Goal: Information Seeking & Learning: Compare options

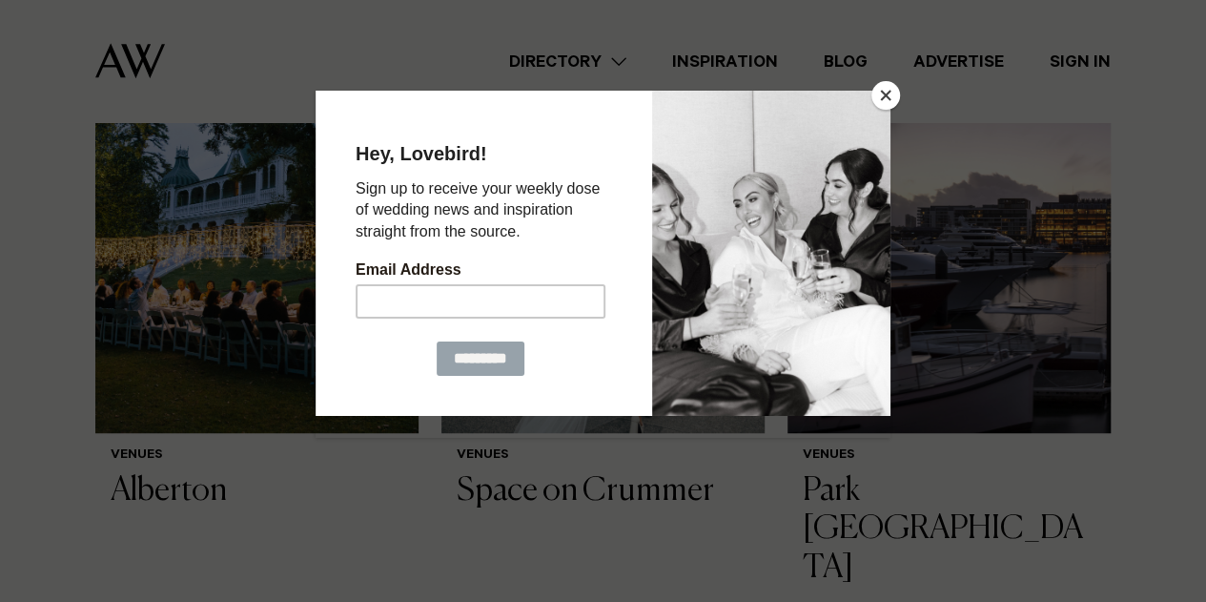
scroll to position [463, 0]
click at [882, 93] on button "Close" at bounding box center [886, 95] width 29 height 29
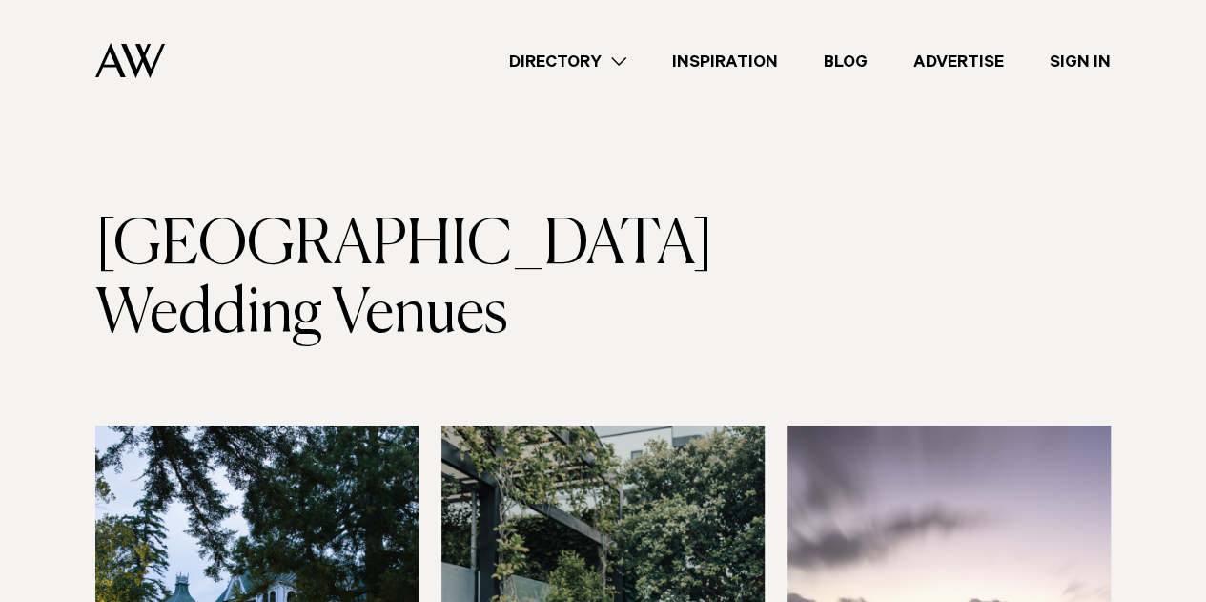
scroll to position [0, 0]
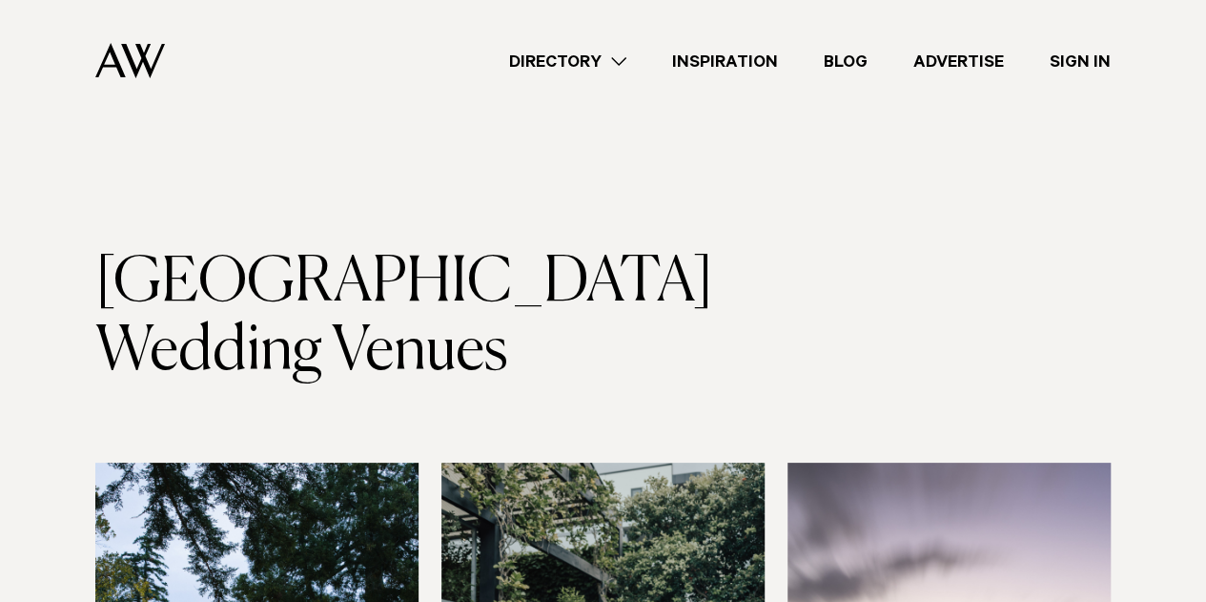
click at [497, 282] on h1 "Auckland City Wedding Venues" at bounding box center [349, 317] width 508 height 137
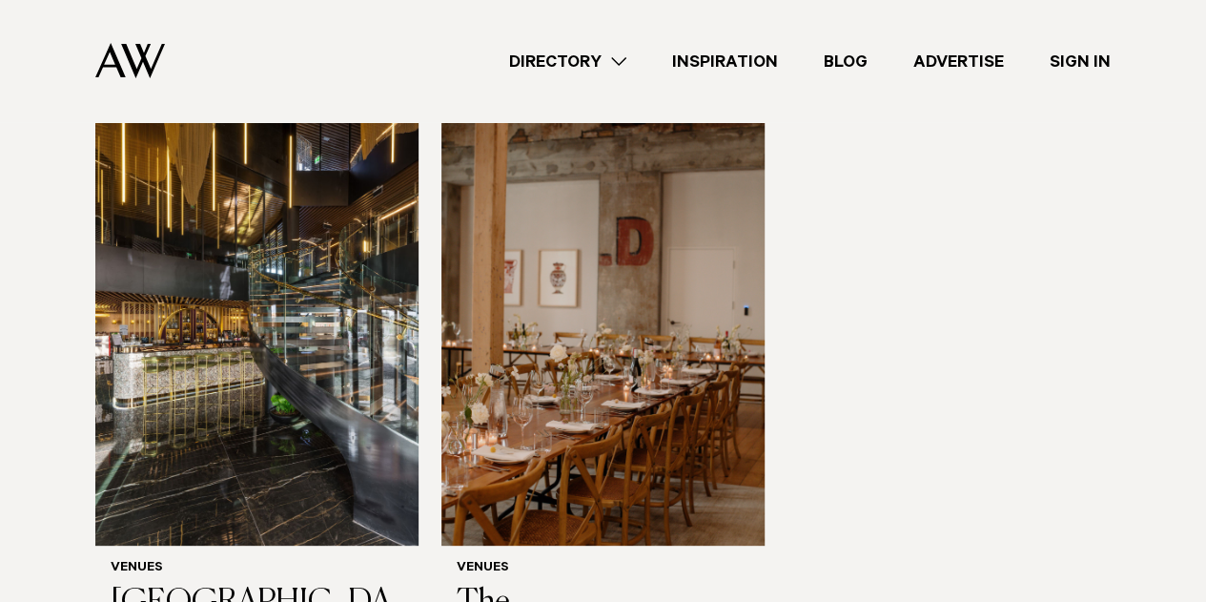
scroll to position [3642, 0]
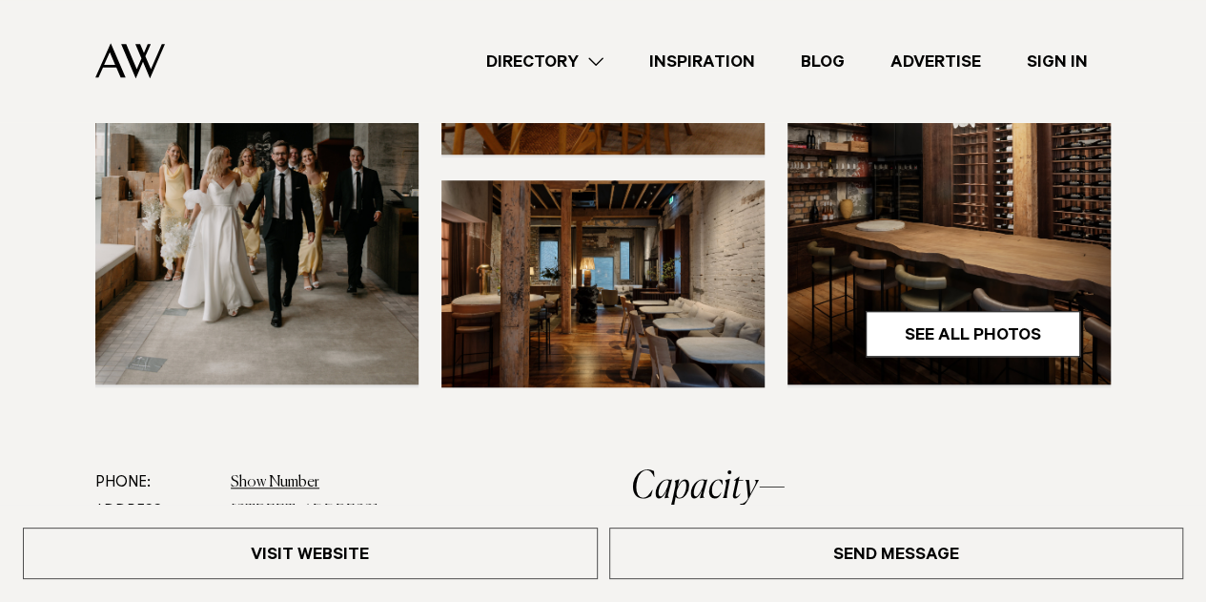
scroll to position [553, 0]
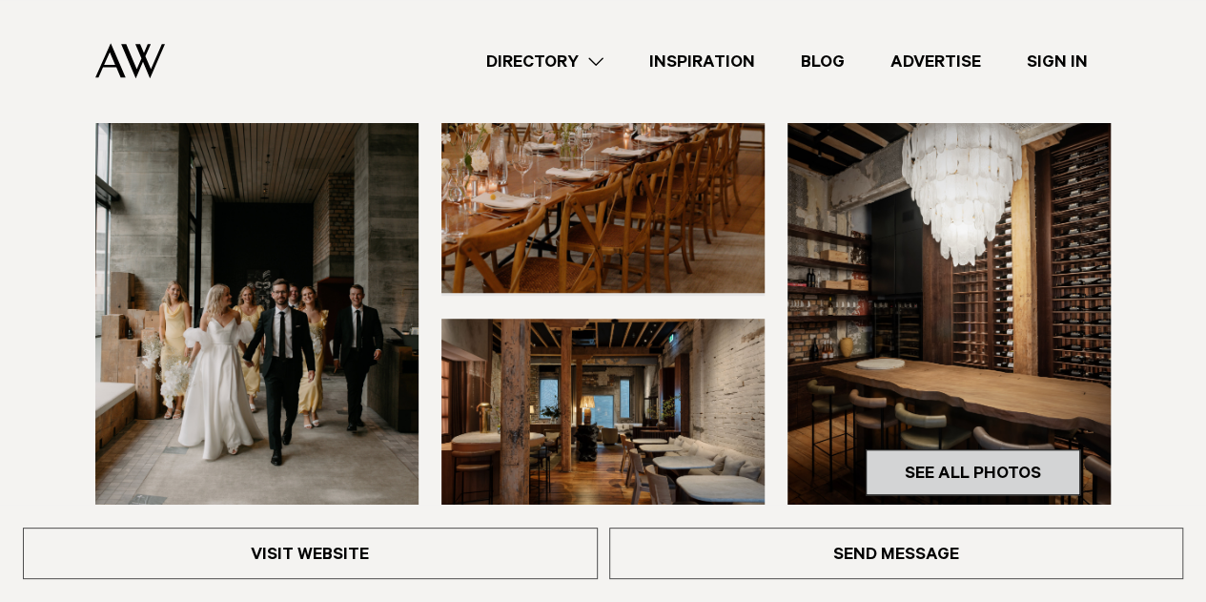
click at [947, 449] on link "See All Photos" at bounding box center [973, 472] width 215 height 46
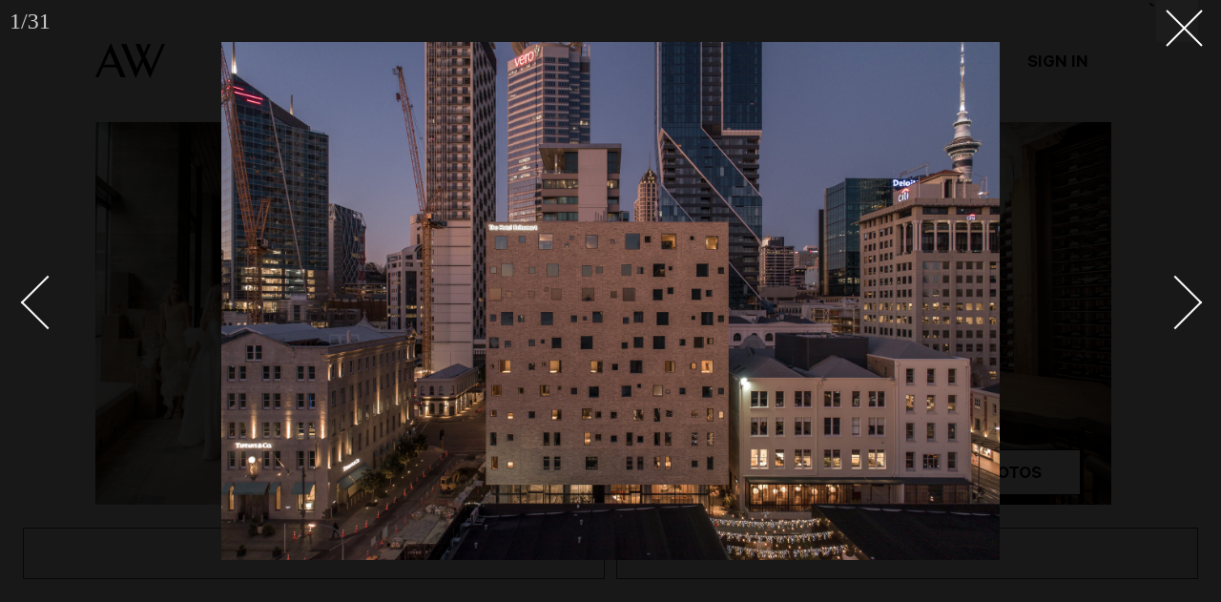
click at [1187, 309] on div "Next slide" at bounding box center [1175, 302] width 54 height 54
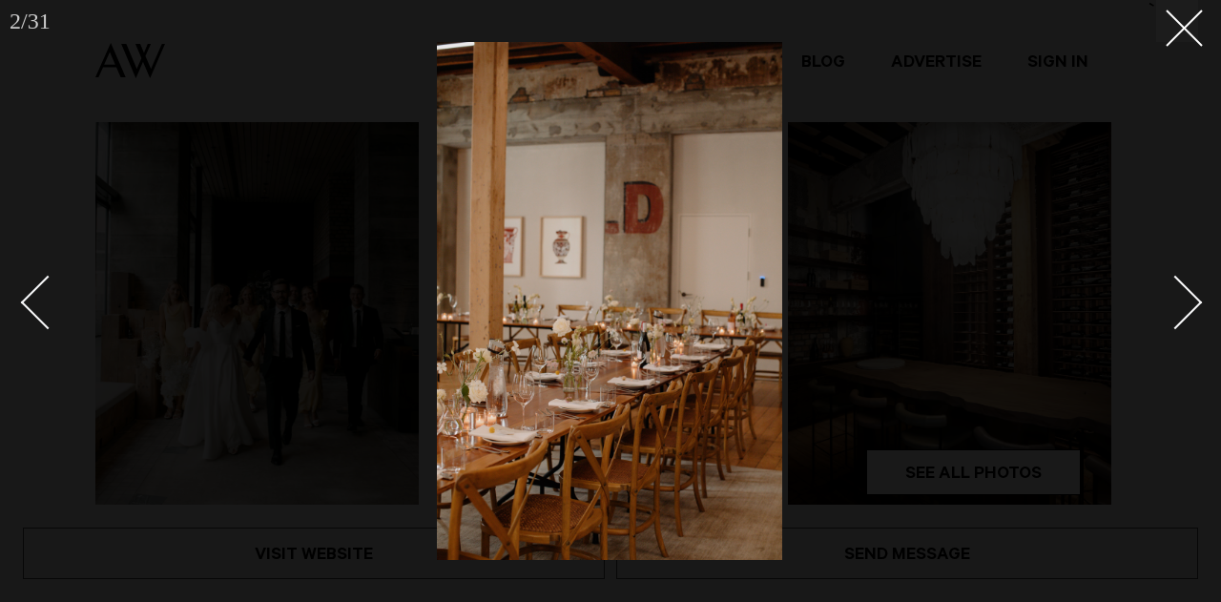
click at [1187, 309] on div "Next slide" at bounding box center [1175, 302] width 54 height 54
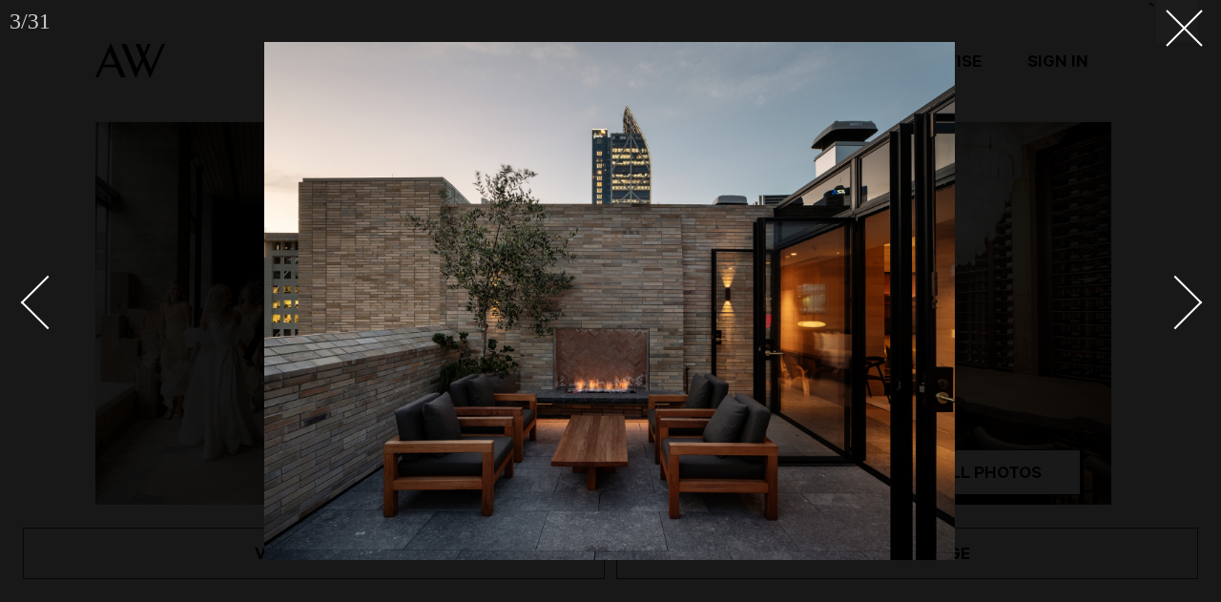
click at [1187, 309] on div "Next slide" at bounding box center [1175, 302] width 54 height 54
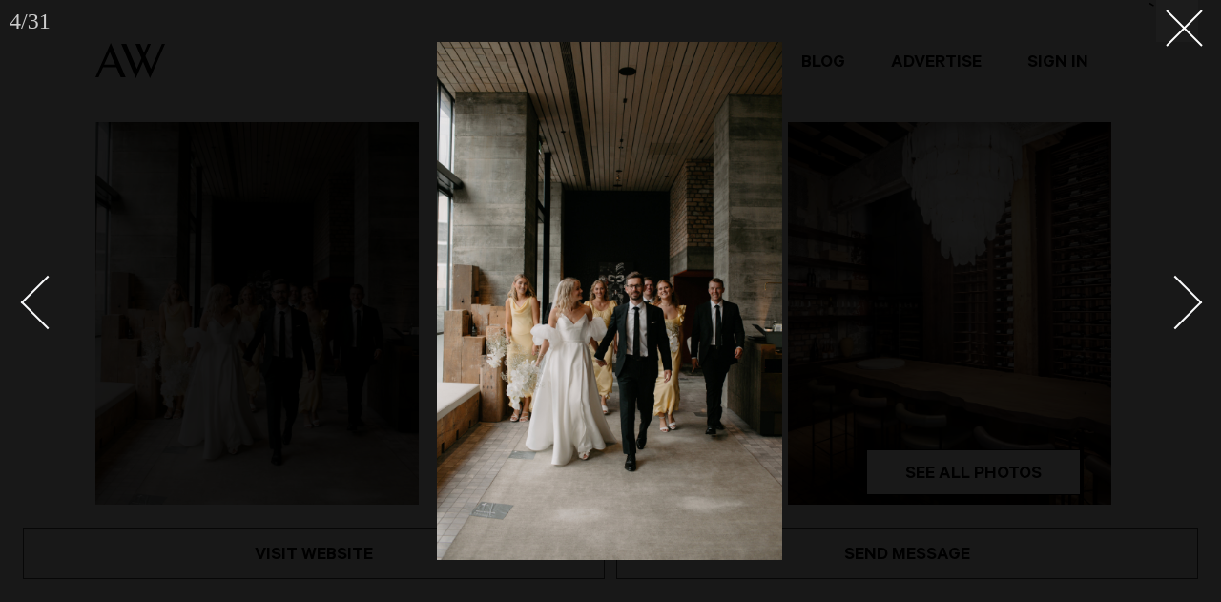
click at [1187, 309] on div "Next slide" at bounding box center [1175, 302] width 54 height 54
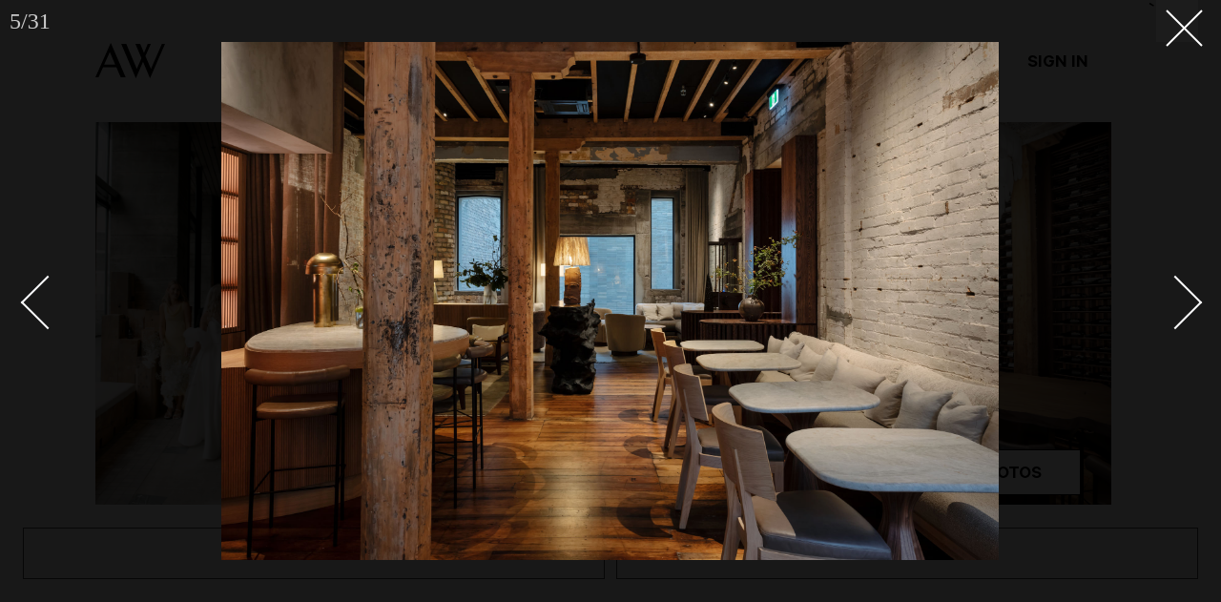
click at [1187, 309] on div "Next slide" at bounding box center [1175, 302] width 54 height 54
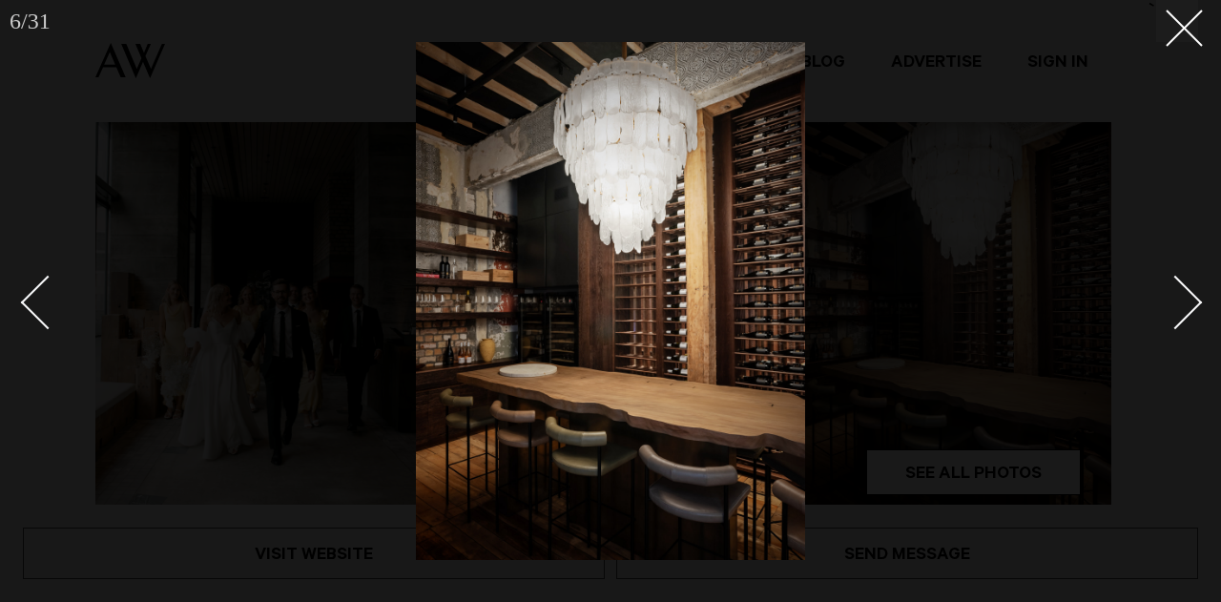
click at [1187, 309] on div "Next slide" at bounding box center [1175, 302] width 54 height 54
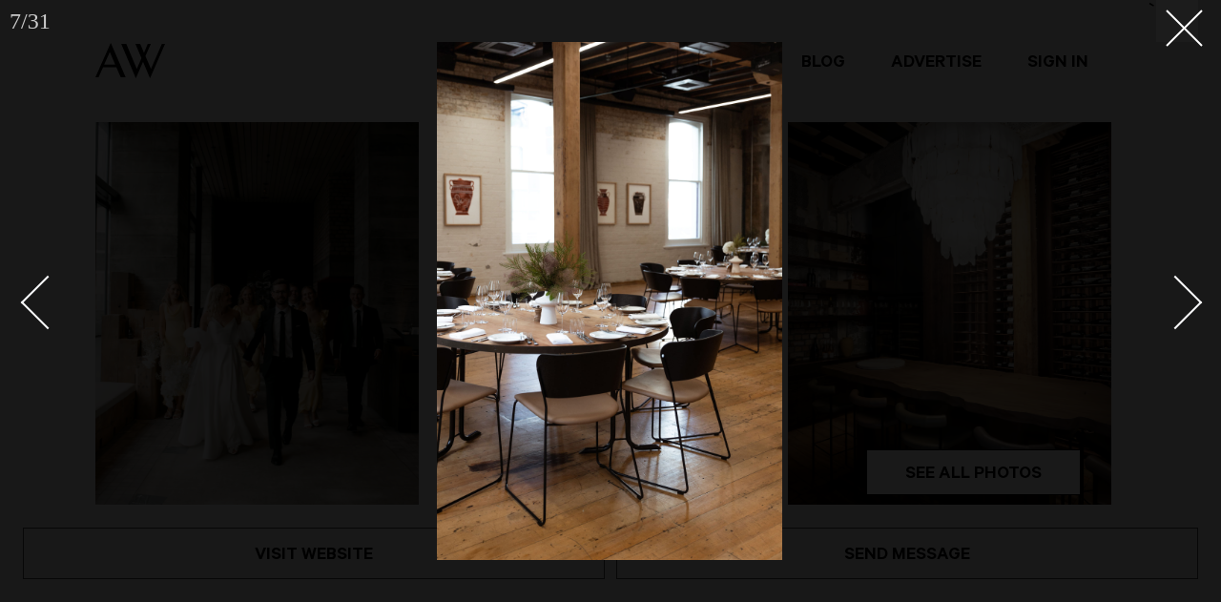
click at [1187, 309] on div "Next slide" at bounding box center [1175, 302] width 54 height 54
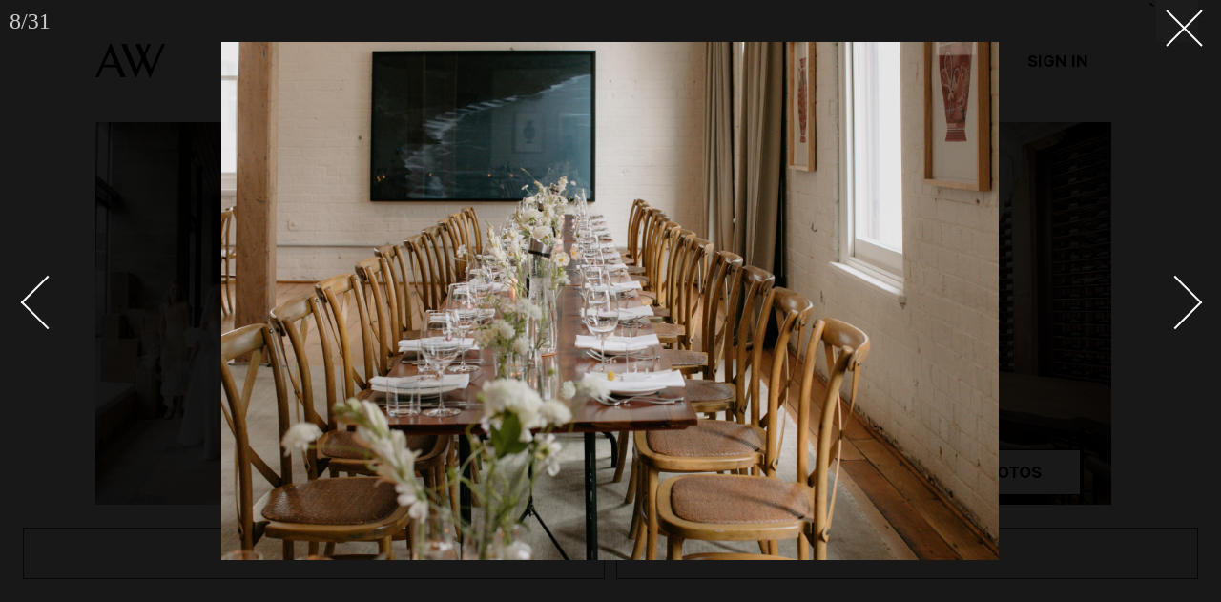
click at [1187, 309] on div "Next slide" at bounding box center [1175, 302] width 54 height 54
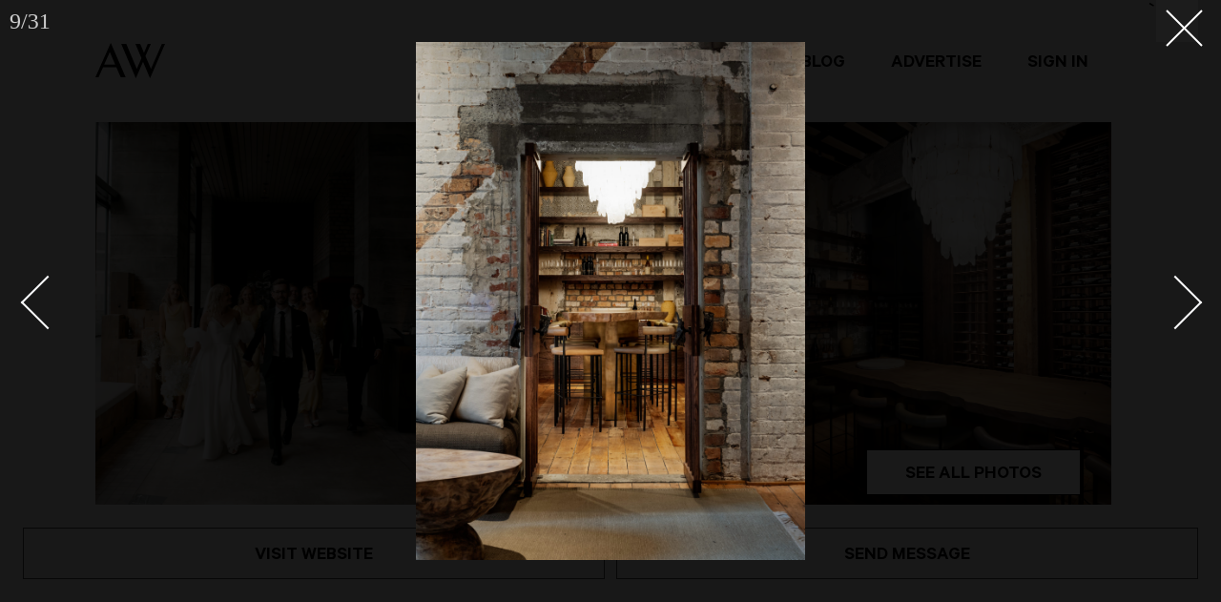
click at [1187, 309] on div "Next slide" at bounding box center [1175, 302] width 54 height 54
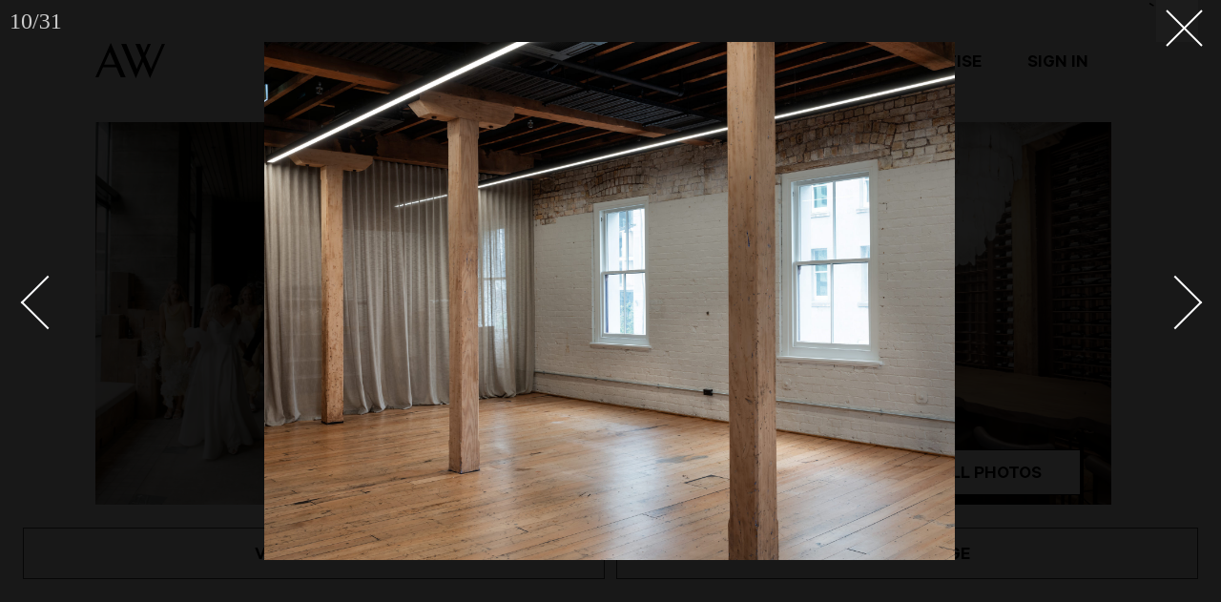
click at [1187, 309] on div "Next slide" at bounding box center [1175, 302] width 54 height 54
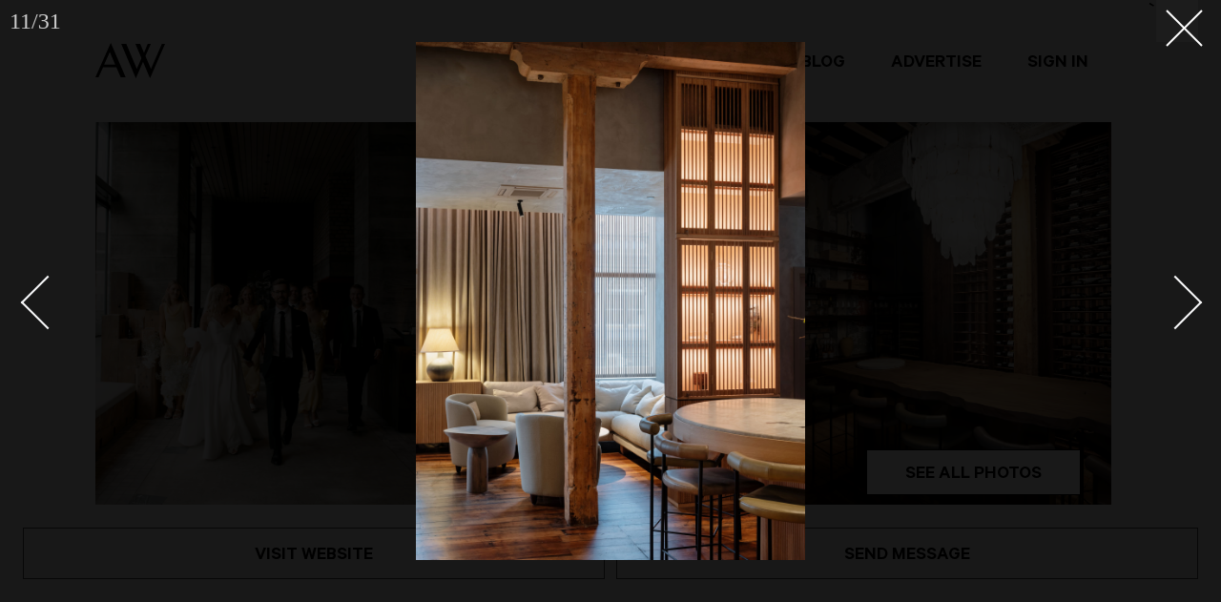
click at [1187, 309] on div "Next slide" at bounding box center [1175, 302] width 54 height 54
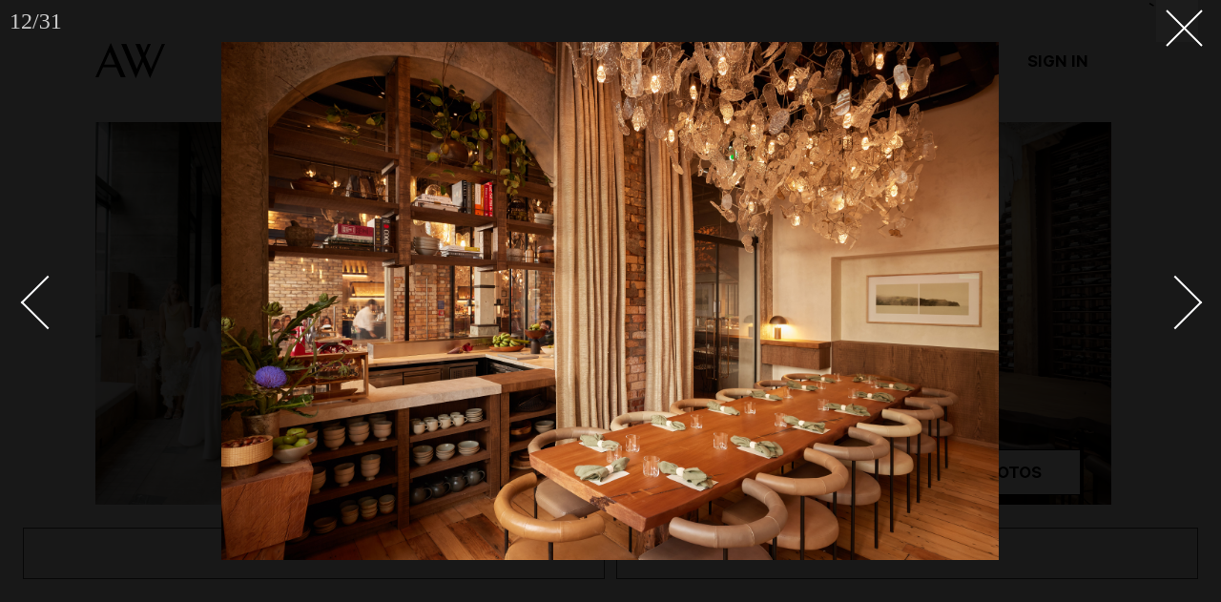
click at [1187, 309] on div "Next slide" at bounding box center [1175, 302] width 54 height 54
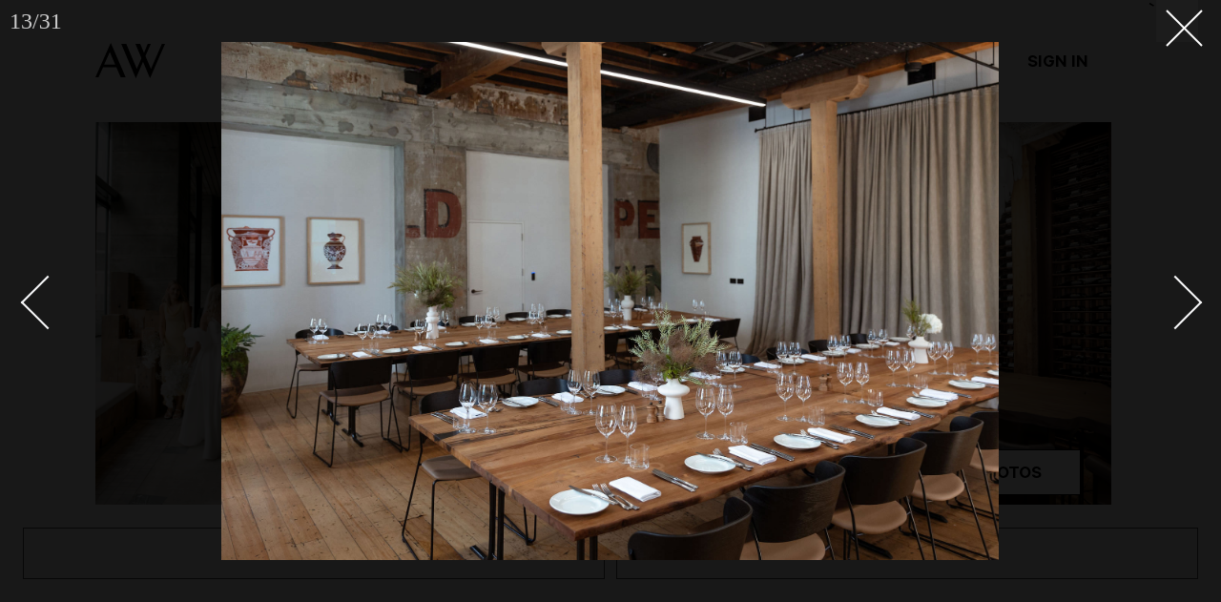
click at [1187, 309] on div "Next slide" at bounding box center [1175, 302] width 54 height 54
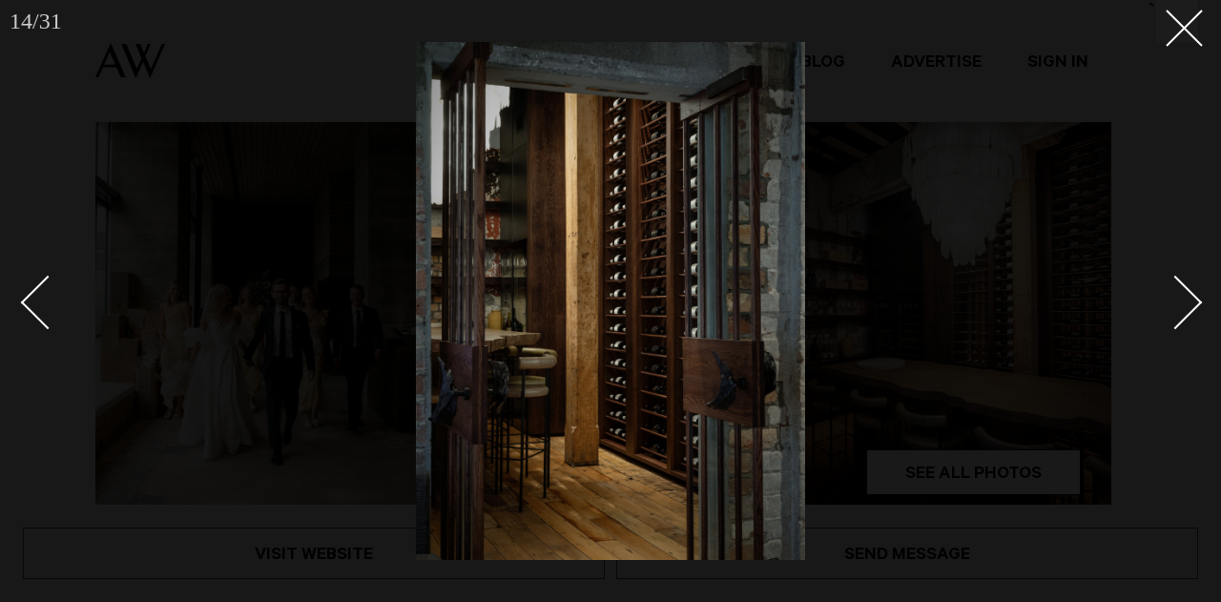
click at [1187, 309] on div "Next slide" at bounding box center [1175, 302] width 54 height 54
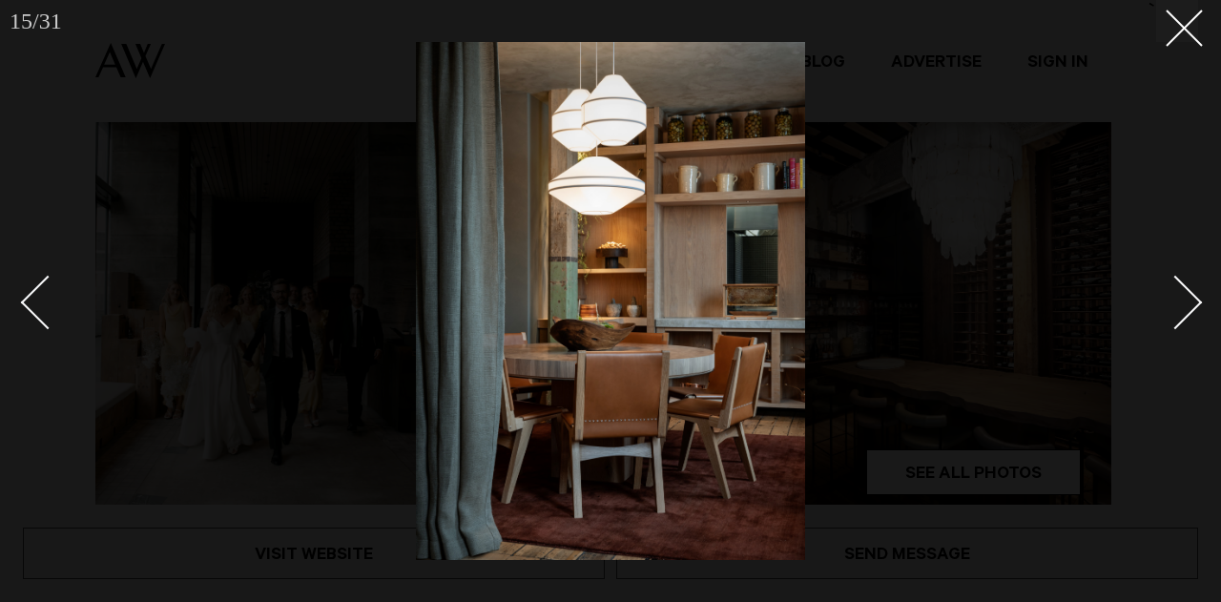
click at [1187, 309] on div "Next slide" at bounding box center [1175, 302] width 54 height 54
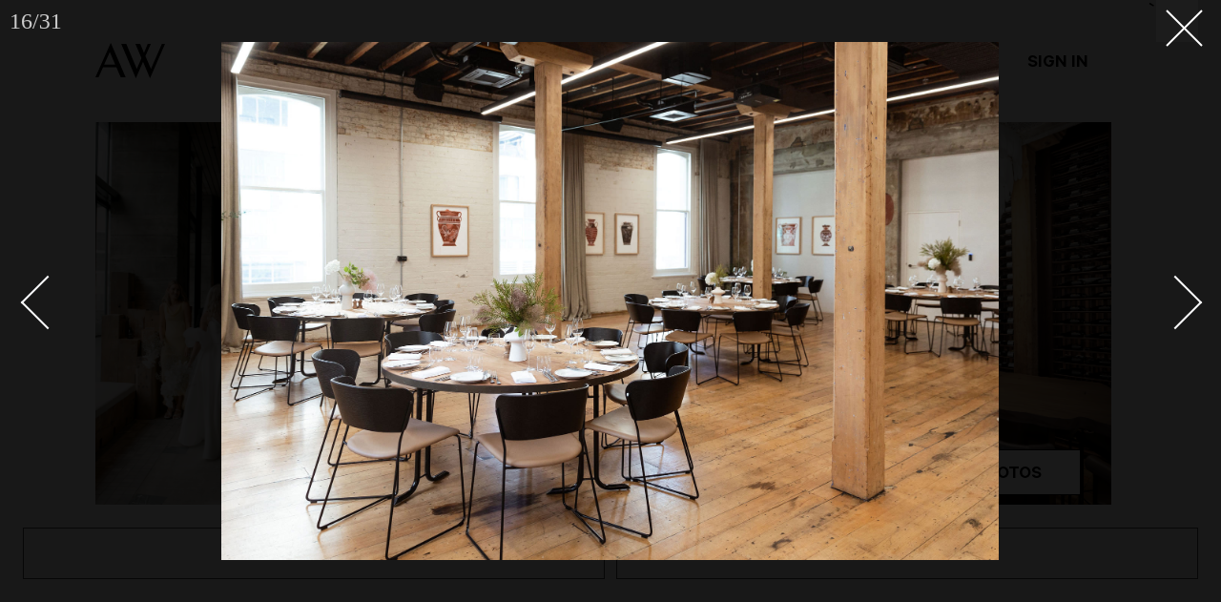
click at [1187, 309] on div "Next slide" at bounding box center [1175, 302] width 54 height 54
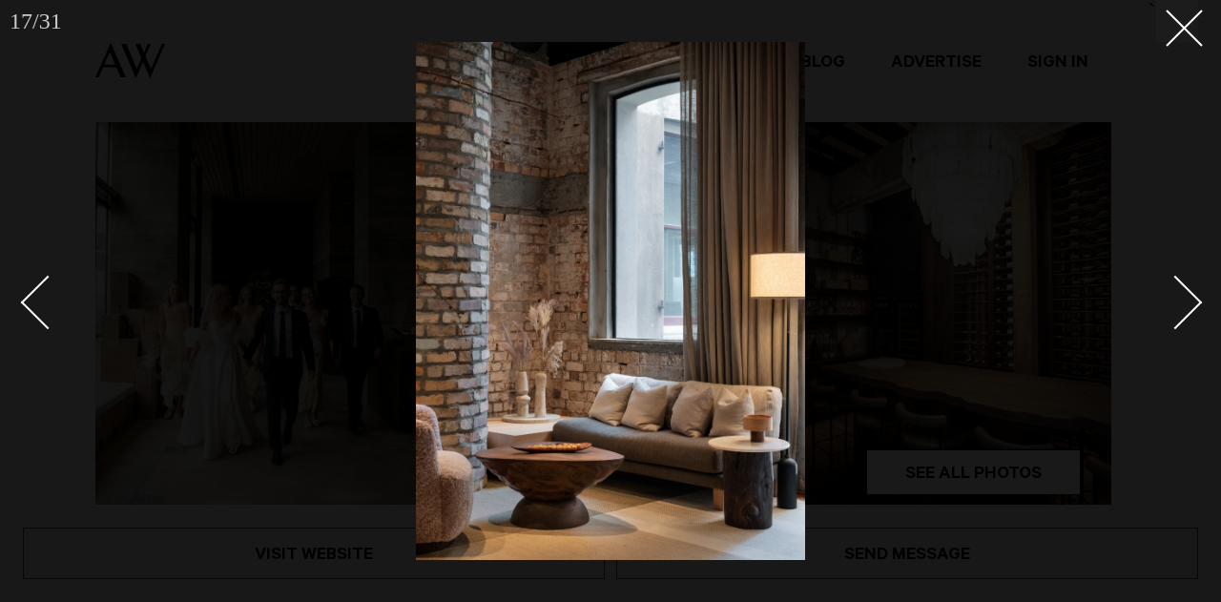
click at [1187, 309] on div "Next slide" at bounding box center [1175, 302] width 54 height 54
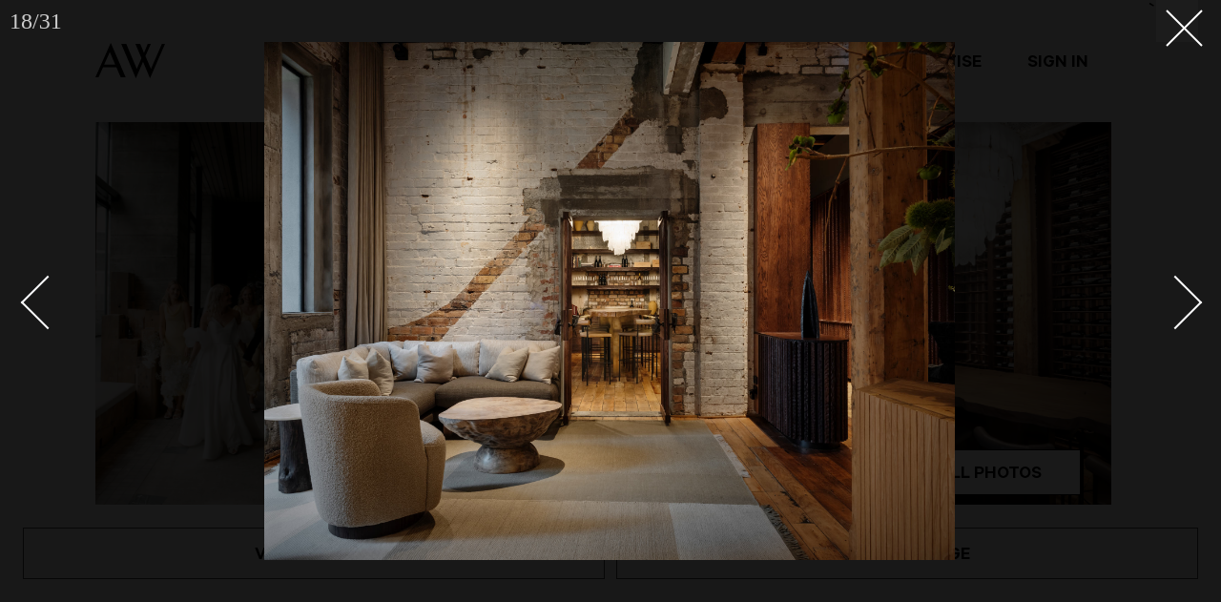
click at [1187, 309] on div "Next slide" at bounding box center [1175, 302] width 54 height 54
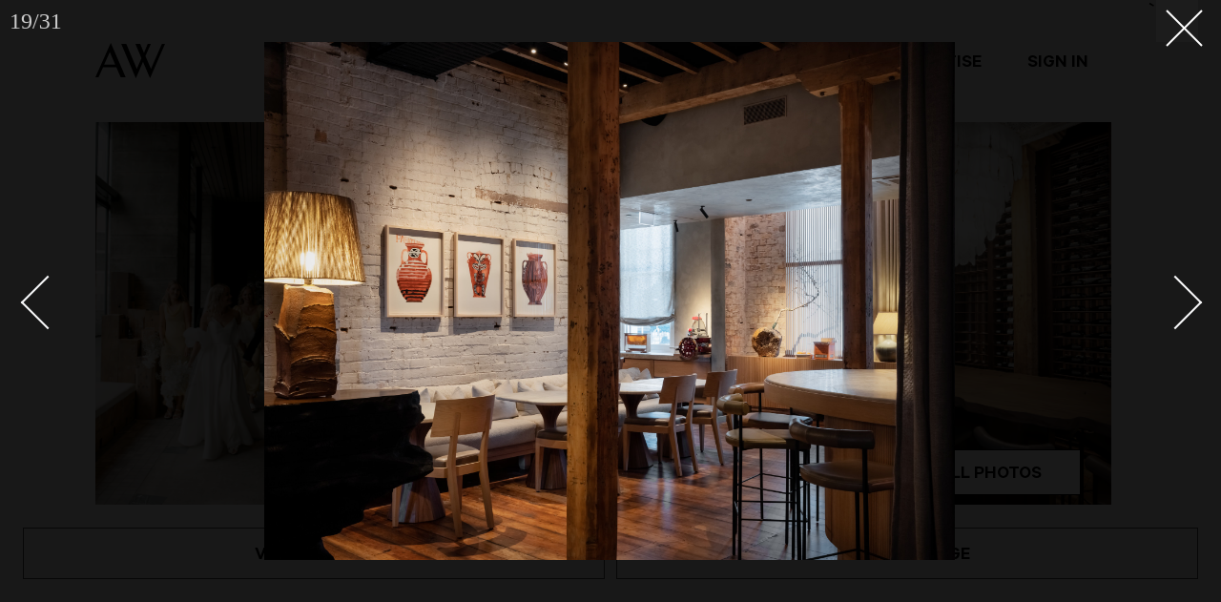
click at [1187, 309] on div "Next slide" at bounding box center [1175, 302] width 54 height 54
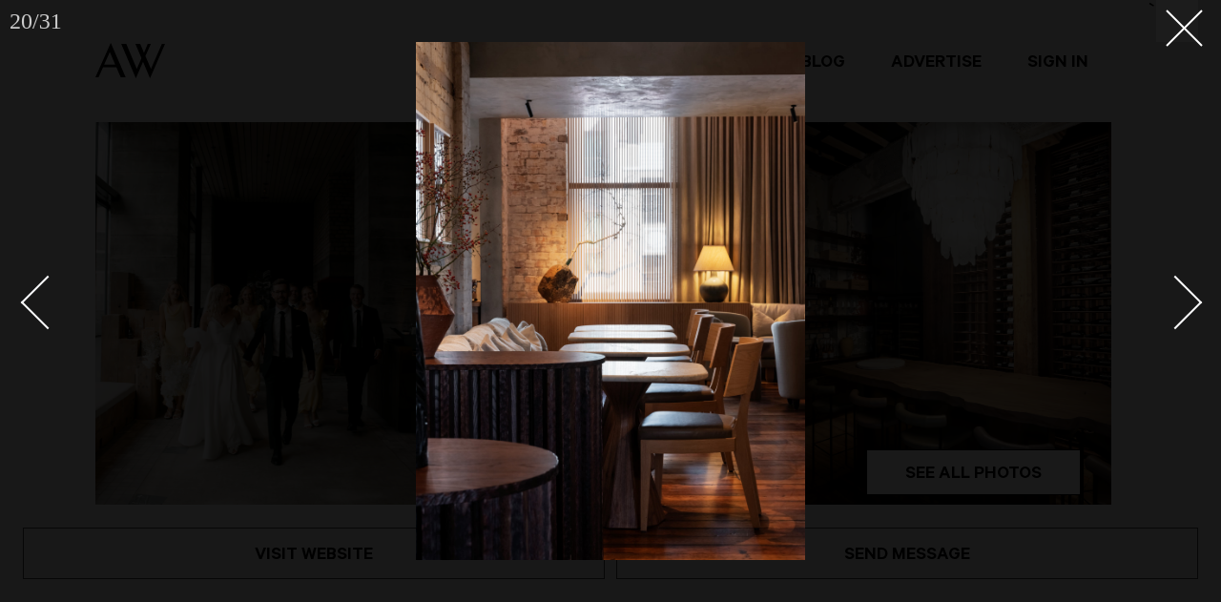
click at [1187, 309] on div "Next slide" at bounding box center [1175, 302] width 54 height 54
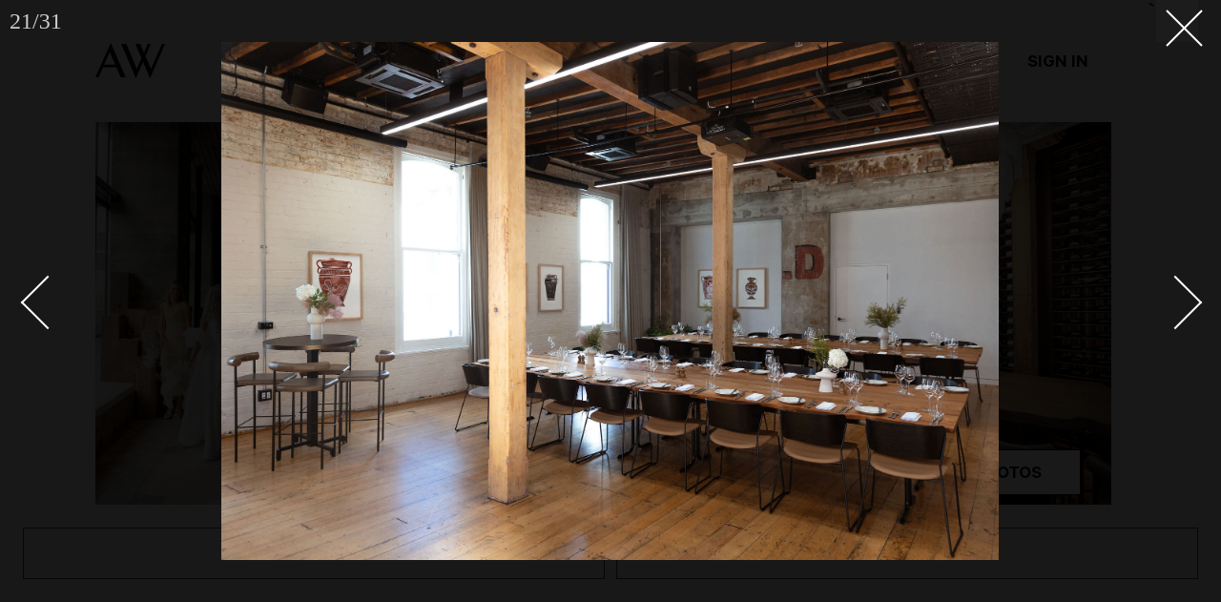
click at [1187, 309] on div "Next slide" at bounding box center [1175, 302] width 54 height 54
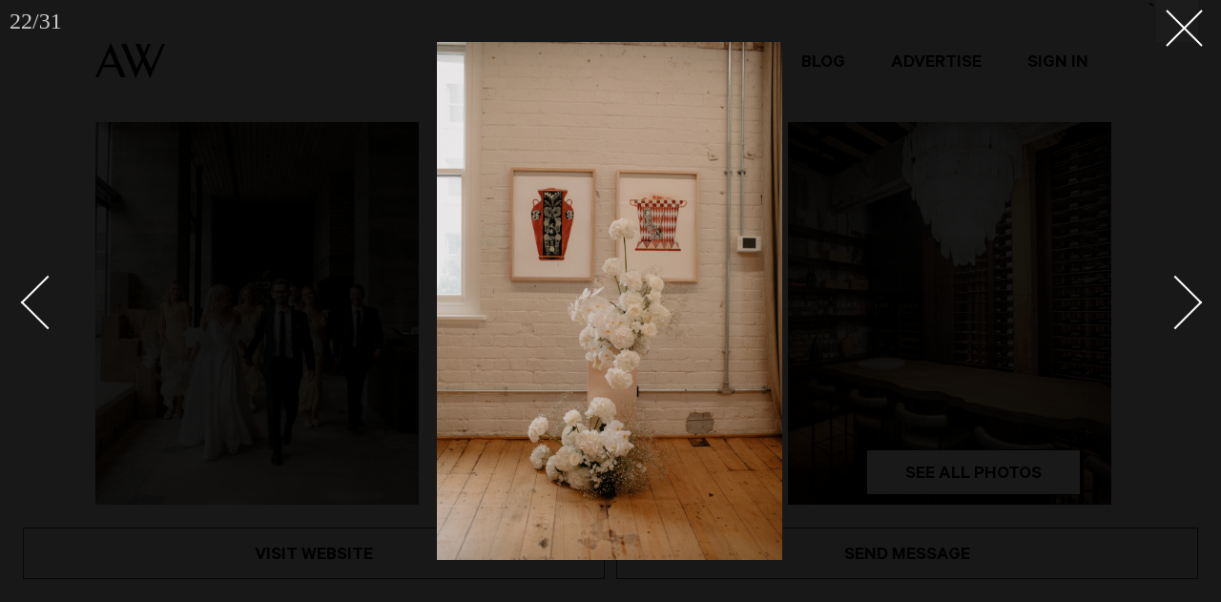
click at [1187, 309] on div "Next slide" at bounding box center [1175, 302] width 54 height 54
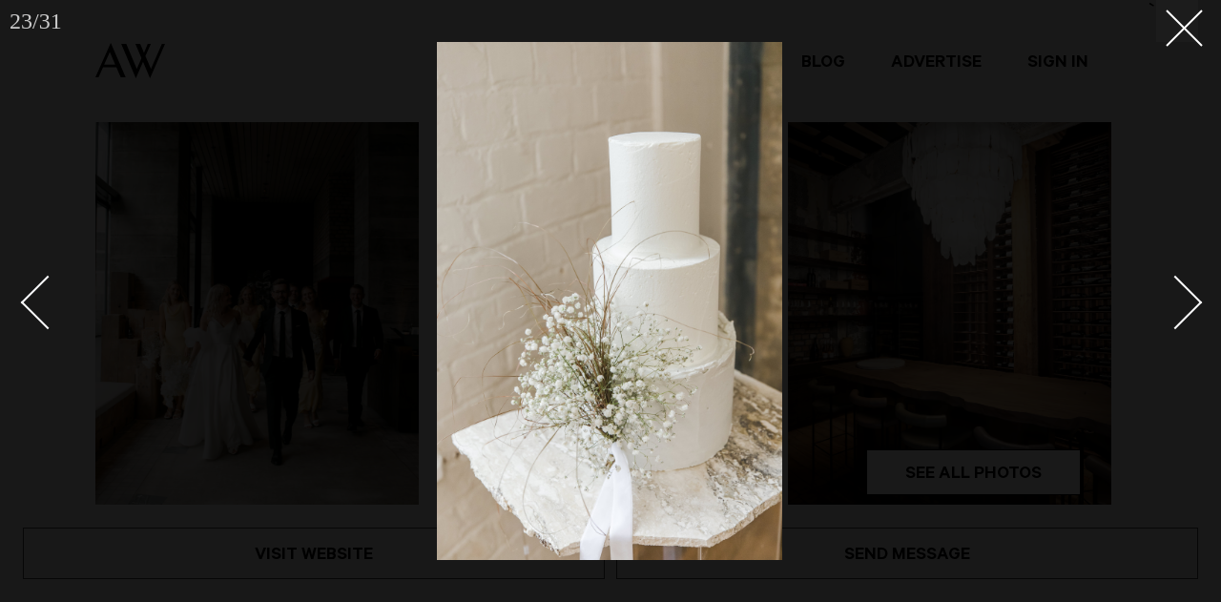
click at [1187, 309] on div "Next slide" at bounding box center [1175, 302] width 54 height 54
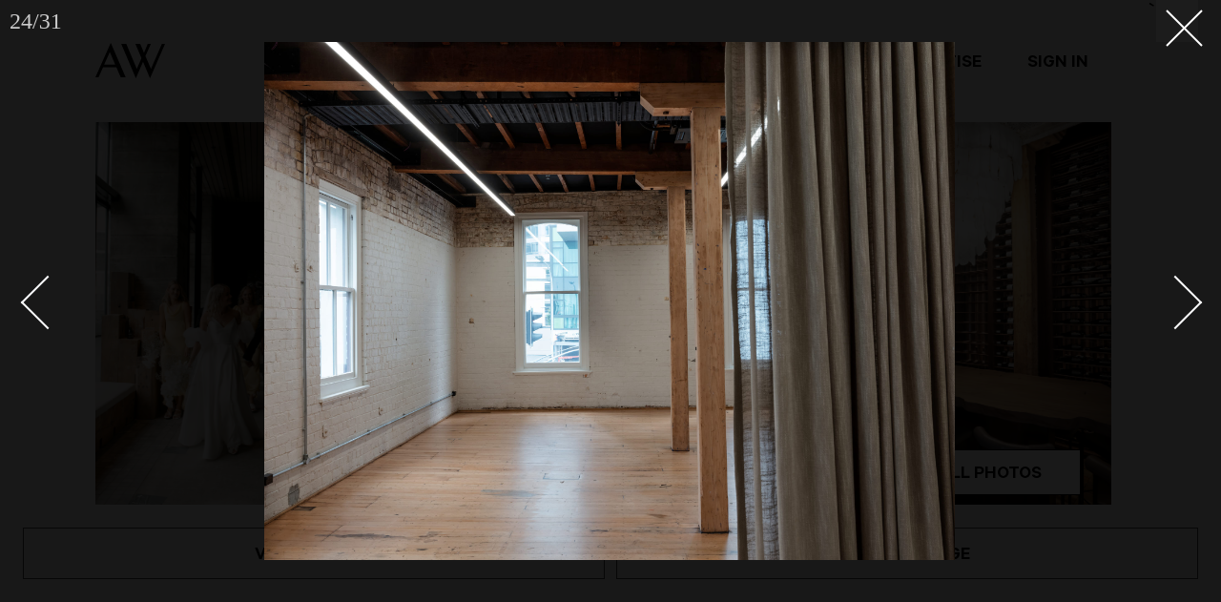
click at [1187, 309] on div "Next slide" at bounding box center [1175, 302] width 54 height 54
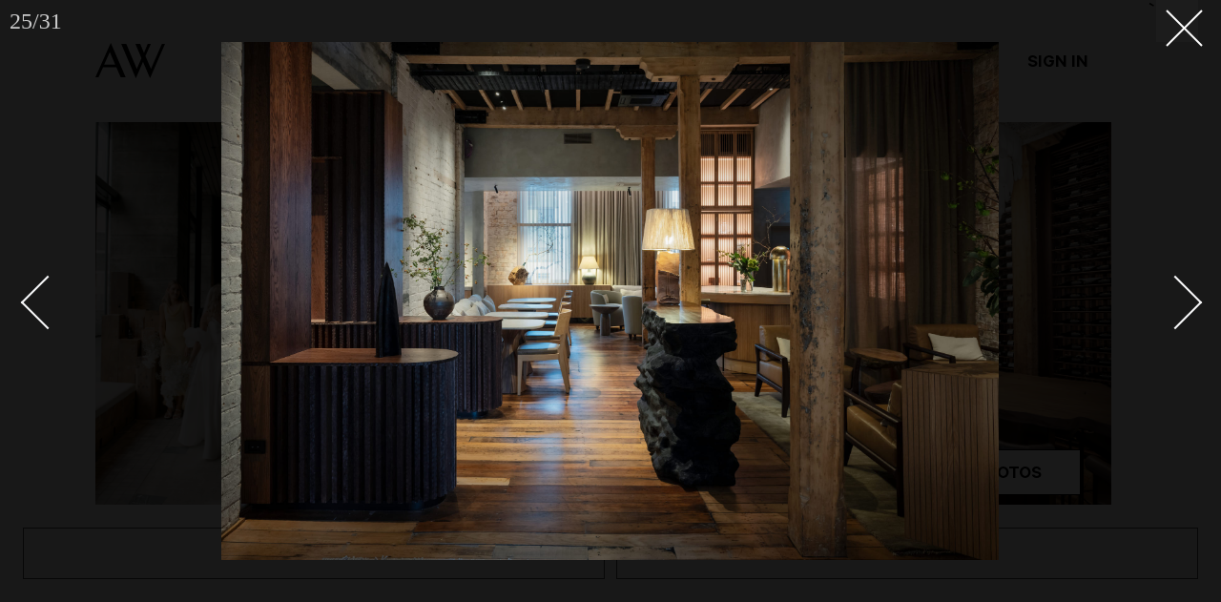
click at [1187, 309] on div "Next slide" at bounding box center [1175, 302] width 54 height 54
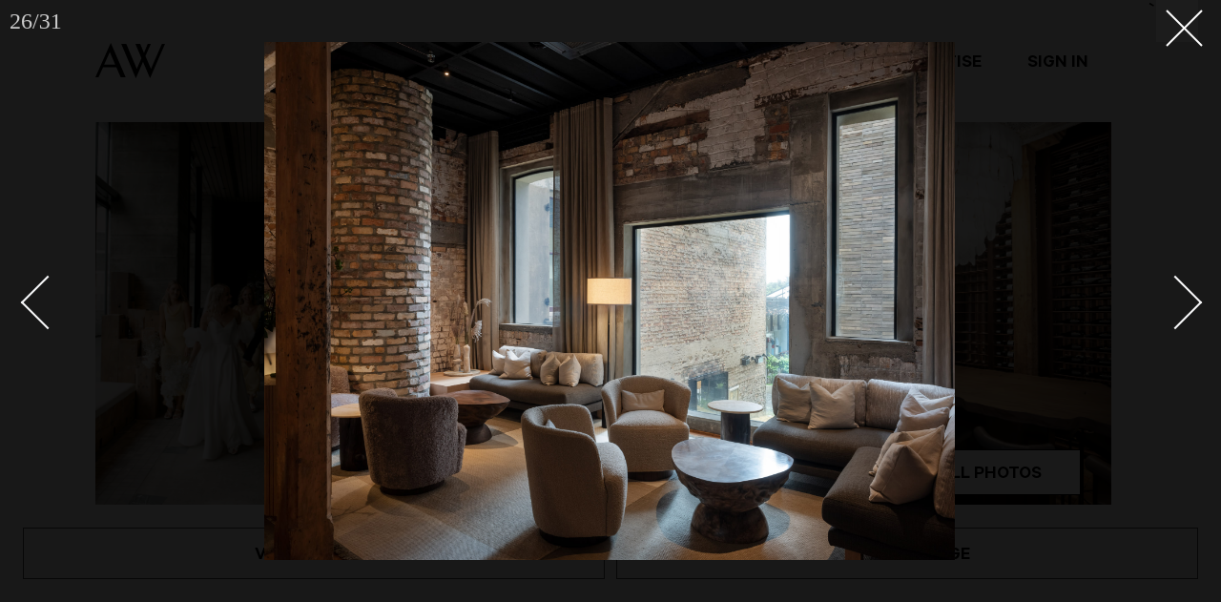
click at [1187, 309] on div "Next slide" at bounding box center [1175, 302] width 54 height 54
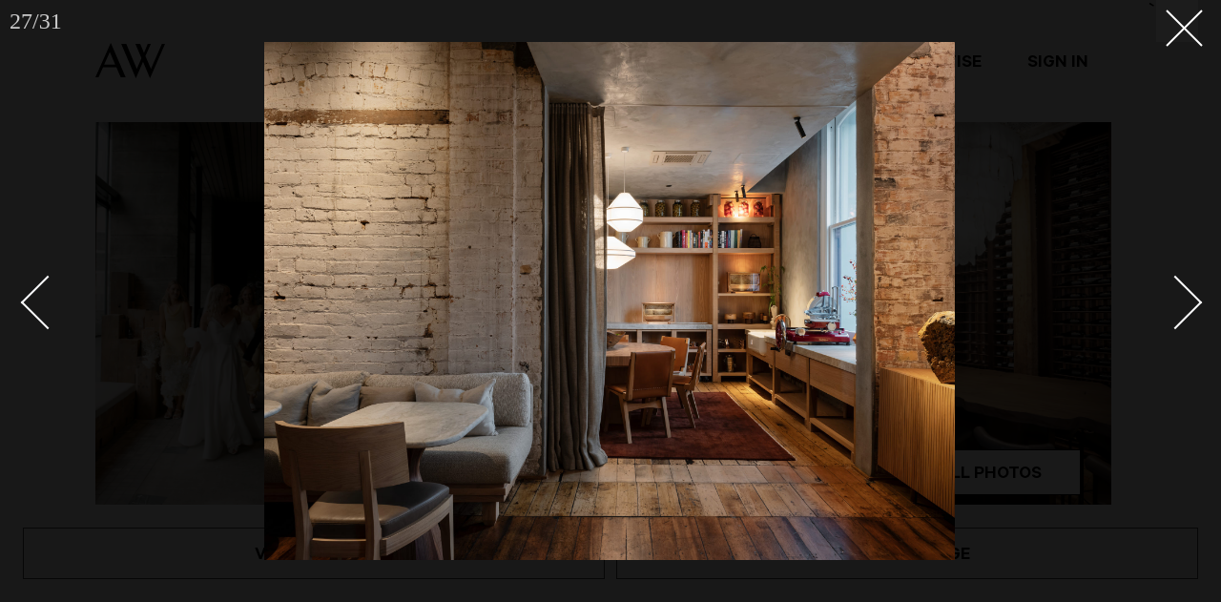
click at [1187, 309] on div "Next slide" at bounding box center [1175, 302] width 54 height 54
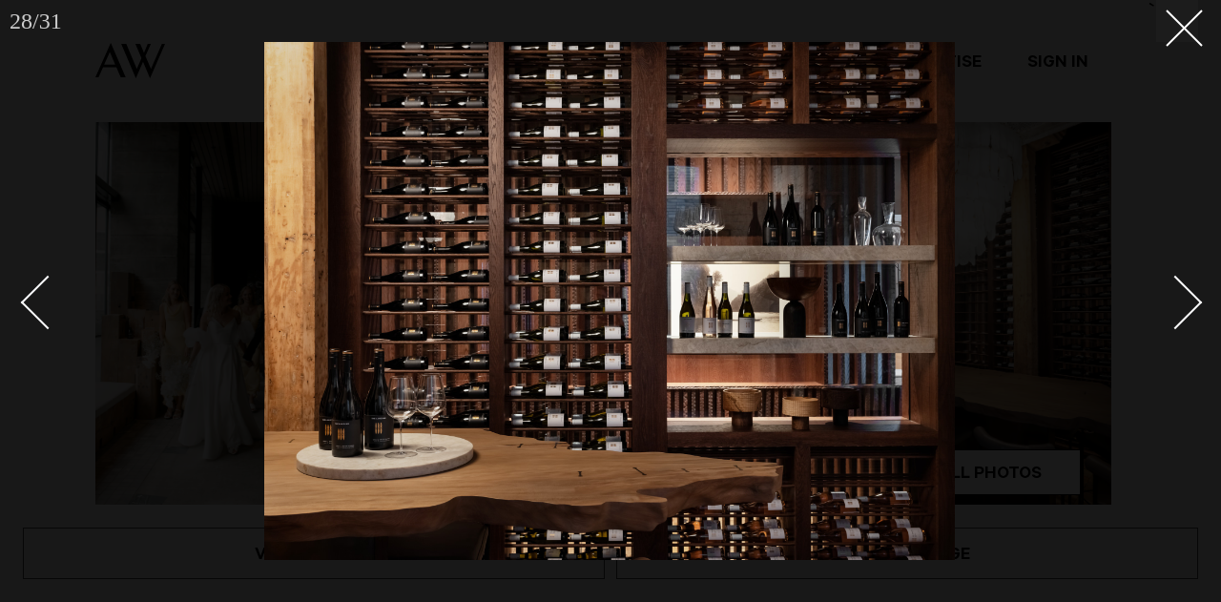
click at [1187, 309] on div "Next slide" at bounding box center [1175, 302] width 54 height 54
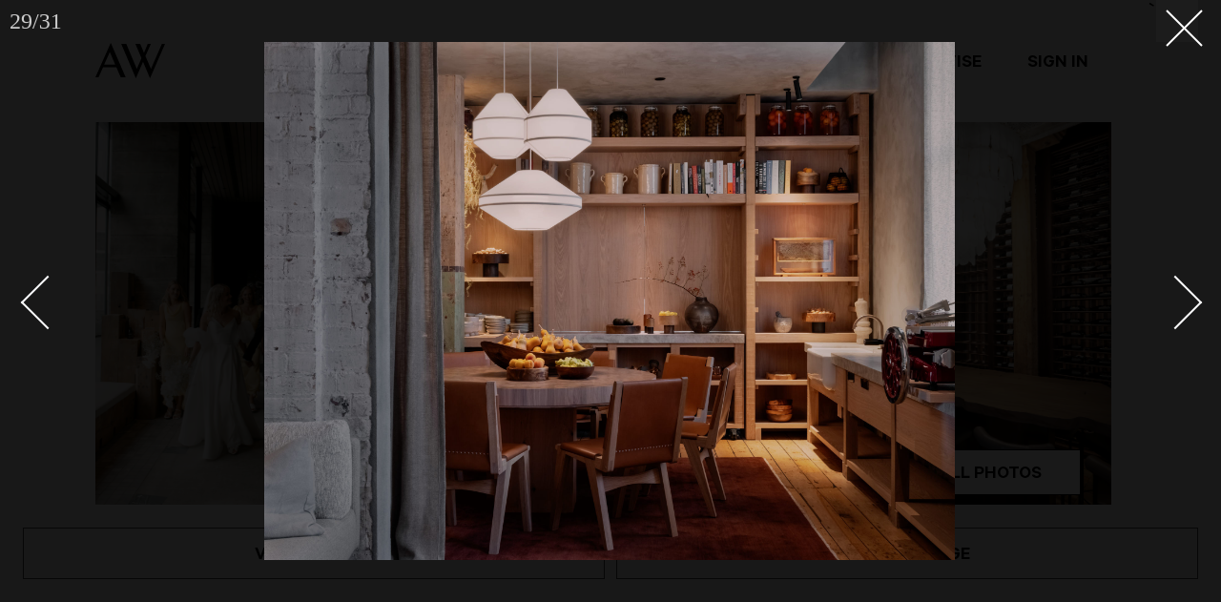
click at [1187, 309] on div "Next slide" at bounding box center [1175, 302] width 54 height 54
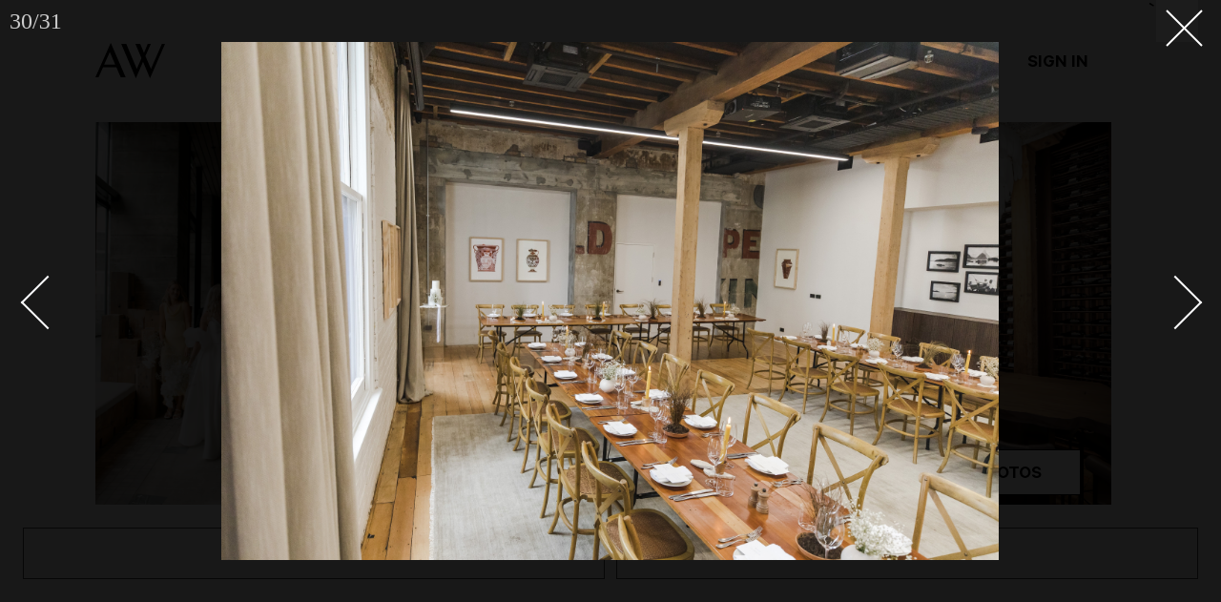
click at [1187, 309] on div "Next slide" at bounding box center [1175, 302] width 54 height 54
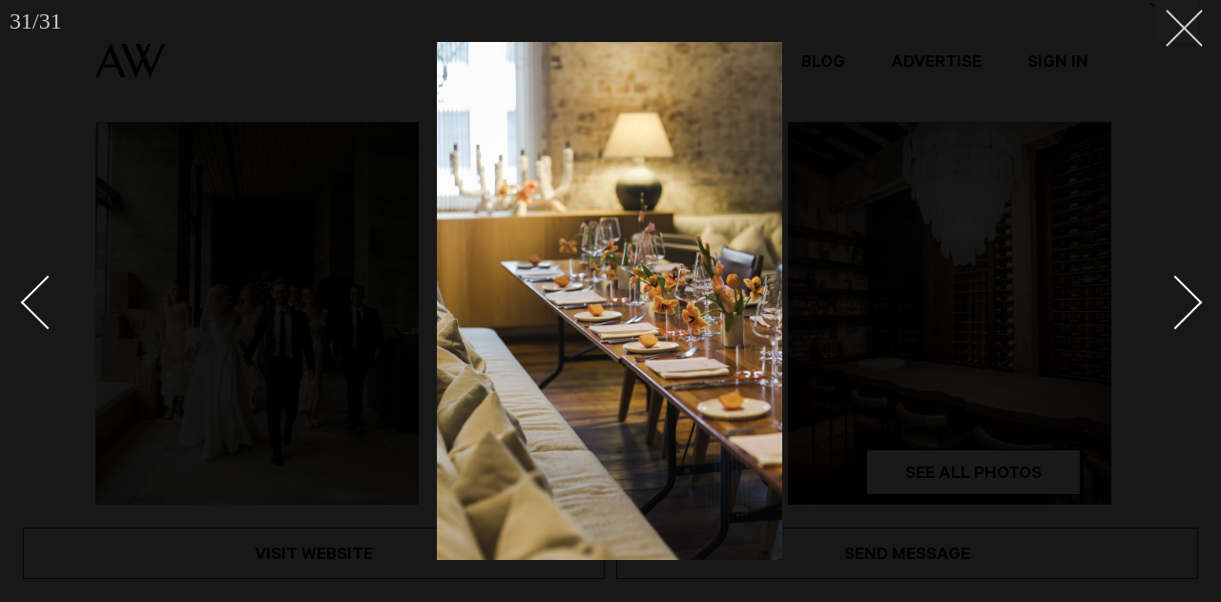
click at [1176, 38] on button at bounding box center [1177, 21] width 42 height 42
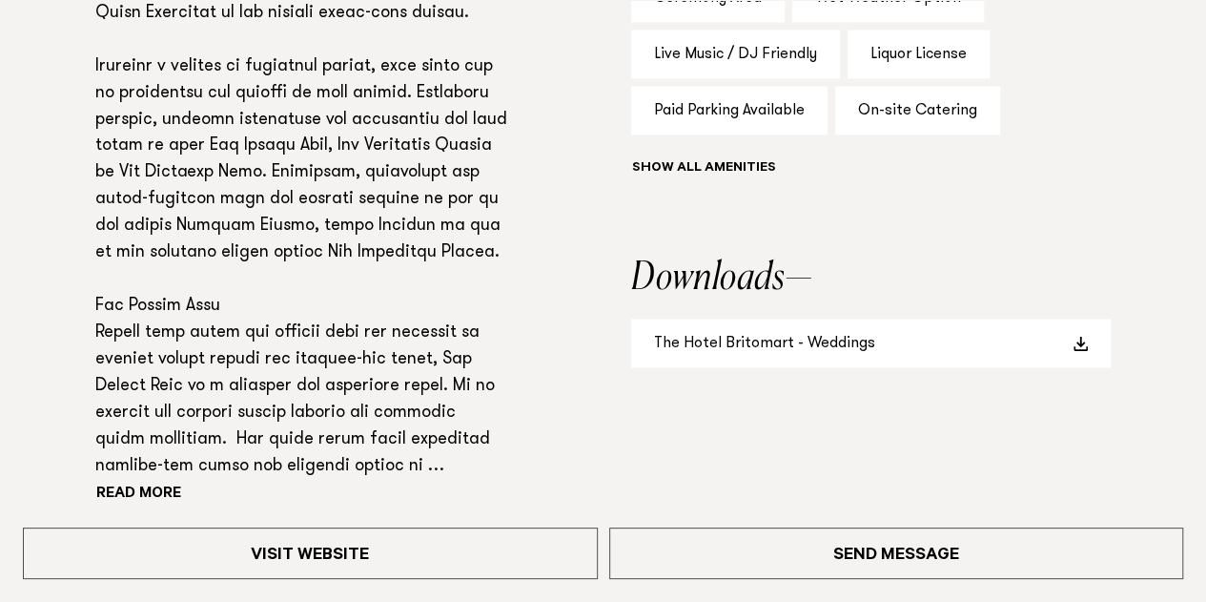
scroll to position [1422, 0]
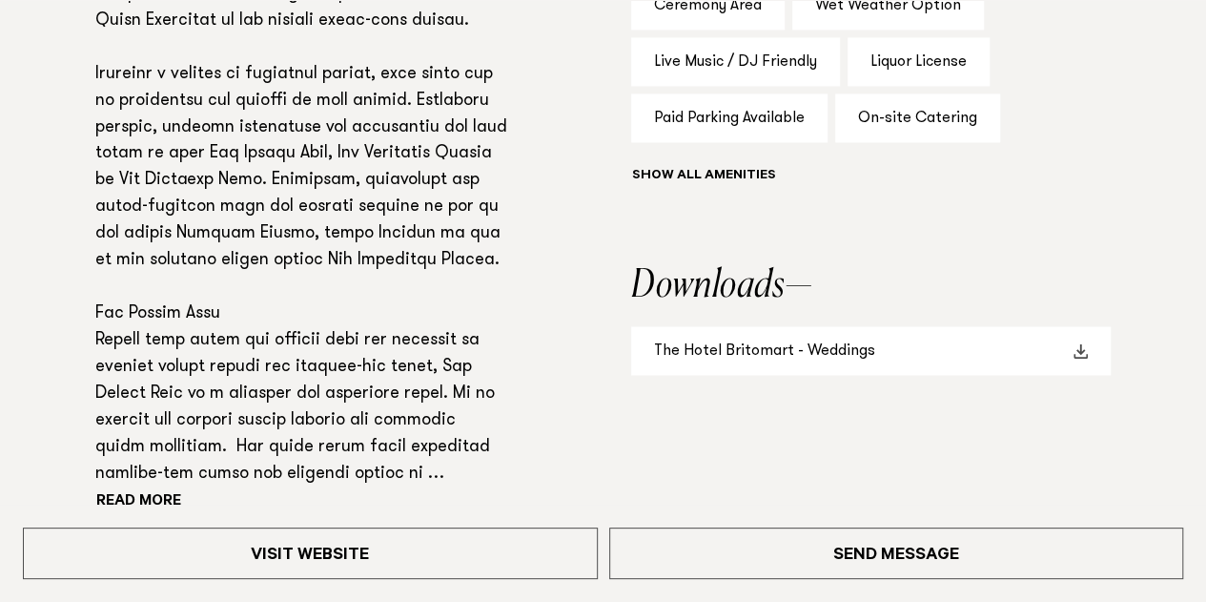
click at [841, 326] on link "The Hotel Britomart - Weddings" at bounding box center [871, 350] width 480 height 49
click at [1083, 343] on span at bounding box center [1080, 350] width 15 height 15
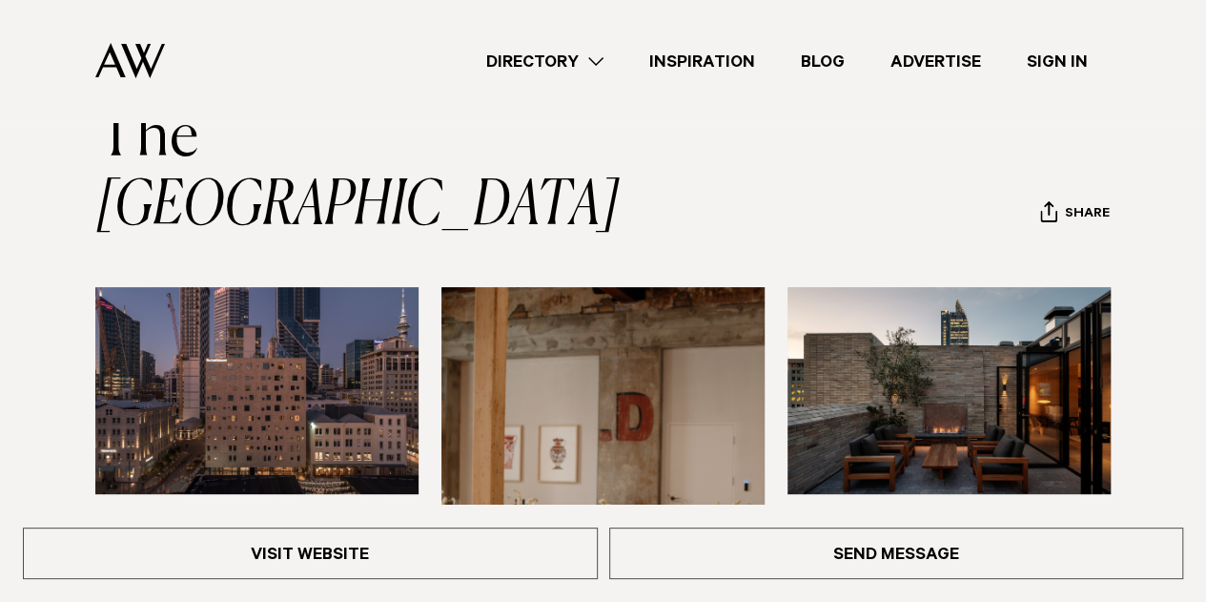
scroll to position [0, 0]
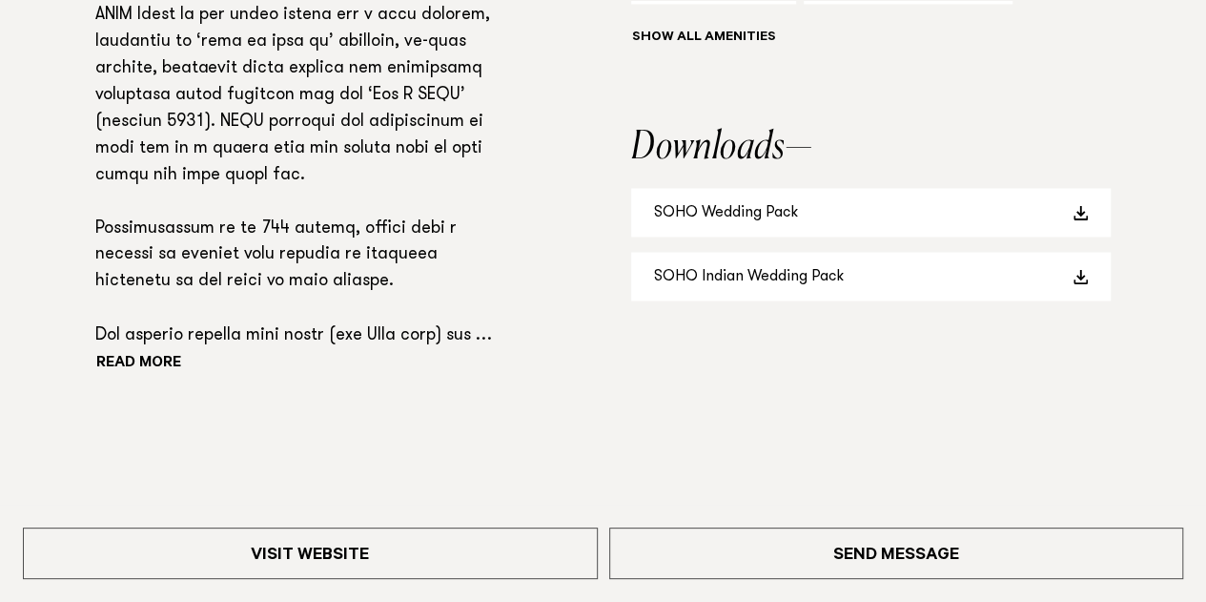
scroll to position [1493, 0]
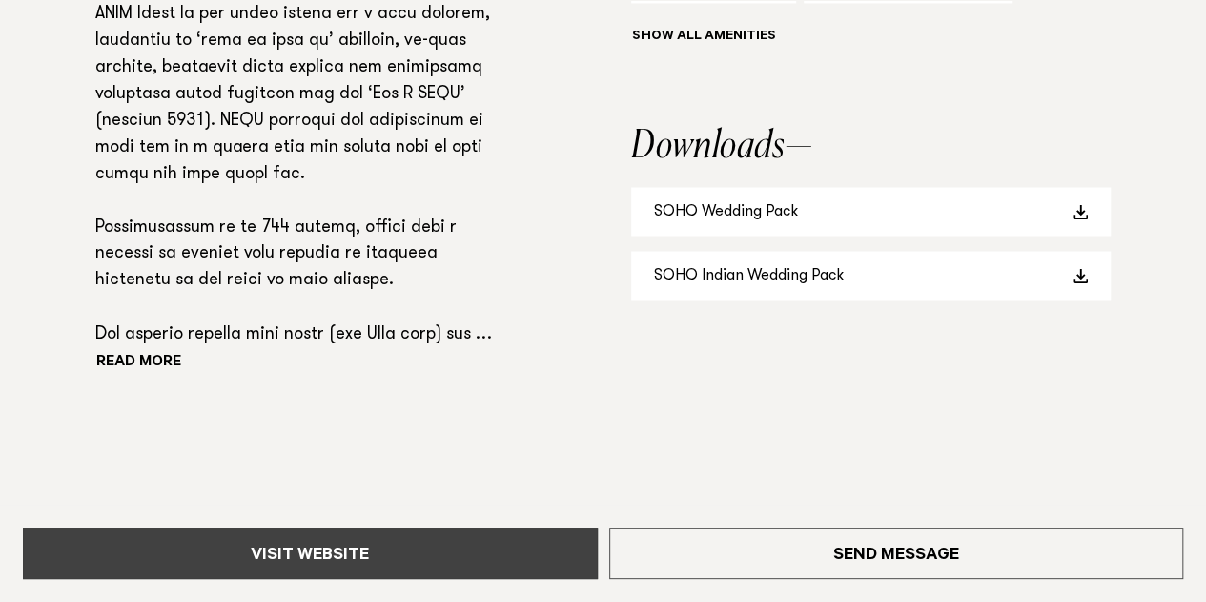
click at [360, 559] on link "Visit Website" at bounding box center [310, 553] width 575 height 52
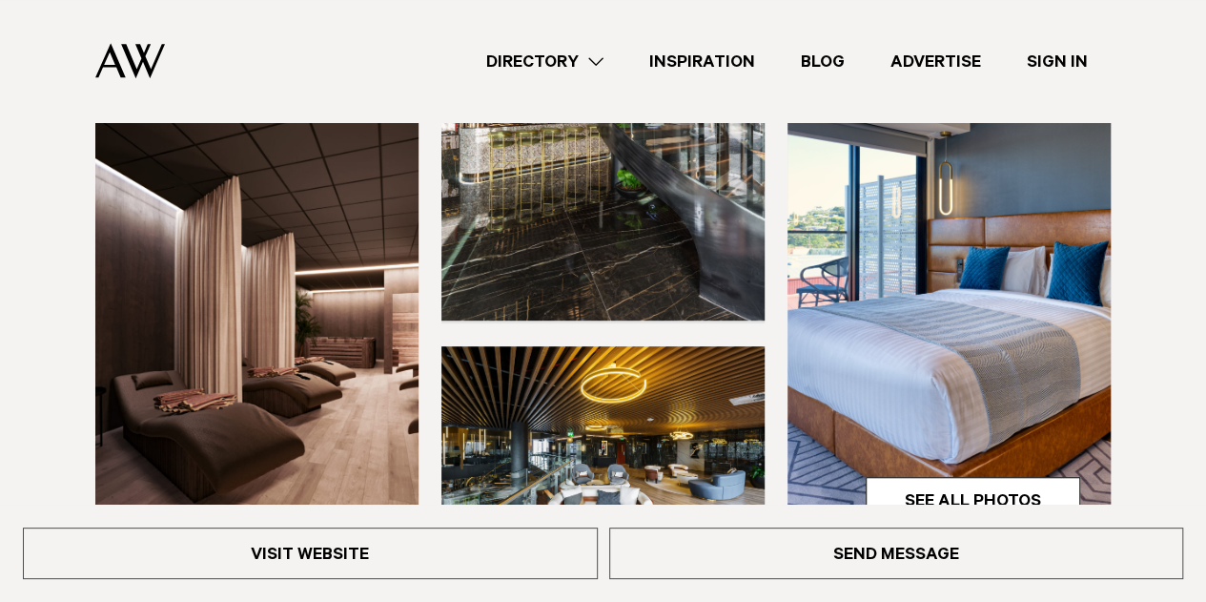
scroll to position [449, 0]
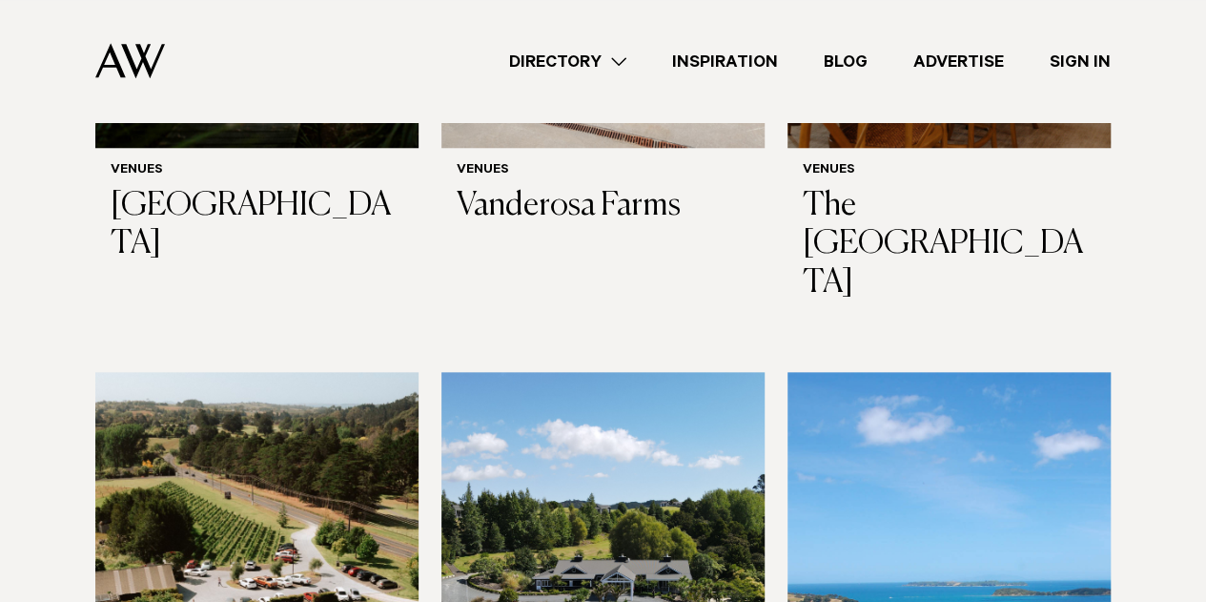
scroll to position [8075, 0]
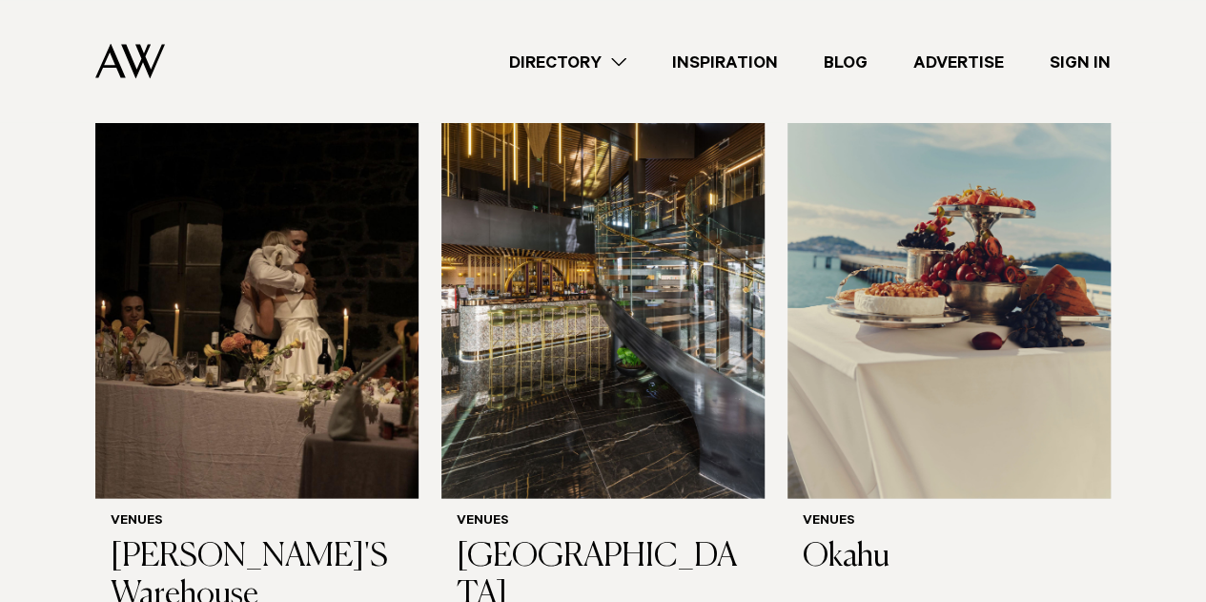
scroll to position [9036, 0]
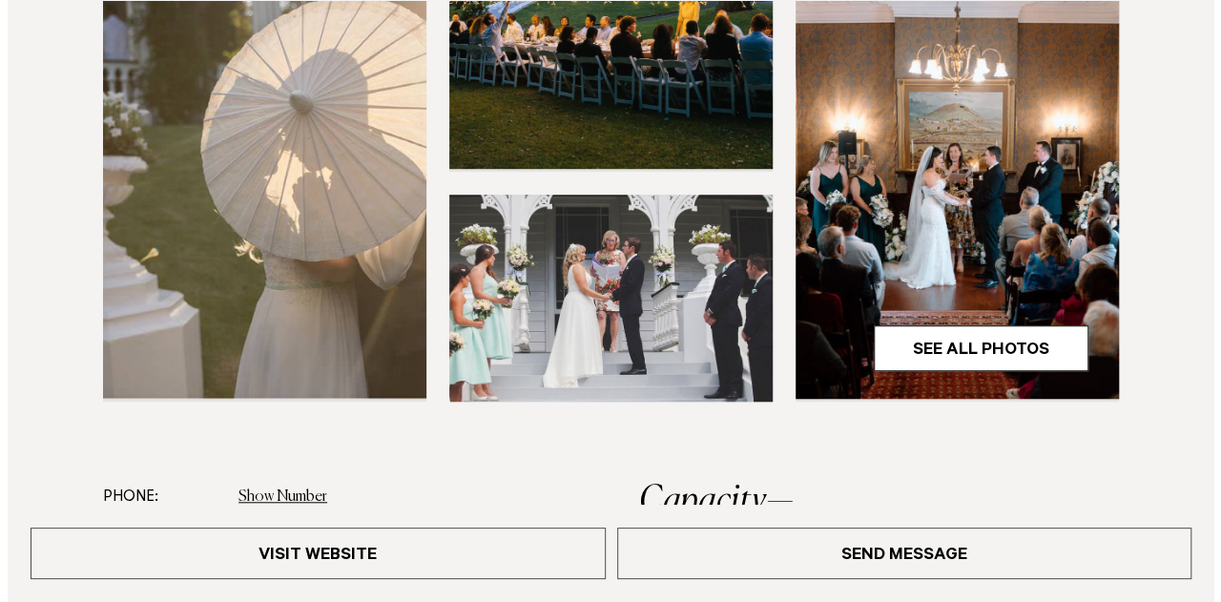
scroll to position [619, 0]
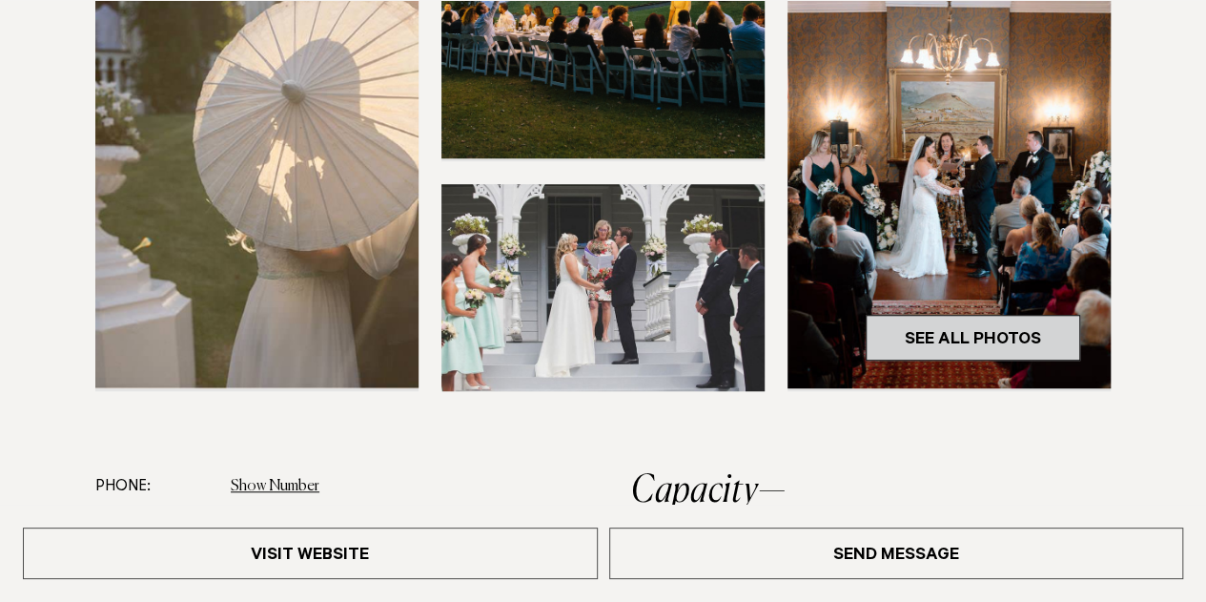
click at [944, 344] on link "See All Photos" at bounding box center [973, 338] width 215 height 46
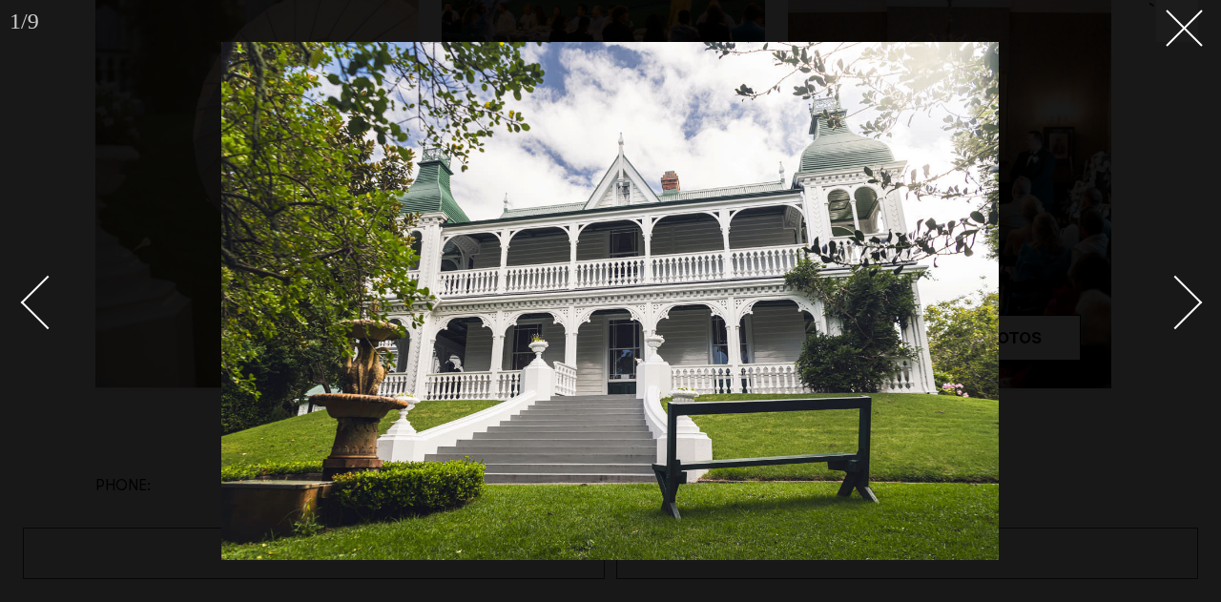
click at [1196, 312] on link at bounding box center [1164, 301] width 67 height 95
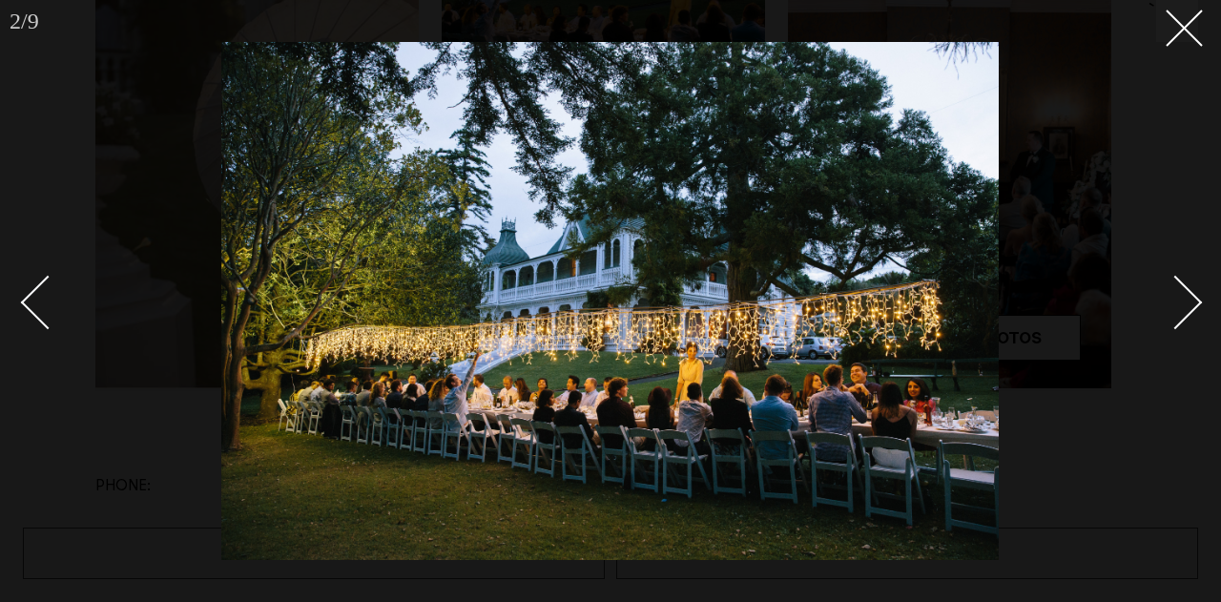
click at [1196, 312] on link at bounding box center [1164, 301] width 67 height 95
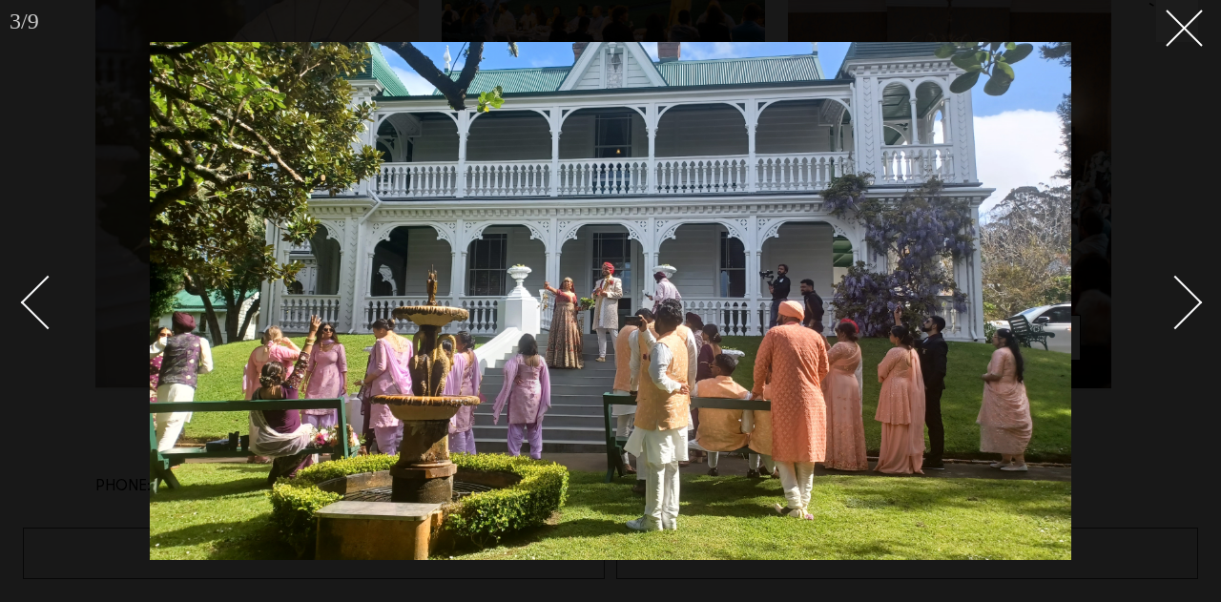
click at [1196, 312] on link at bounding box center [1164, 301] width 67 height 95
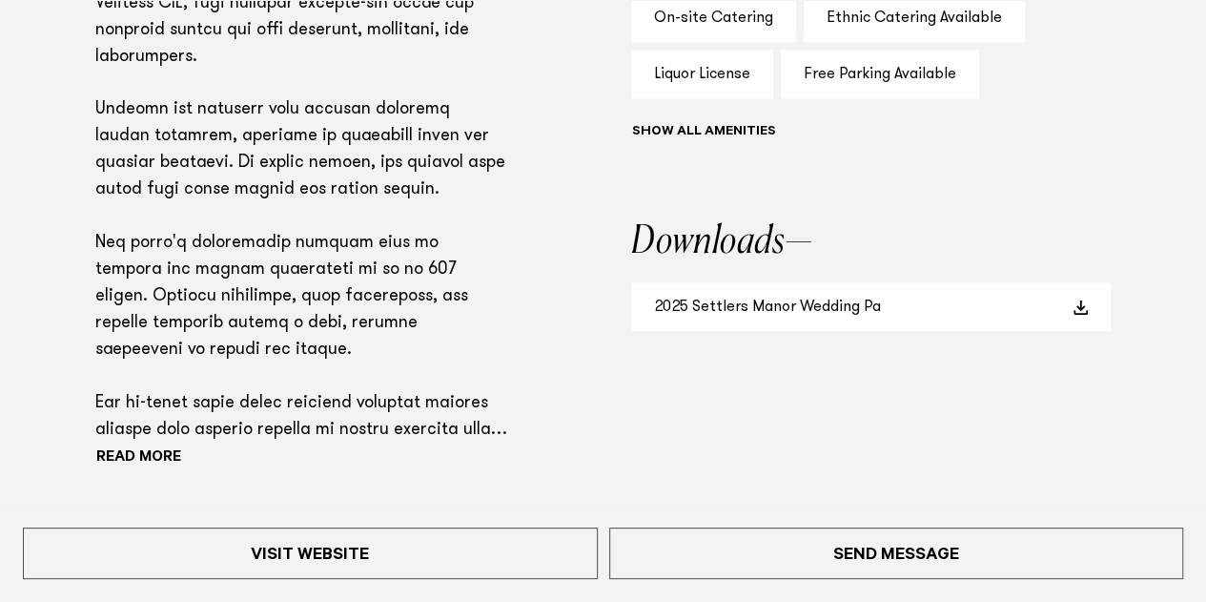
scroll to position [1467, 0]
click at [140, 443] on button "Read more" at bounding box center [181, 457] width 172 height 29
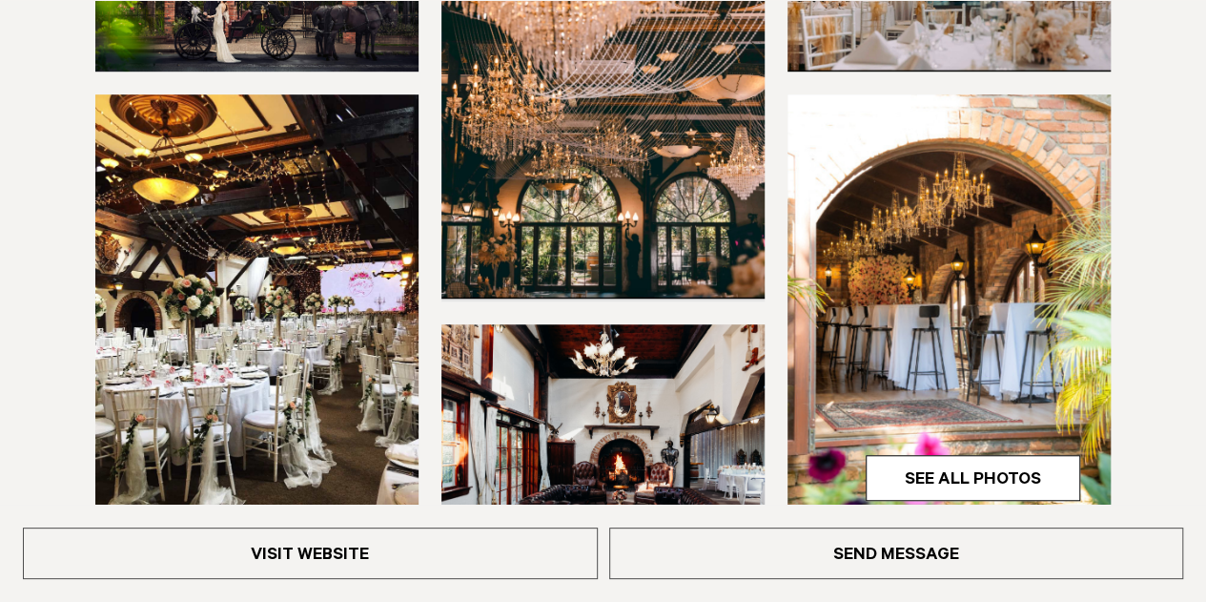
scroll to position [549, 0]
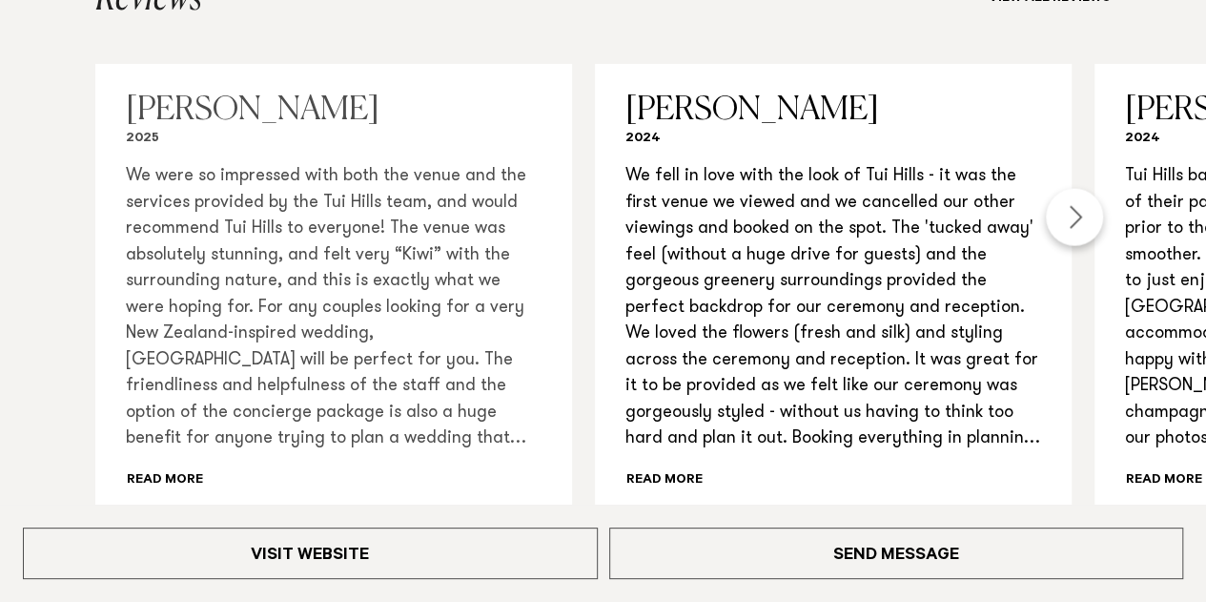
scroll to position [2077, 0]
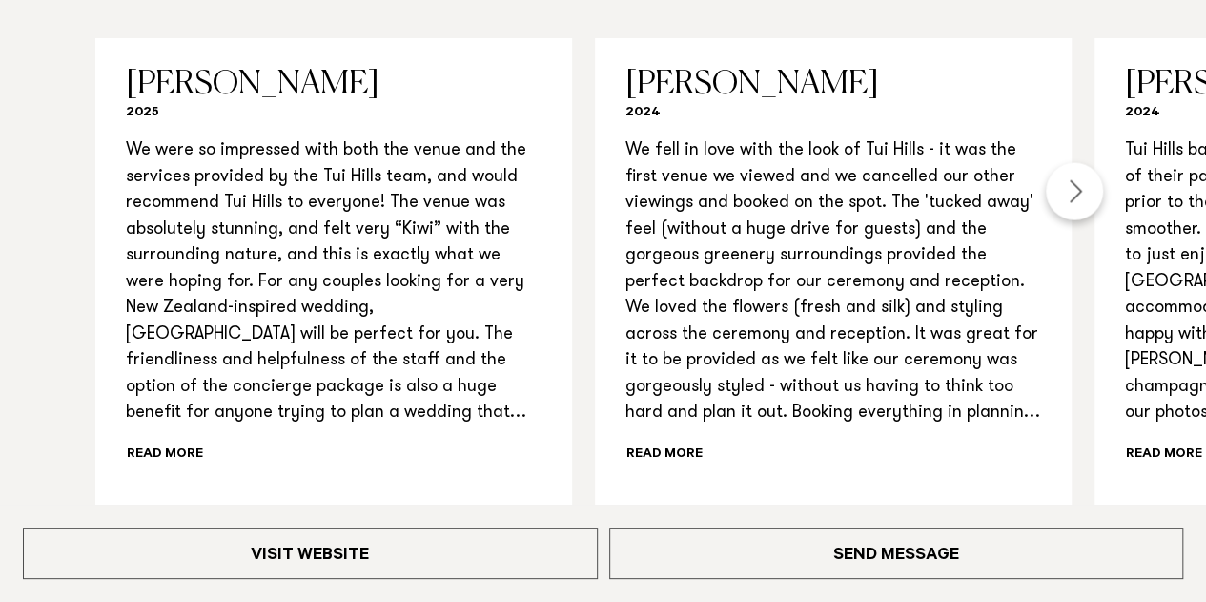
click at [1068, 194] on div "Next slide" at bounding box center [1074, 191] width 57 height 57
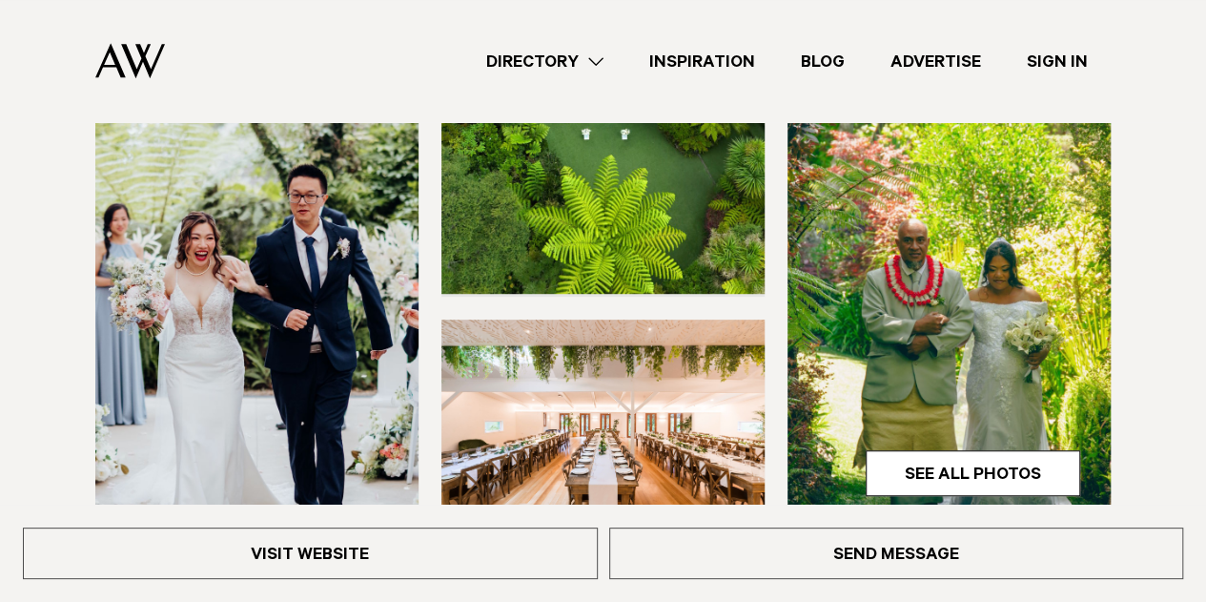
scroll to position [483, 0]
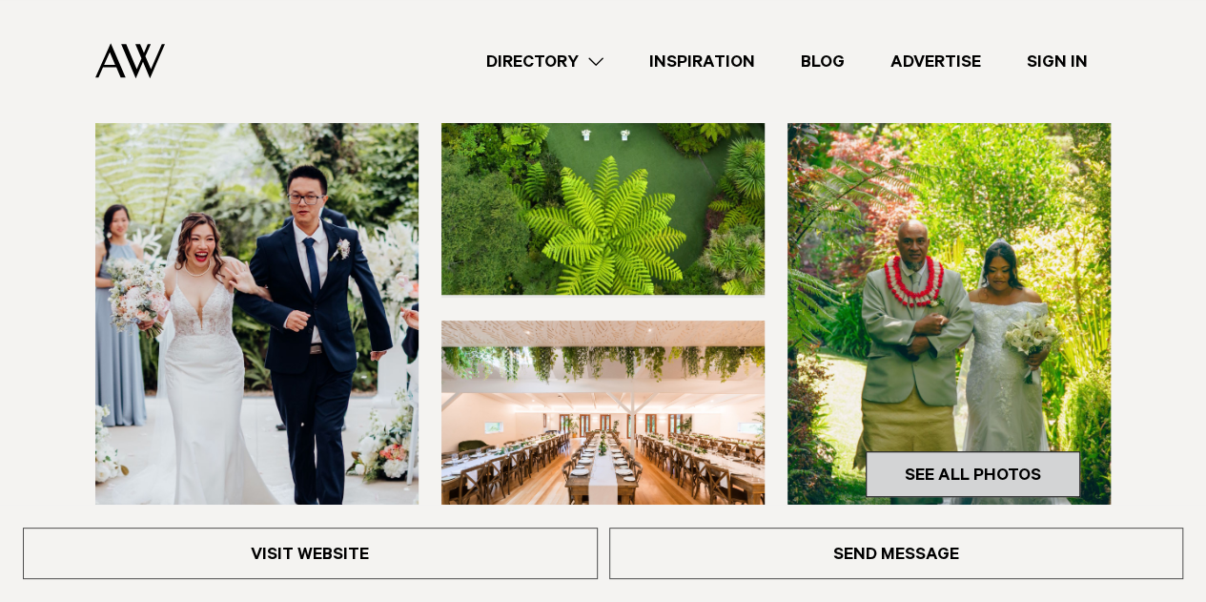
click at [949, 464] on link "See All Photos" at bounding box center [973, 474] width 215 height 46
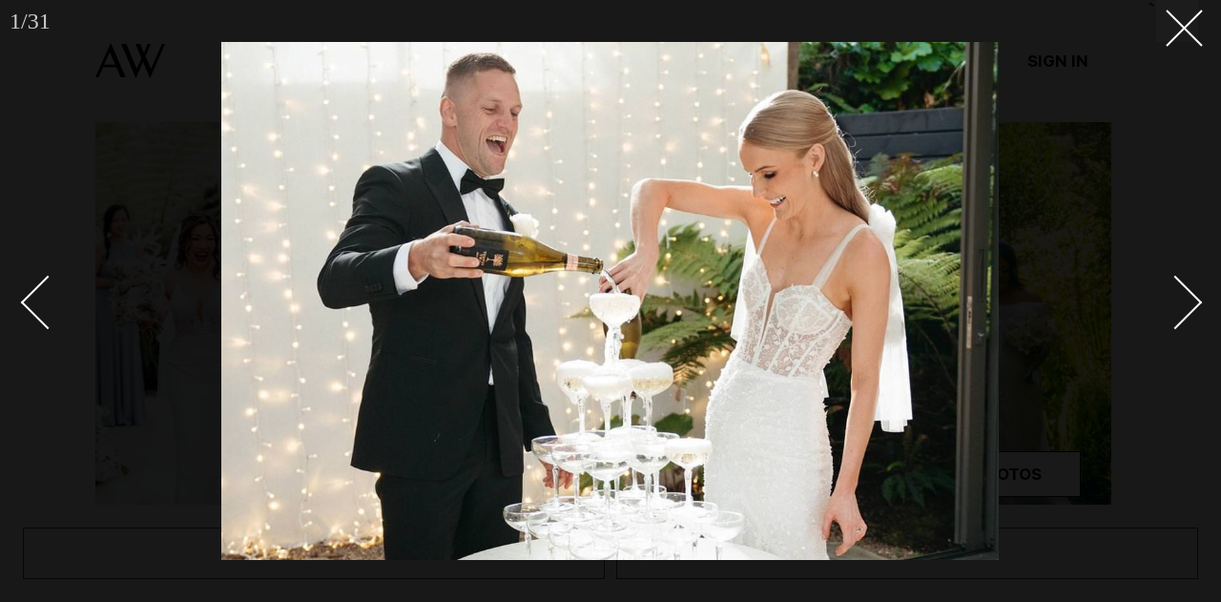
click at [1180, 314] on div "Next slide" at bounding box center [1175, 302] width 54 height 54
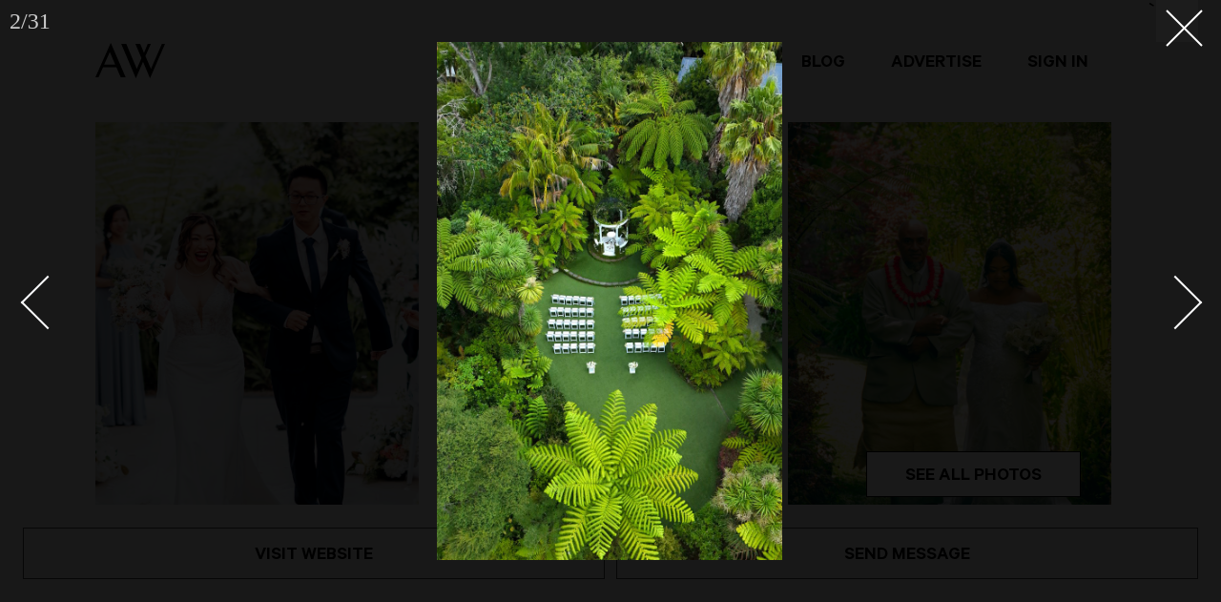
click at [1180, 314] on div "Next slide" at bounding box center [1175, 302] width 54 height 54
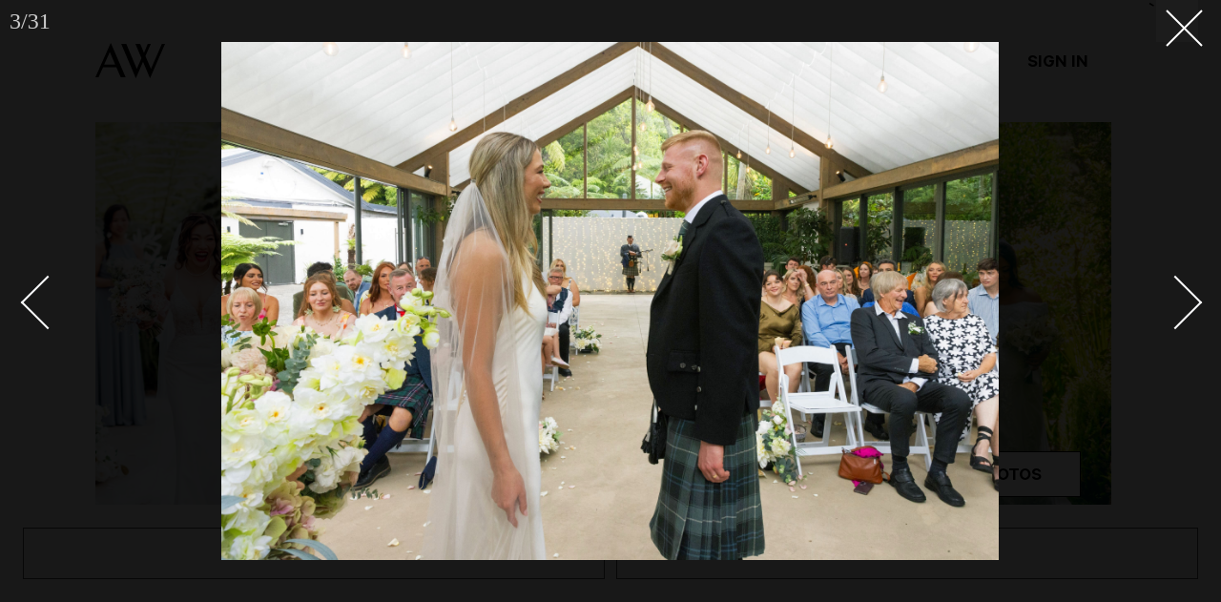
click at [1180, 314] on div "Next slide" at bounding box center [1175, 302] width 54 height 54
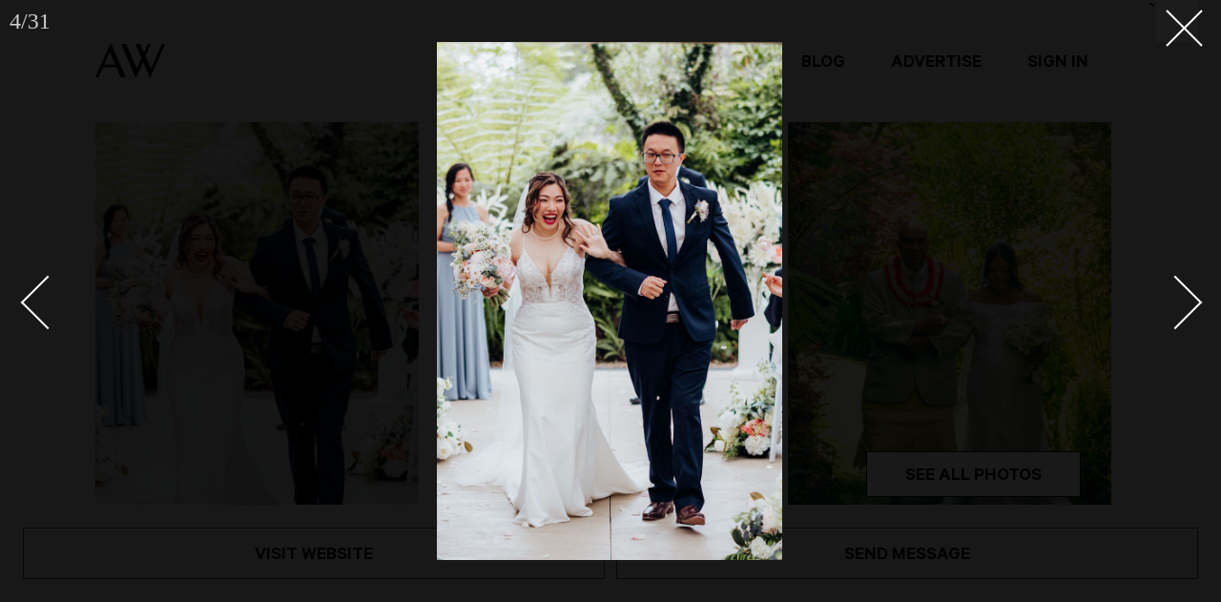
click at [1180, 314] on div "Next slide" at bounding box center [1175, 302] width 54 height 54
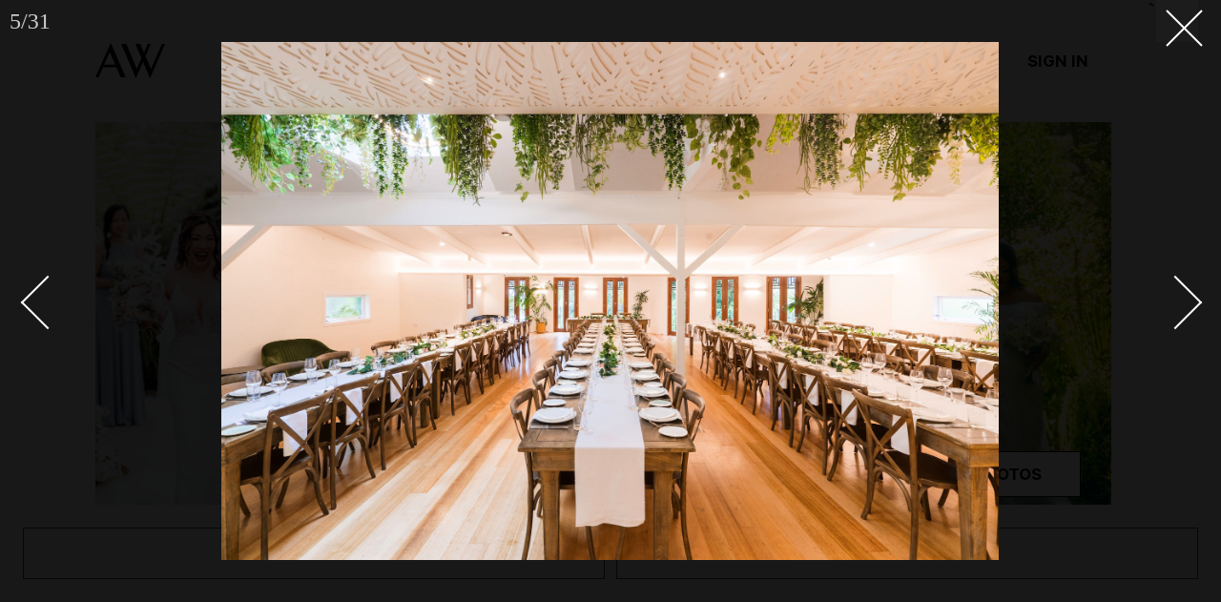
click at [1180, 314] on div "Next slide" at bounding box center [1175, 302] width 54 height 54
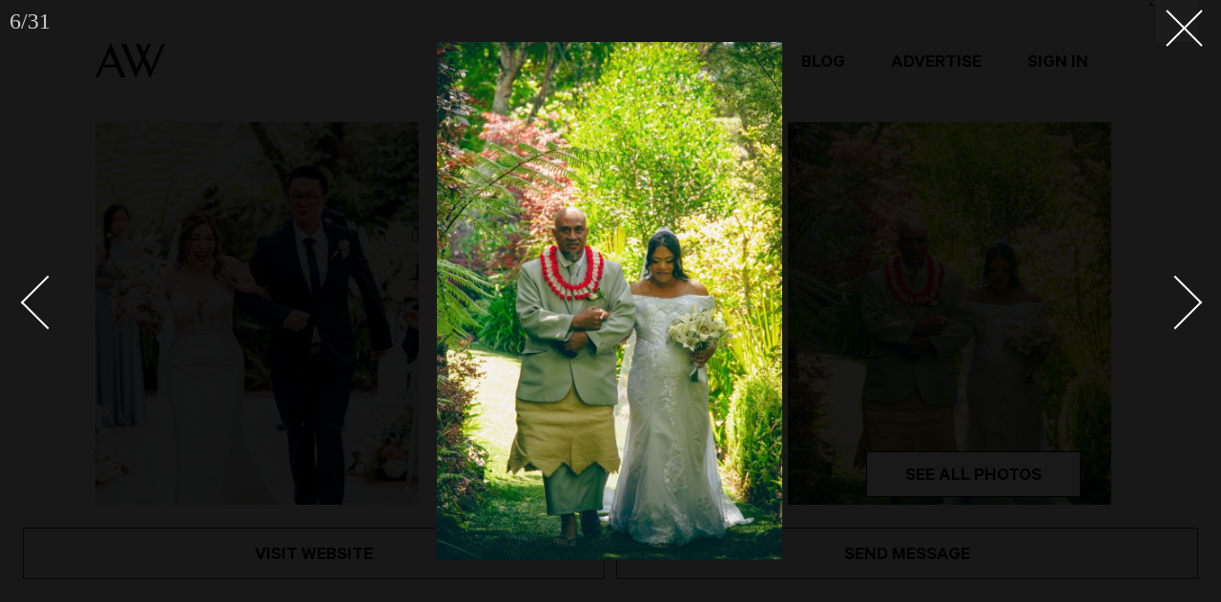
click at [1180, 314] on div "Next slide" at bounding box center [1175, 302] width 54 height 54
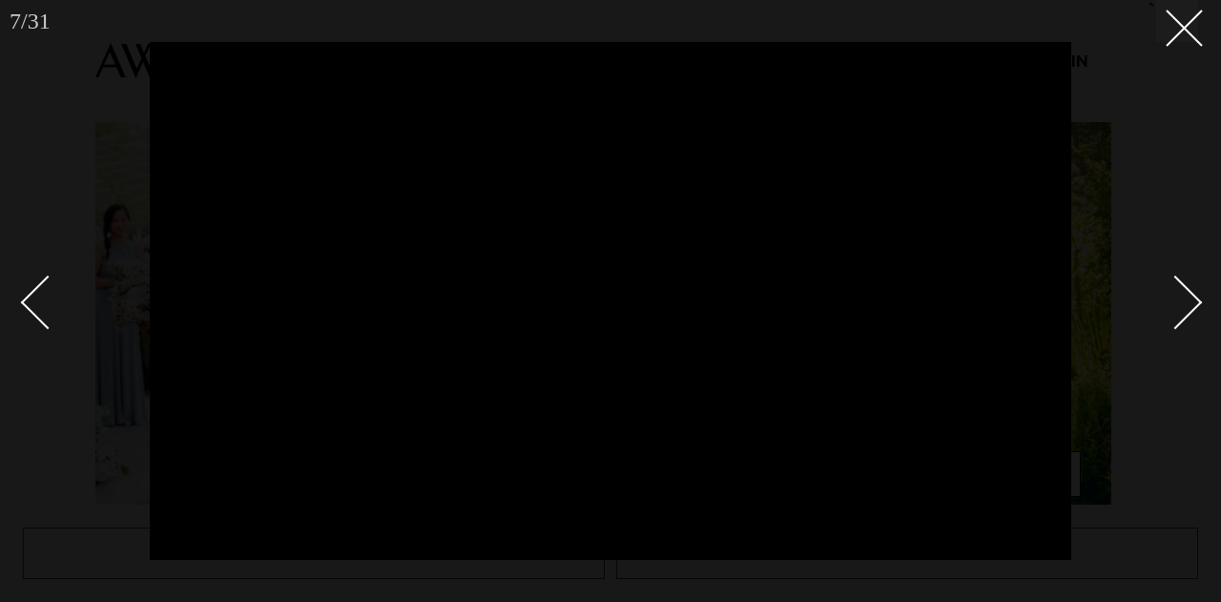
click at [1180, 314] on div "Next slide" at bounding box center [1175, 302] width 54 height 54
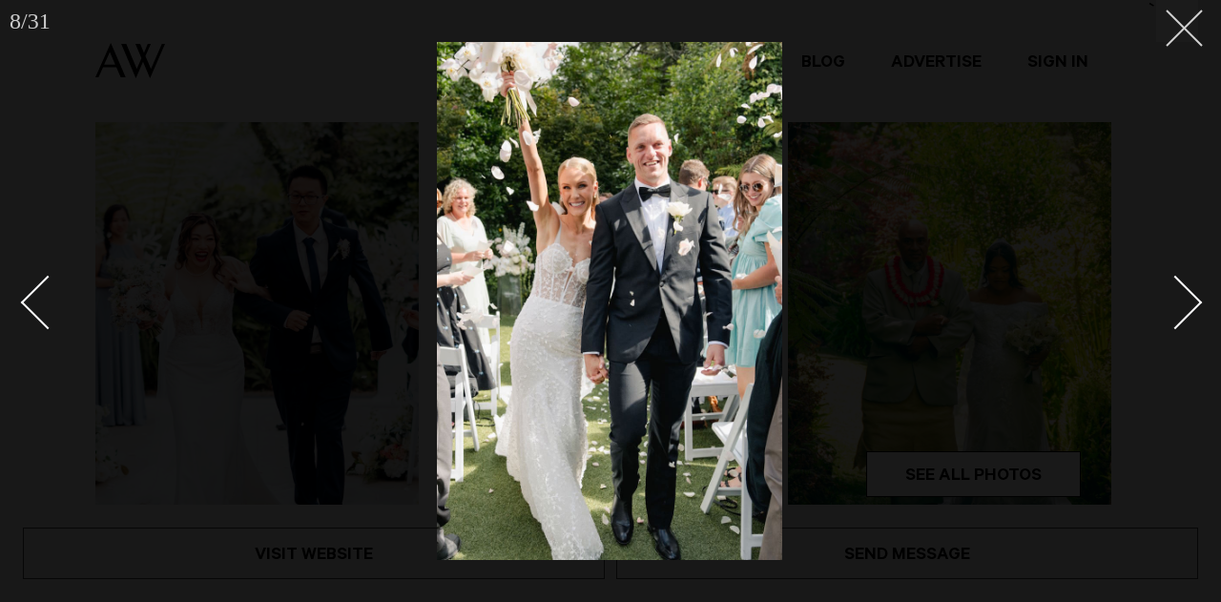
click at [1180, 25] on line at bounding box center [1183, 27] width 35 height 35
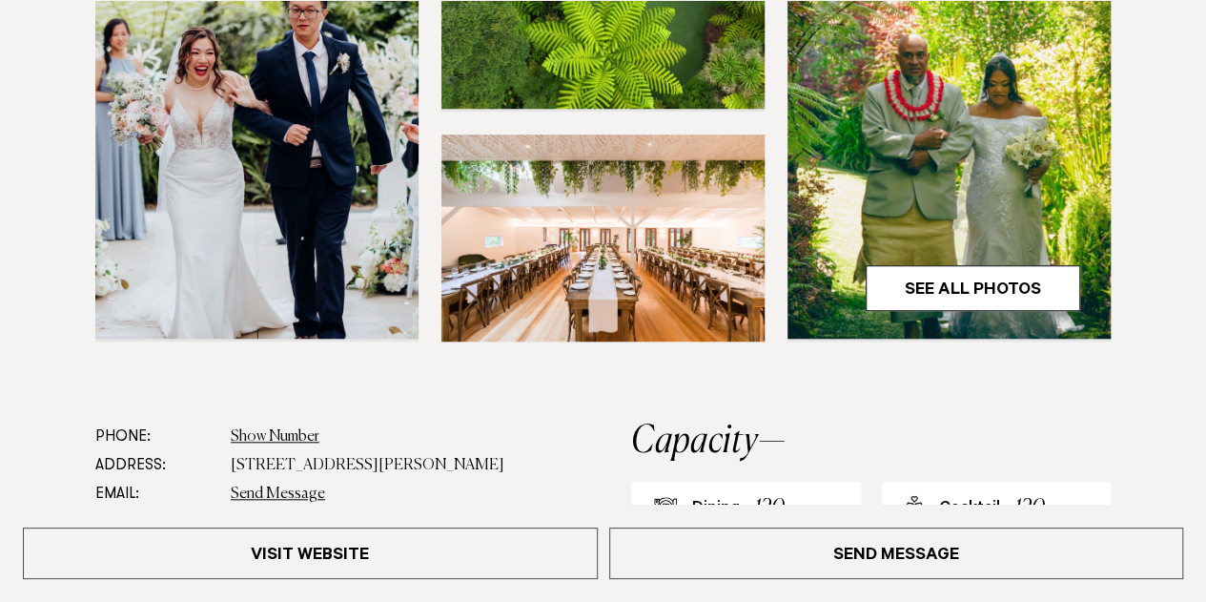
scroll to position [680, 0]
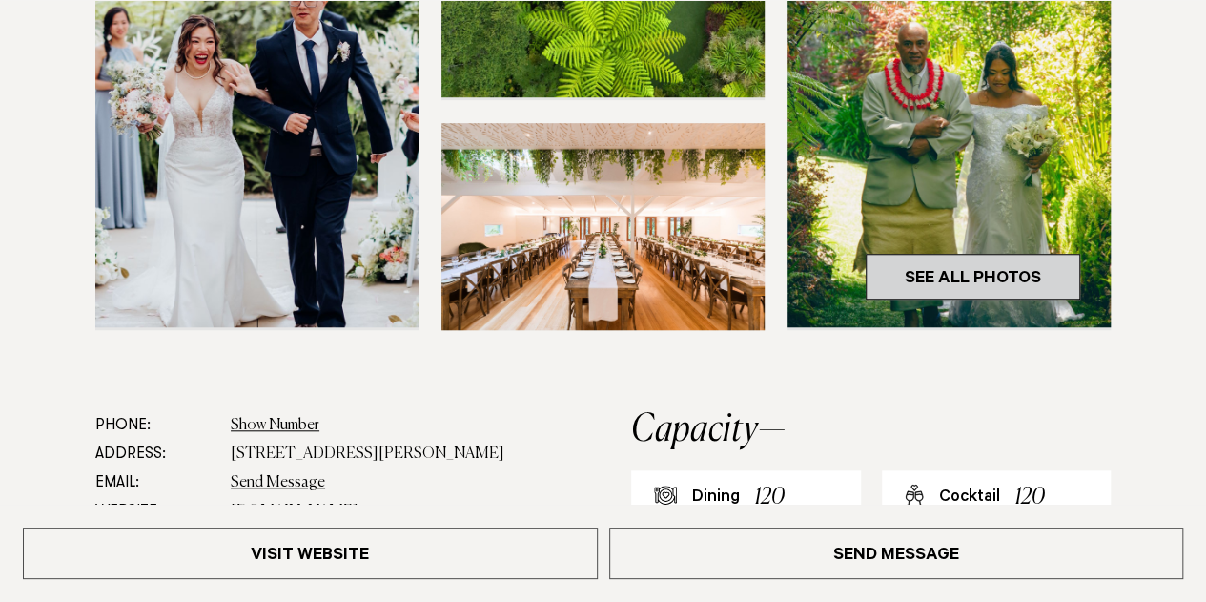
click at [981, 278] on link "See All Photos" at bounding box center [973, 277] width 215 height 46
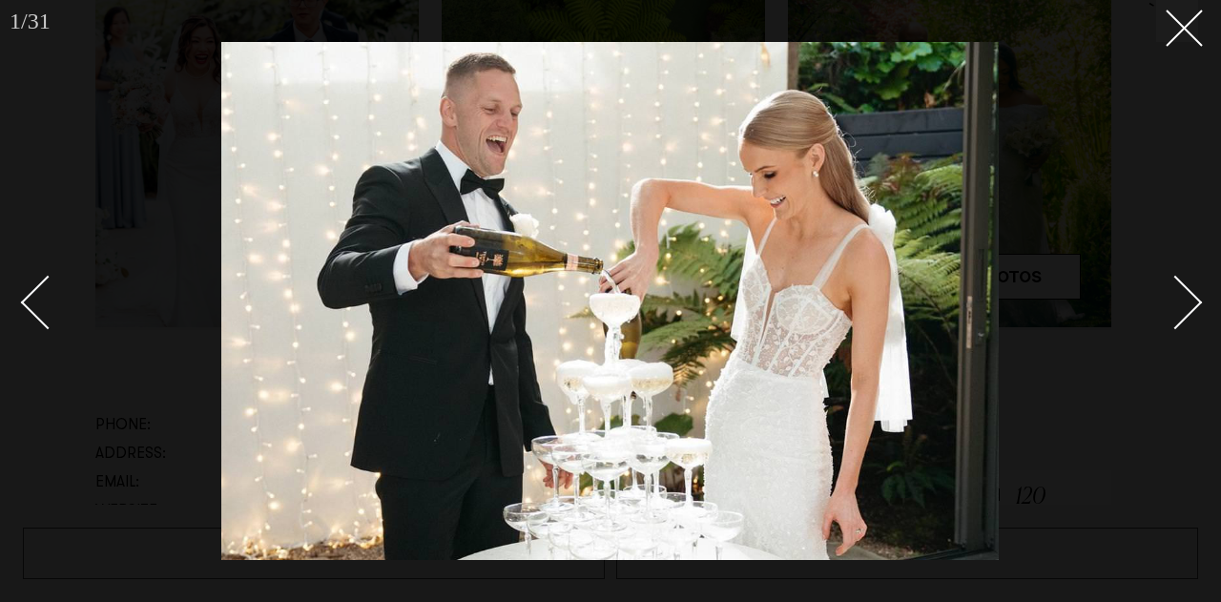
click at [1178, 307] on div "Next slide" at bounding box center [1175, 302] width 54 height 54
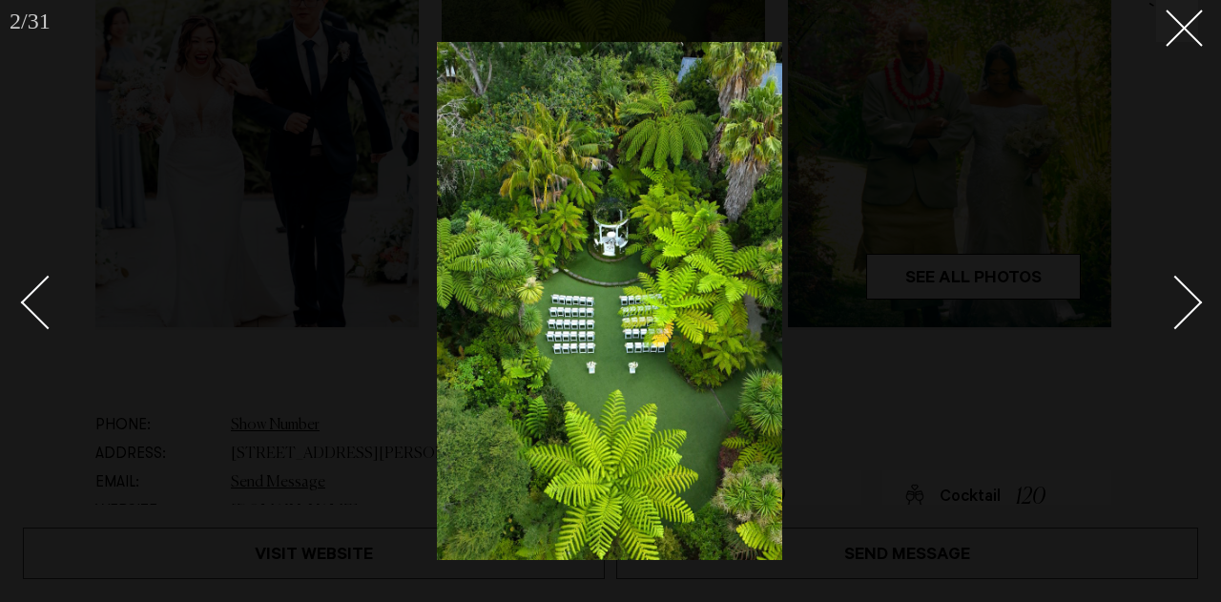
click at [1178, 307] on div "Next slide" at bounding box center [1175, 302] width 54 height 54
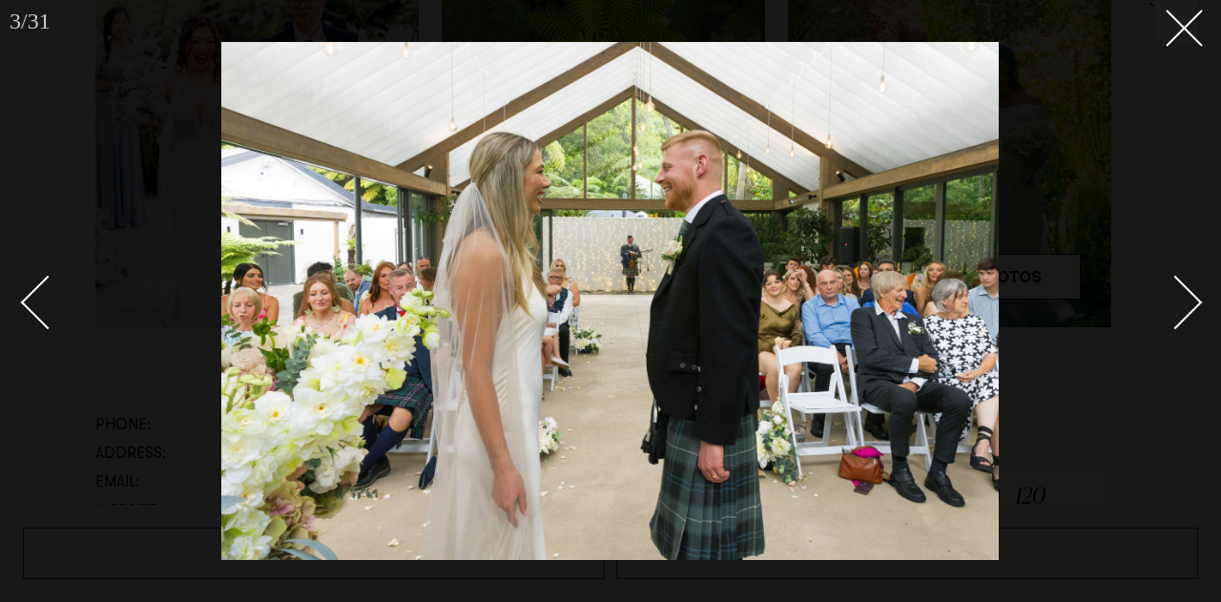
click at [1178, 307] on div "Next slide" at bounding box center [1175, 302] width 54 height 54
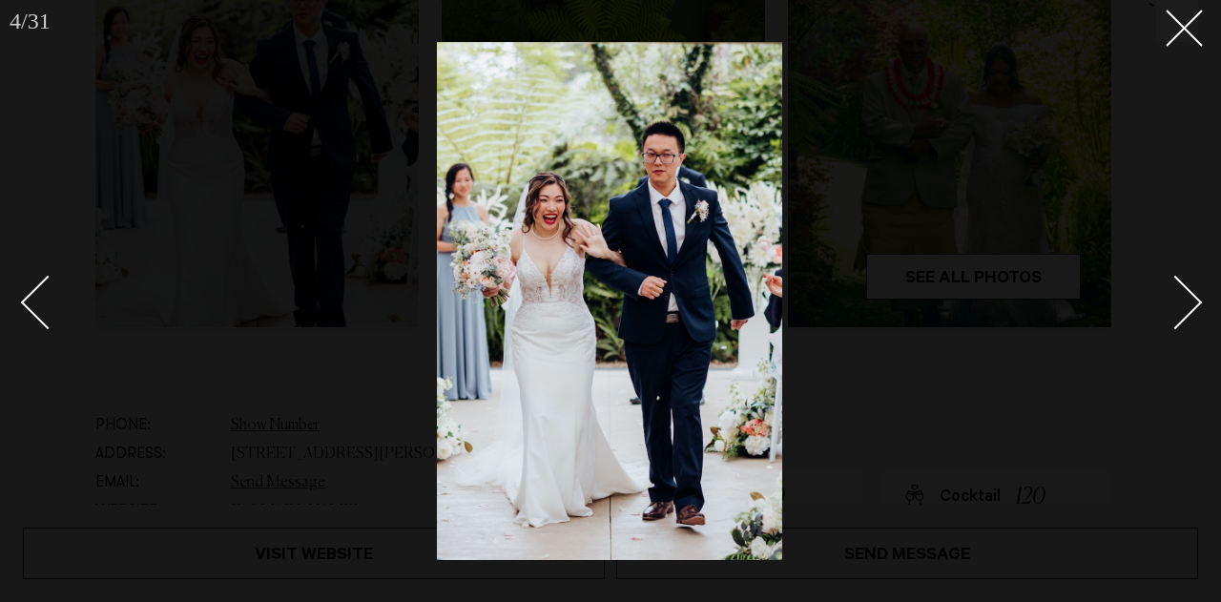
click at [1178, 307] on div "Next slide" at bounding box center [1175, 302] width 54 height 54
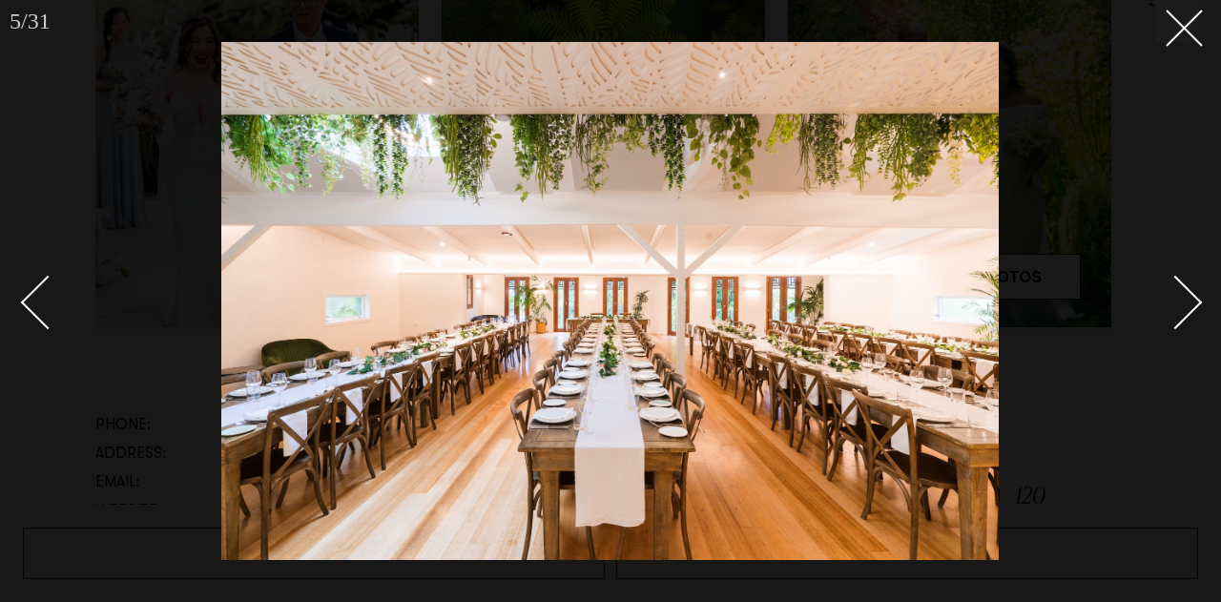
click at [1178, 307] on div "Next slide" at bounding box center [1175, 302] width 54 height 54
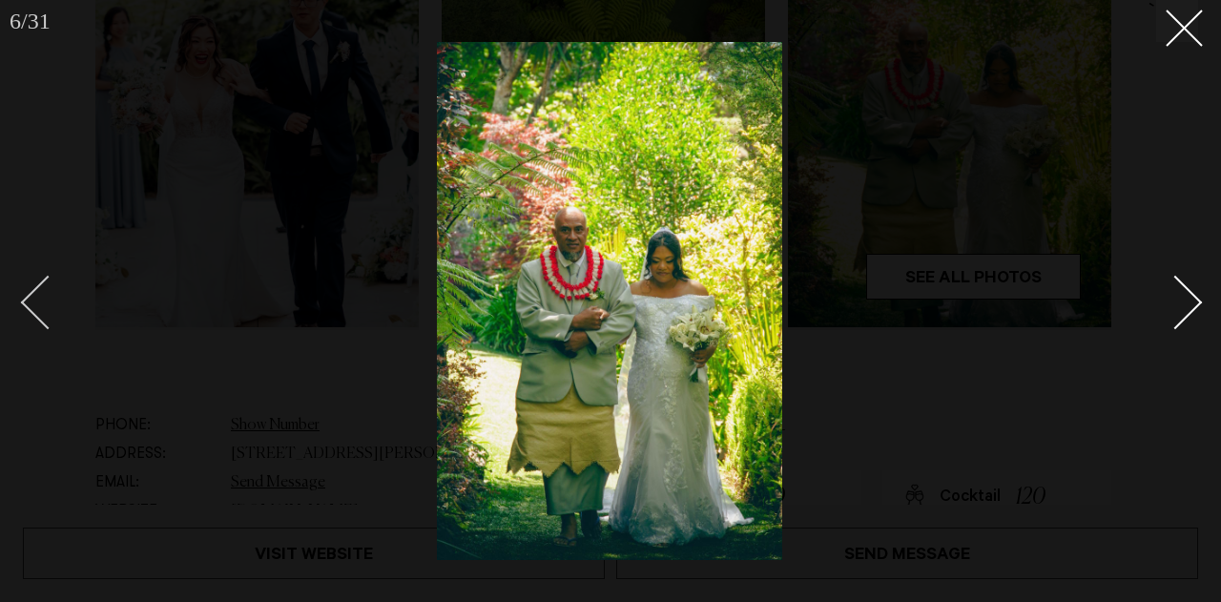
click at [38, 283] on div "Previous slide" at bounding box center [48, 302] width 54 height 54
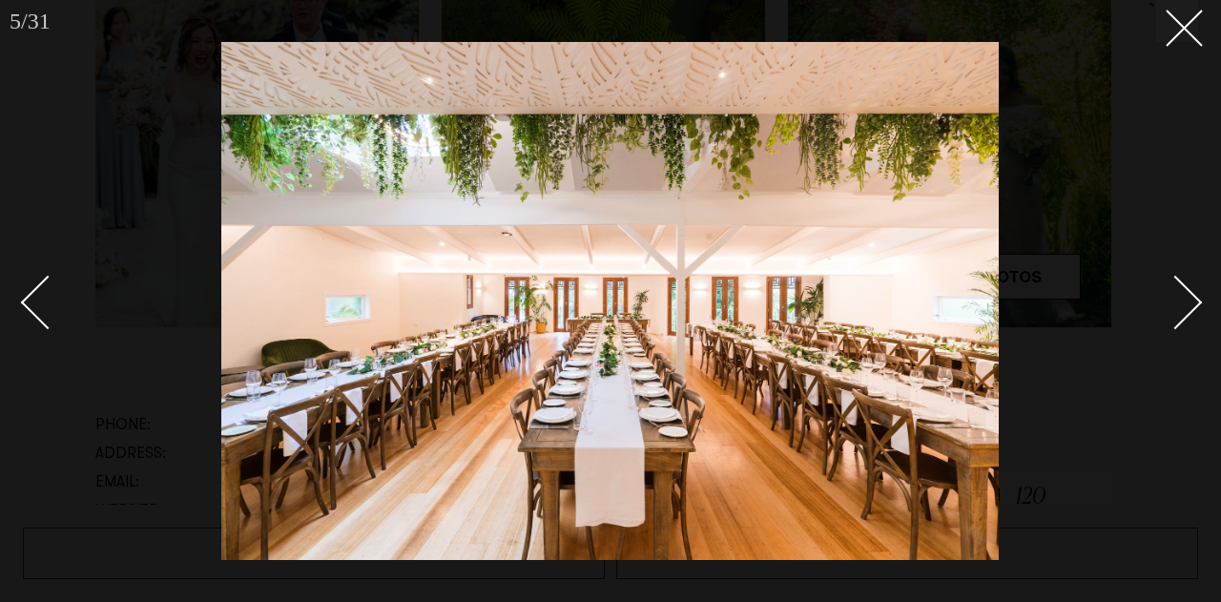
click at [1187, 298] on div "Next slide" at bounding box center [1175, 302] width 54 height 54
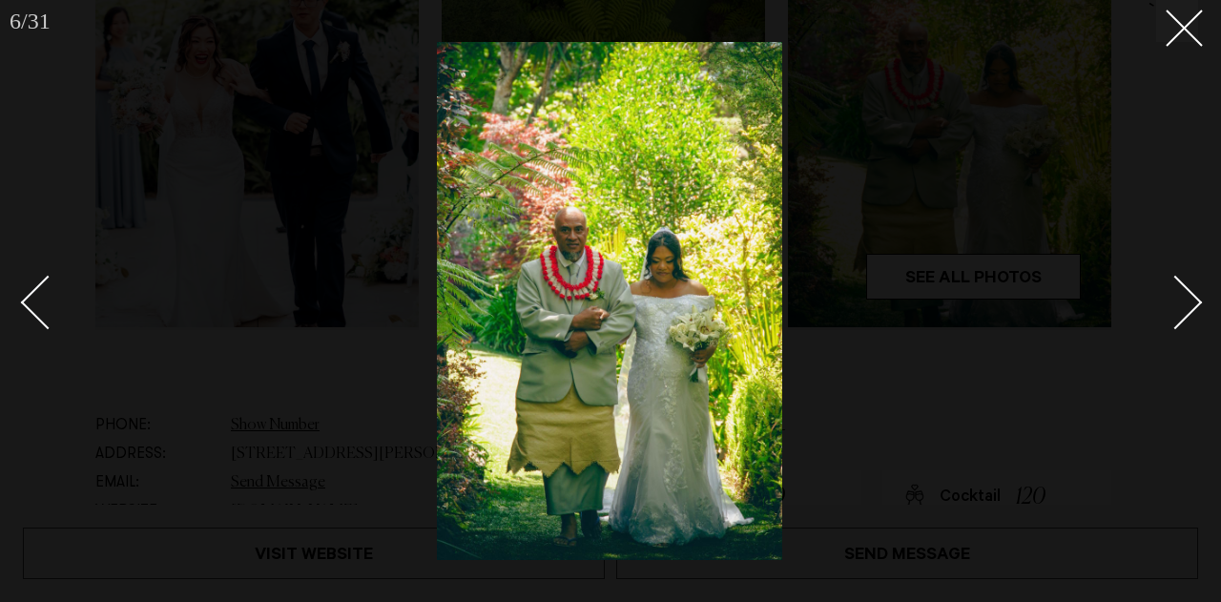
click at [1187, 298] on div "Next slide" at bounding box center [1175, 302] width 54 height 54
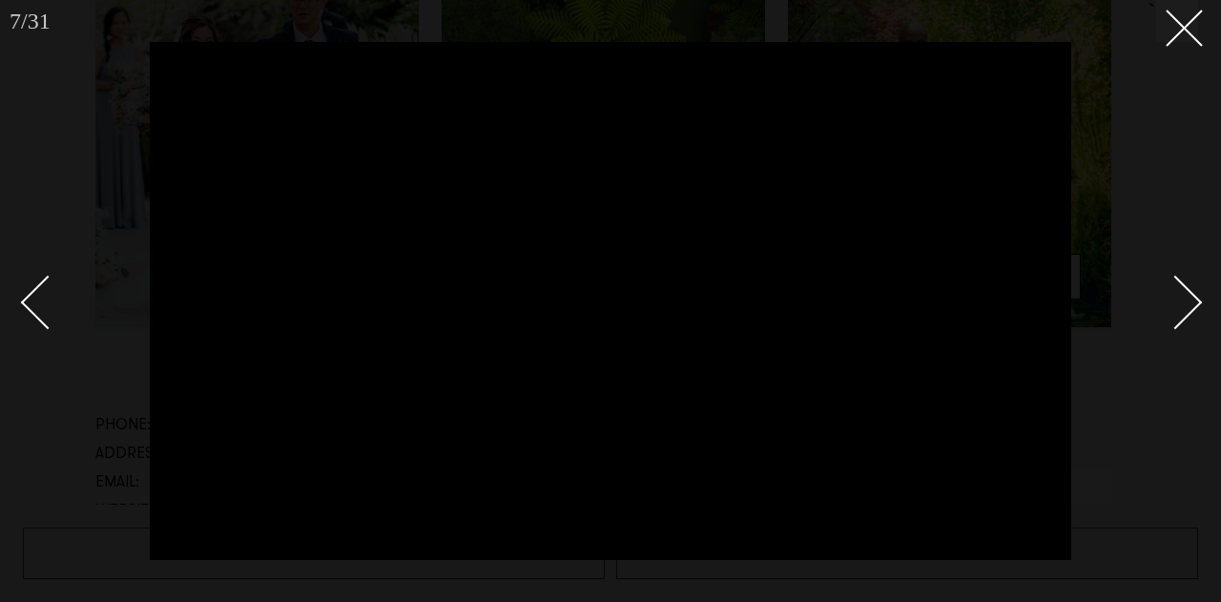
click at [1187, 298] on div "Next slide" at bounding box center [1175, 302] width 54 height 54
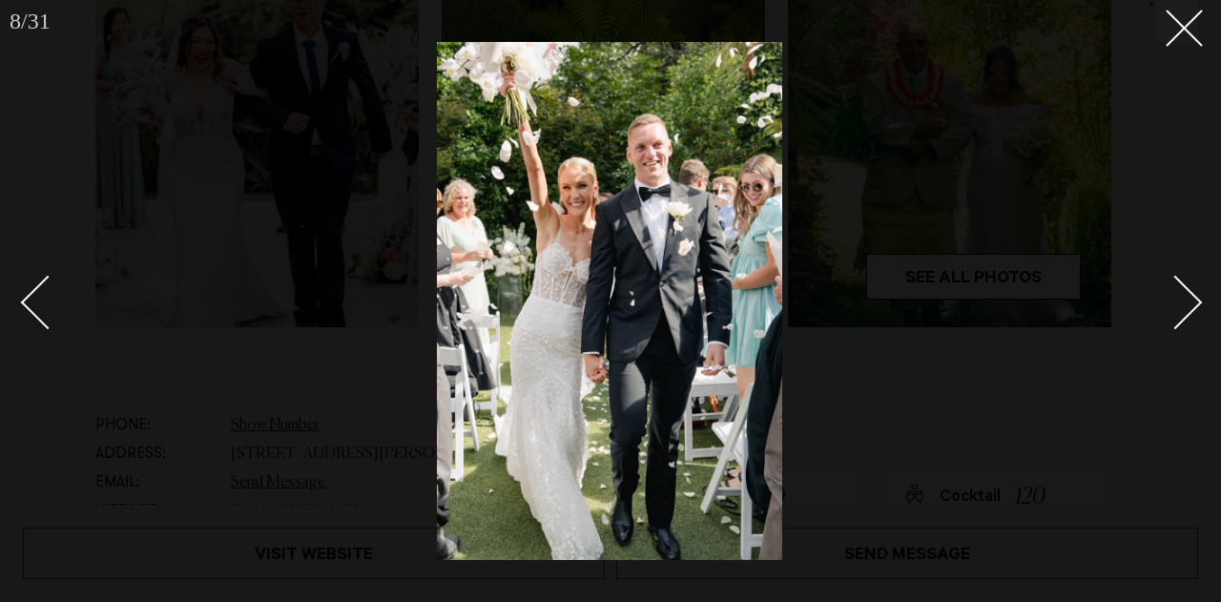
click at [1187, 298] on div "Next slide" at bounding box center [1175, 302] width 54 height 54
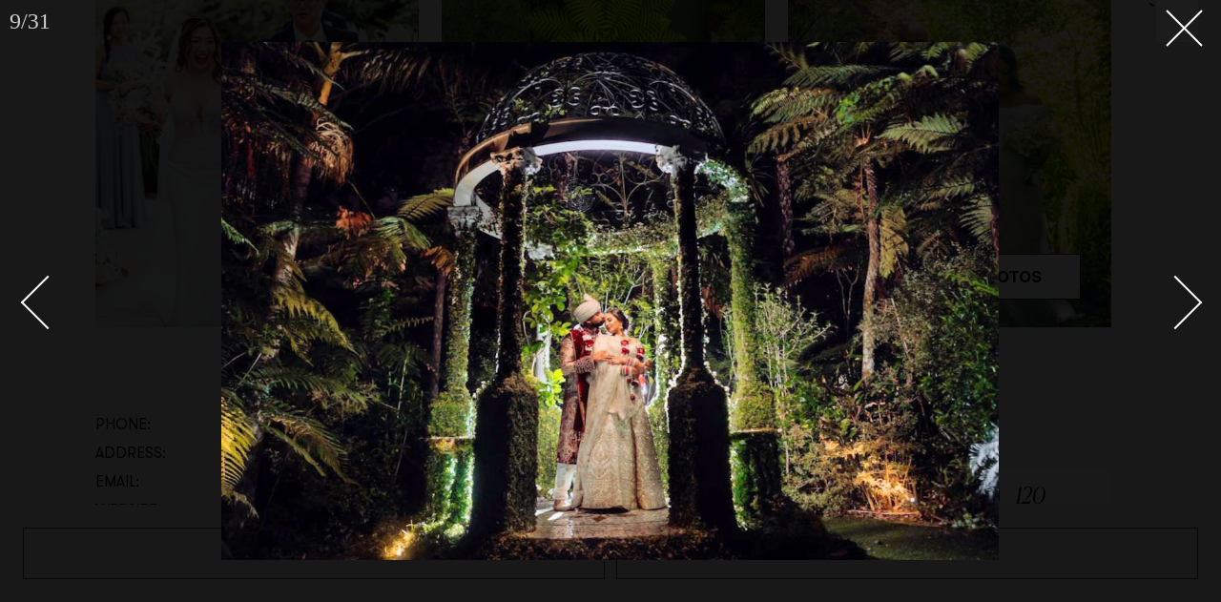
click at [1187, 298] on div "Next slide" at bounding box center [1175, 302] width 54 height 54
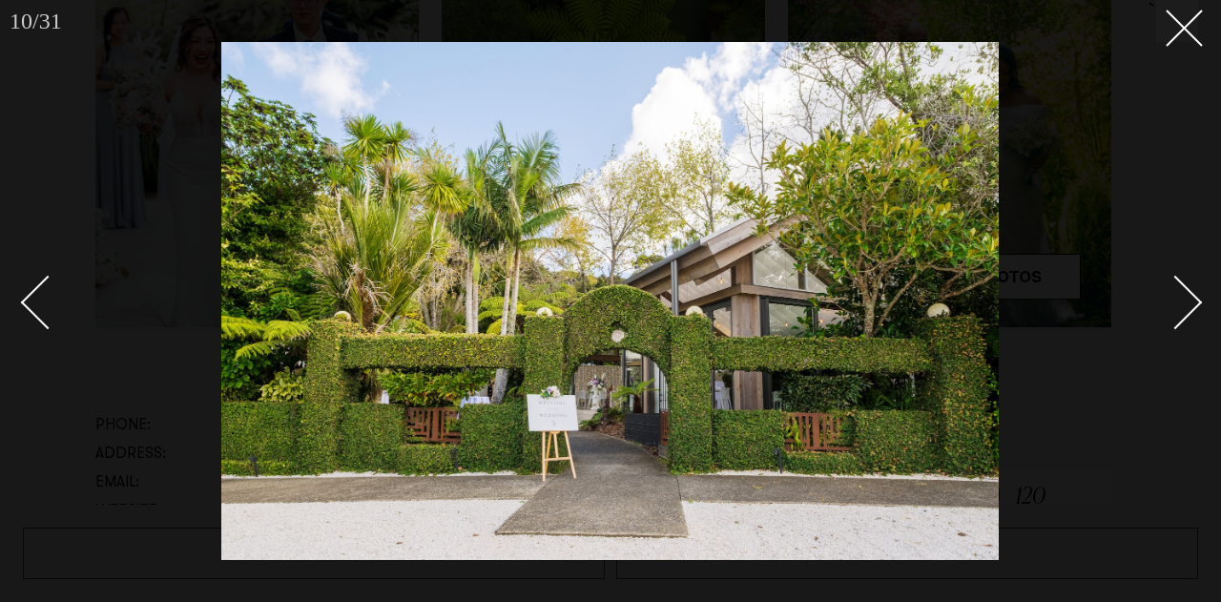
click at [1187, 298] on div "Next slide" at bounding box center [1175, 302] width 54 height 54
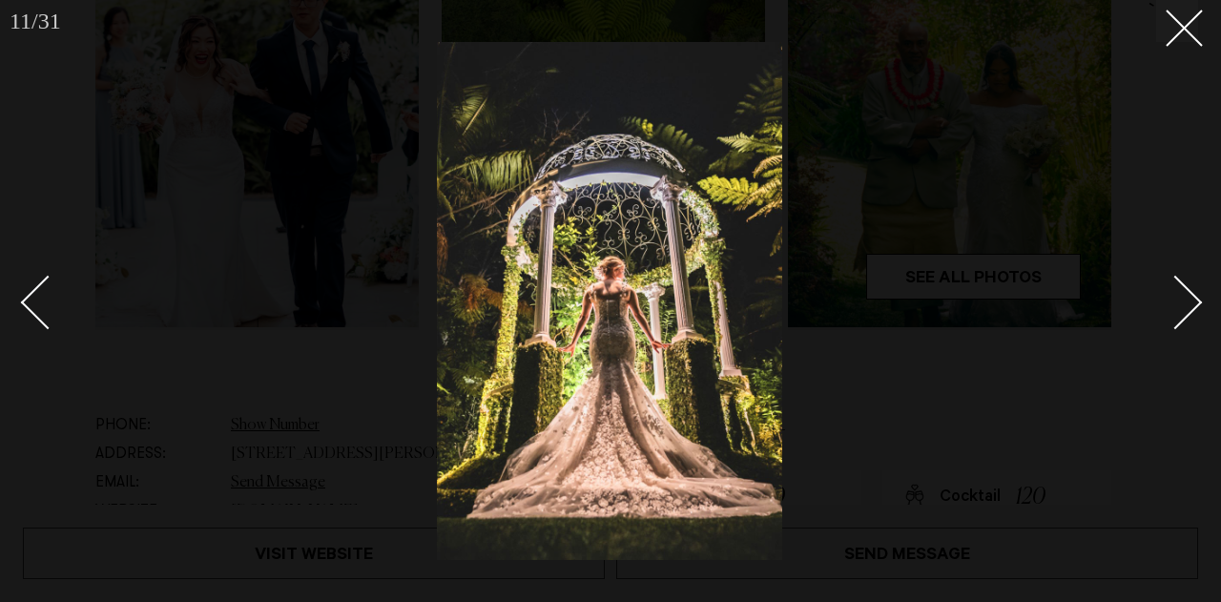
click at [1187, 298] on div "Next slide" at bounding box center [1175, 302] width 54 height 54
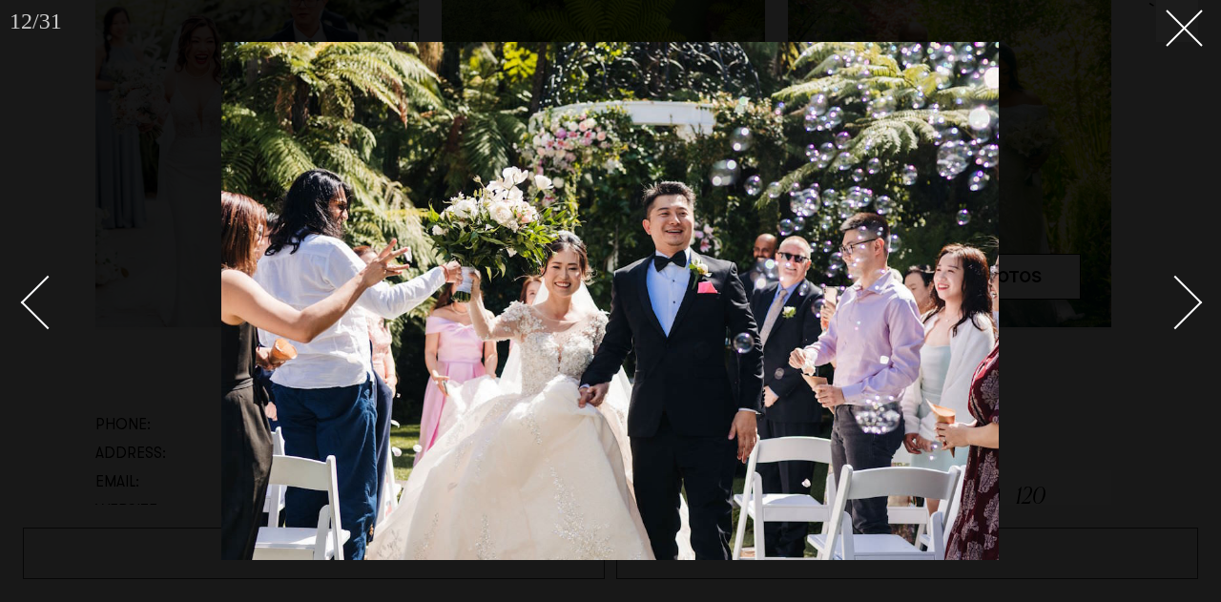
click at [1187, 298] on div "Next slide" at bounding box center [1175, 302] width 54 height 54
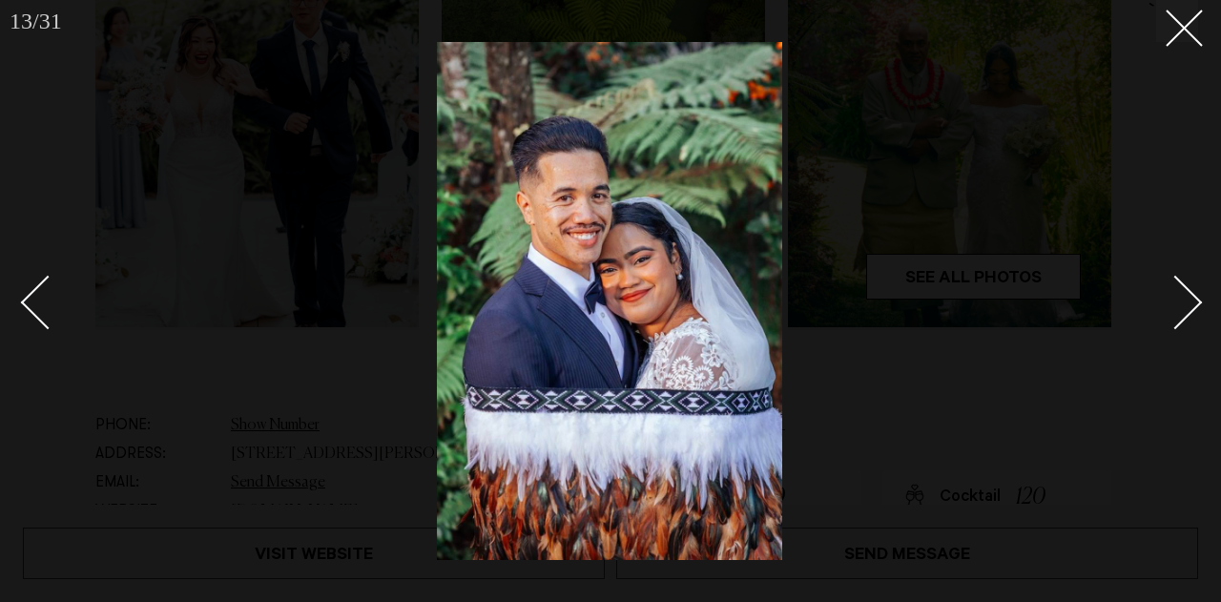
click at [1187, 298] on div "Next slide" at bounding box center [1175, 302] width 54 height 54
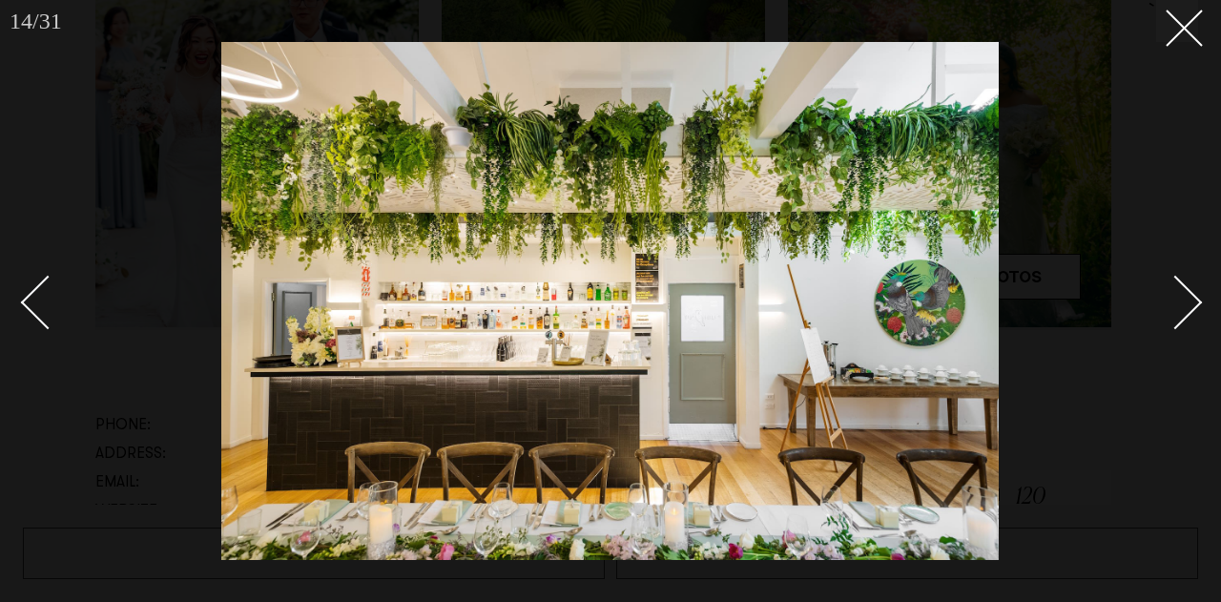
click at [1187, 298] on div "Next slide" at bounding box center [1175, 302] width 54 height 54
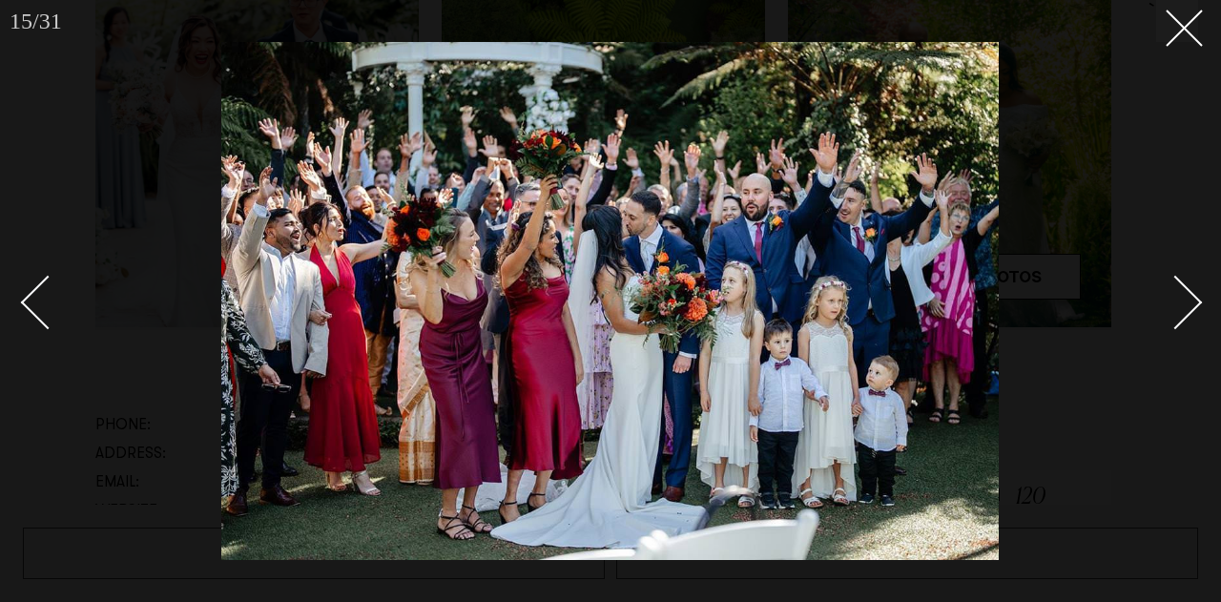
click at [1187, 298] on div "Next slide" at bounding box center [1175, 302] width 54 height 54
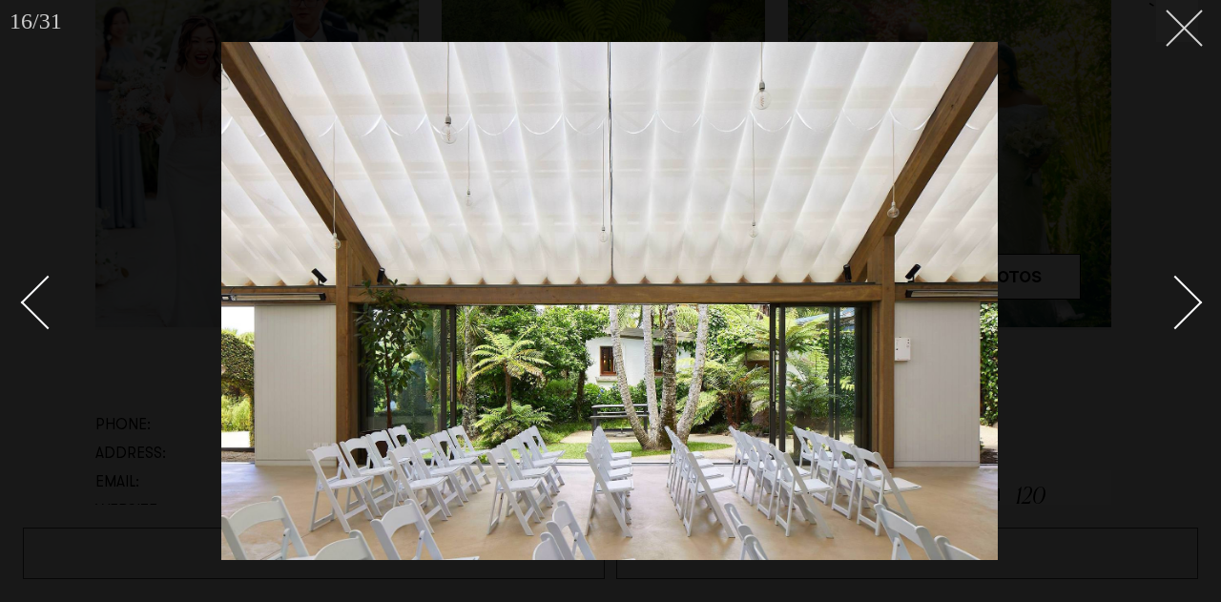
click at [1176, 30] on icon at bounding box center [1176, 21] width 23 height 23
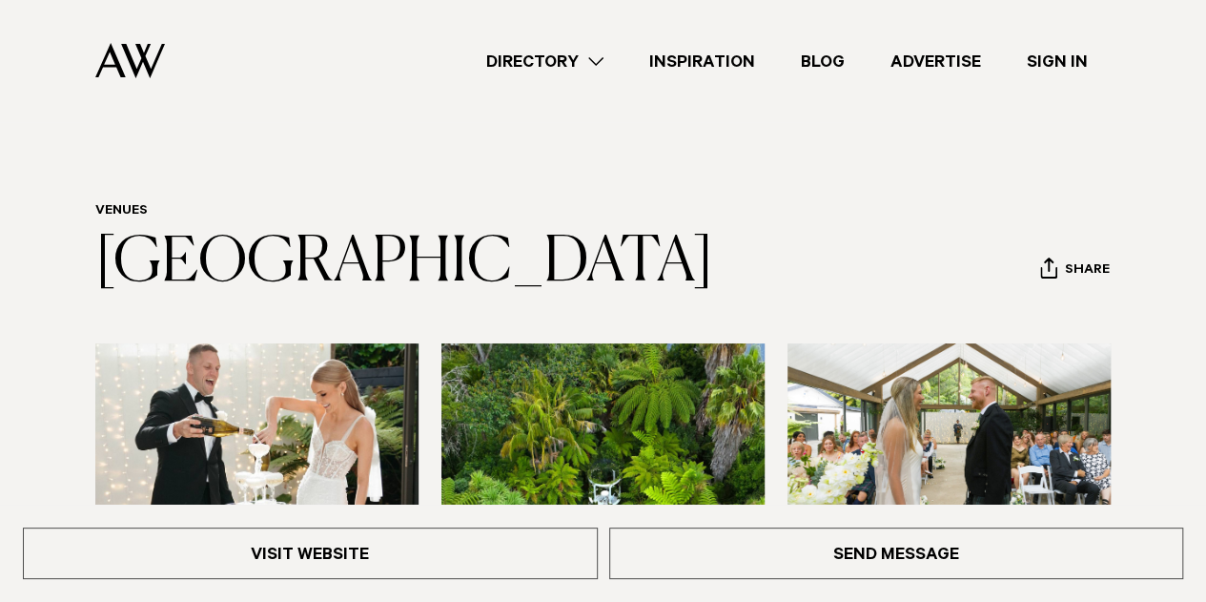
click at [425, 235] on header "Venues Tui Hills Share Copy Link Email twitter facebook" at bounding box center [603, 250] width 1016 height 94
click at [628, 218] on header "Venues Tui Hills Share Copy Link Email twitter facebook" at bounding box center [603, 250] width 1016 height 94
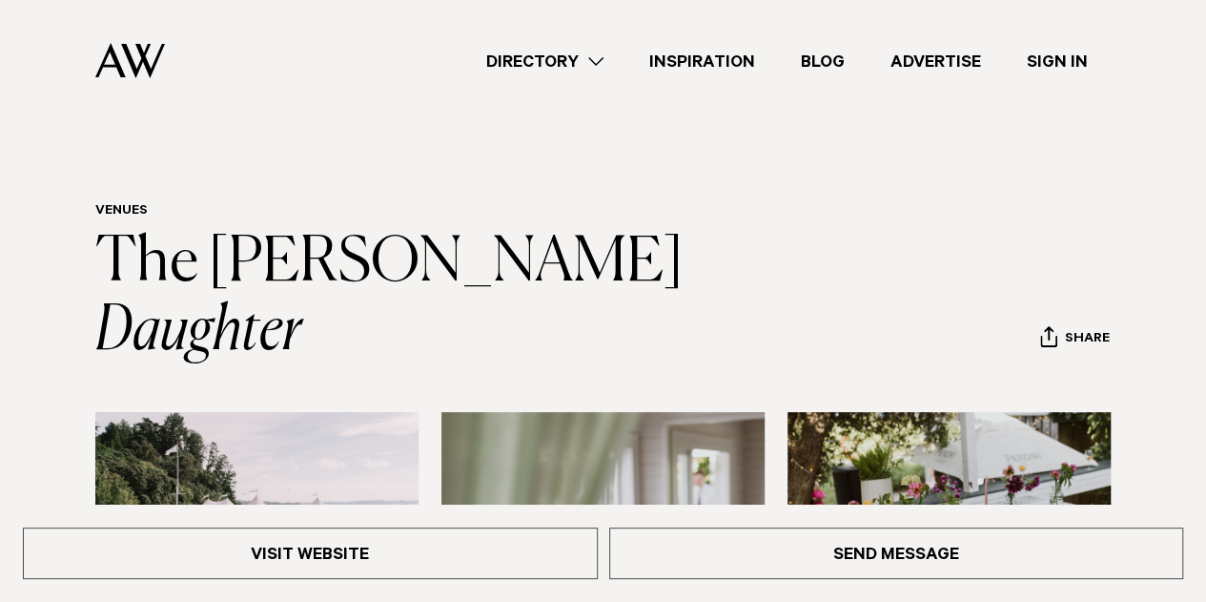
click at [61, 251] on div "Venues The [PERSON_NAME] Daughter Share Copy Link Email twitter" at bounding box center [603, 284] width 1176 height 163
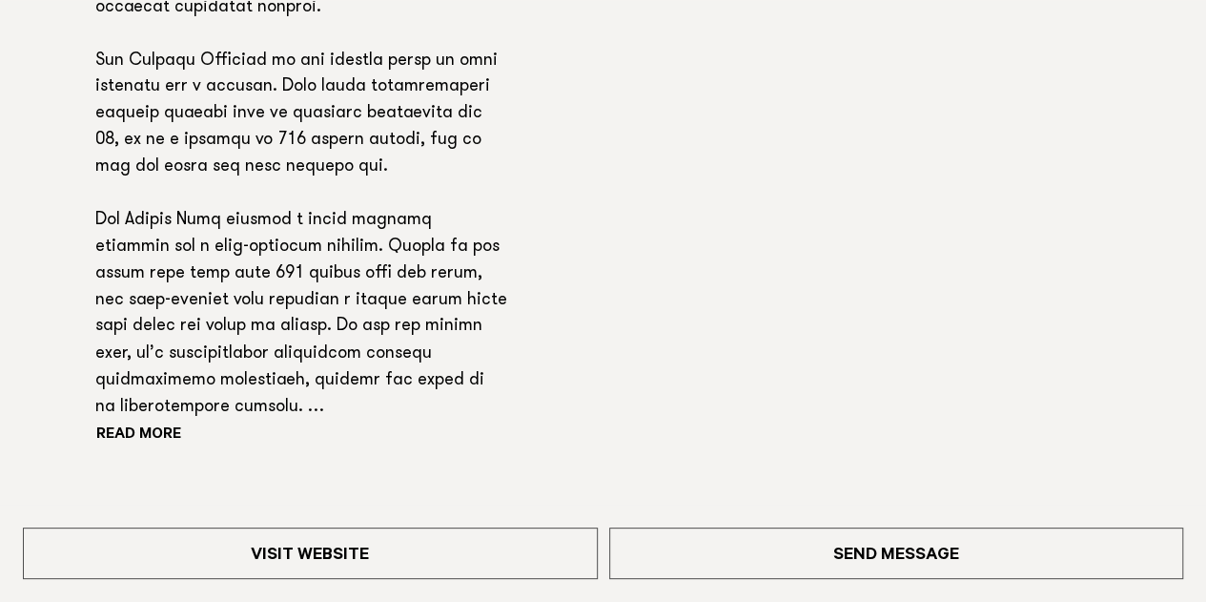
scroll to position [1468, 0]
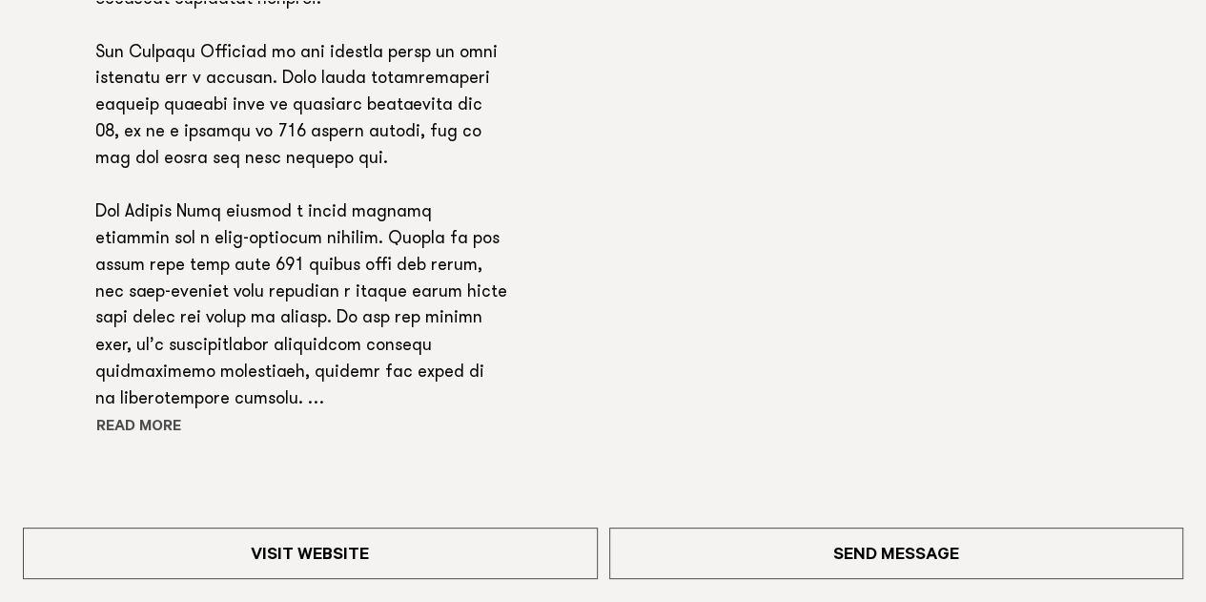
click at [130, 413] on button "Read more" at bounding box center [181, 427] width 172 height 29
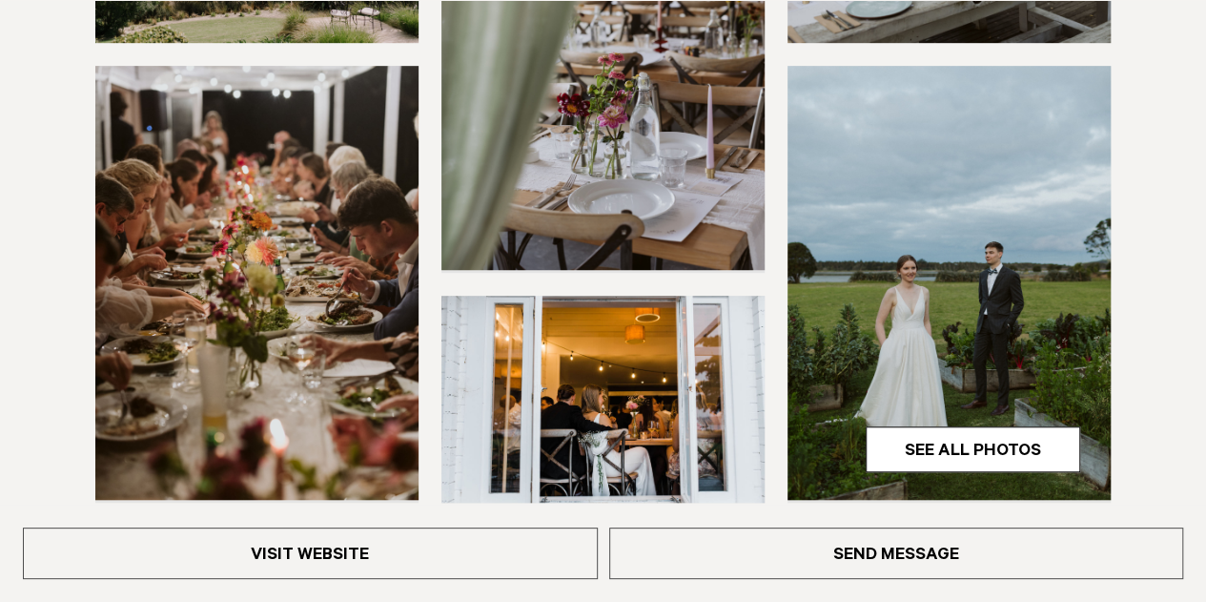
scroll to position [584, 0]
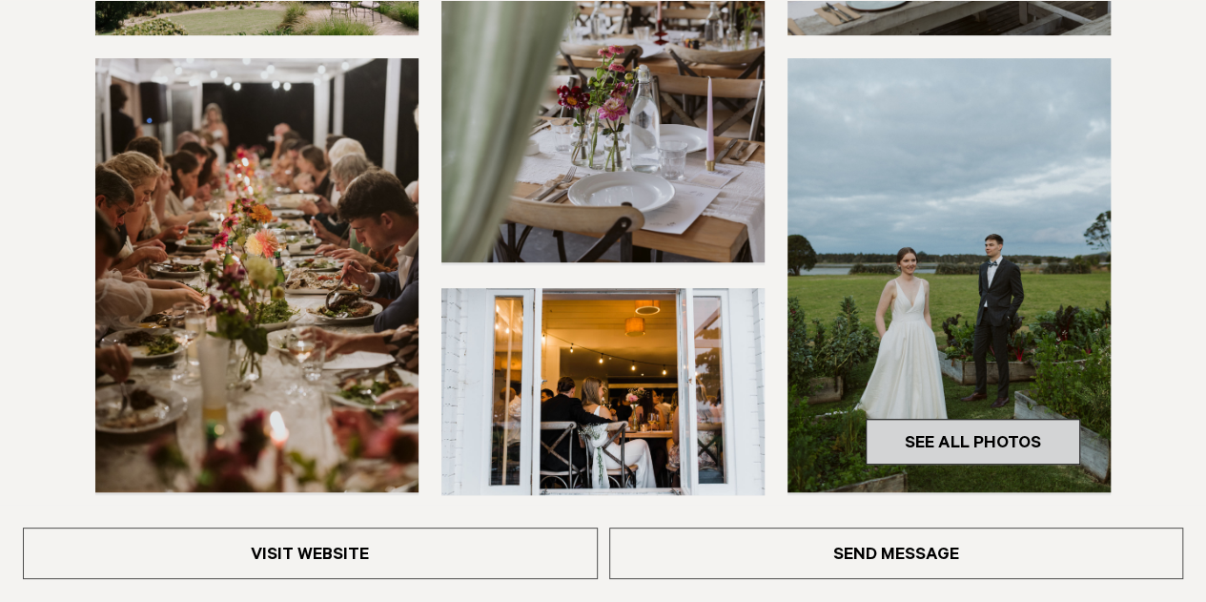
click at [970, 419] on link "See All Photos" at bounding box center [973, 442] width 215 height 46
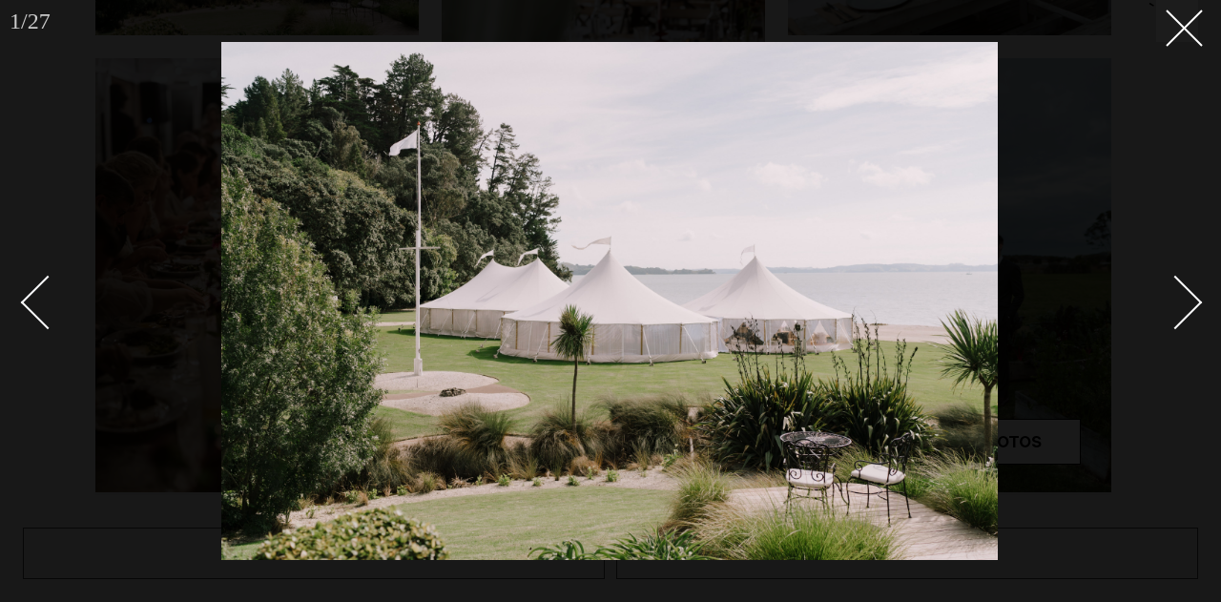
click at [1203, 299] on div at bounding box center [610, 301] width 1221 height 602
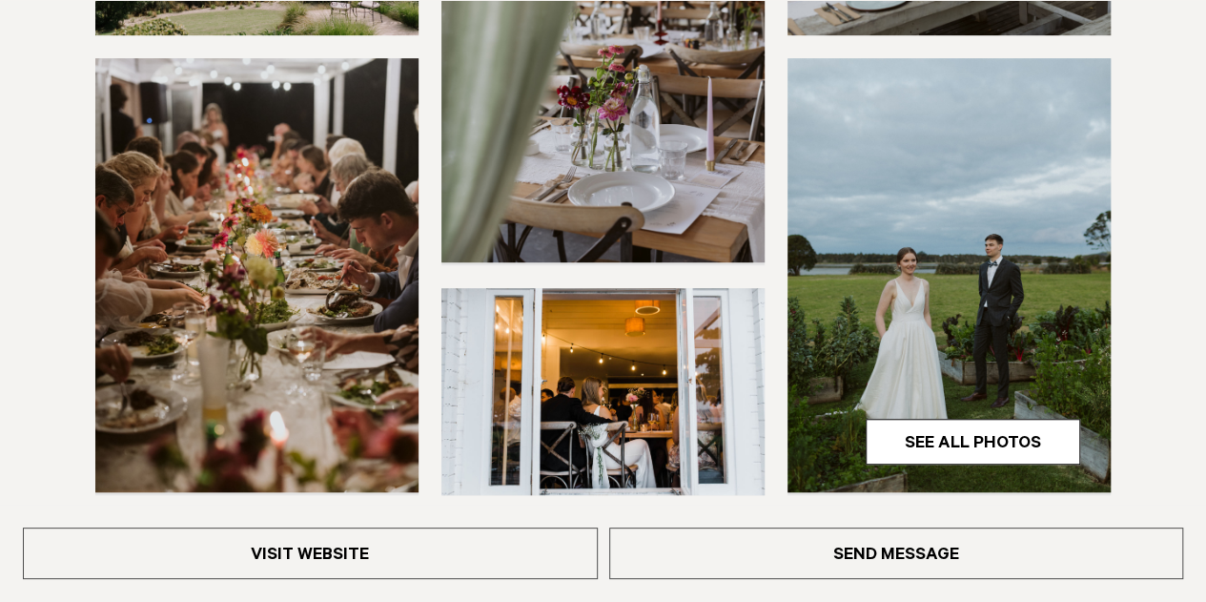
click at [1203, 299] on section at bounding box center [603, 202] width 1206 height 748
click at [1002, 419] on link "See All Photos" at bounding box center [973, 442] width 215 height 46
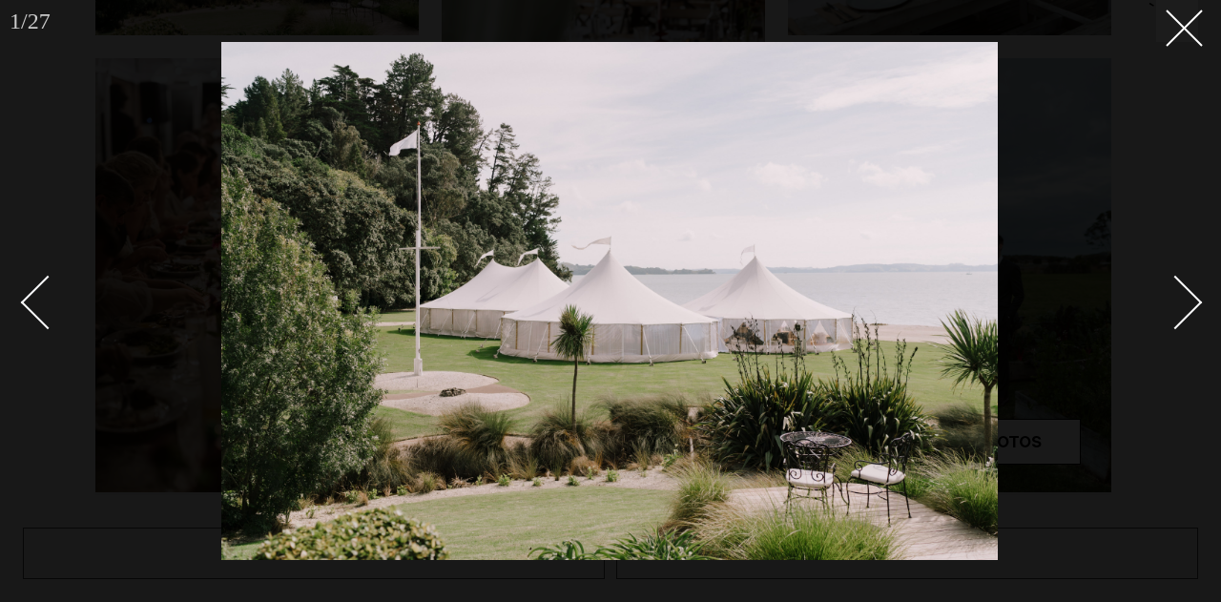
click at [1180, 289] on div "Next slide" at bounding box center [1175, 302] width 54 height 54
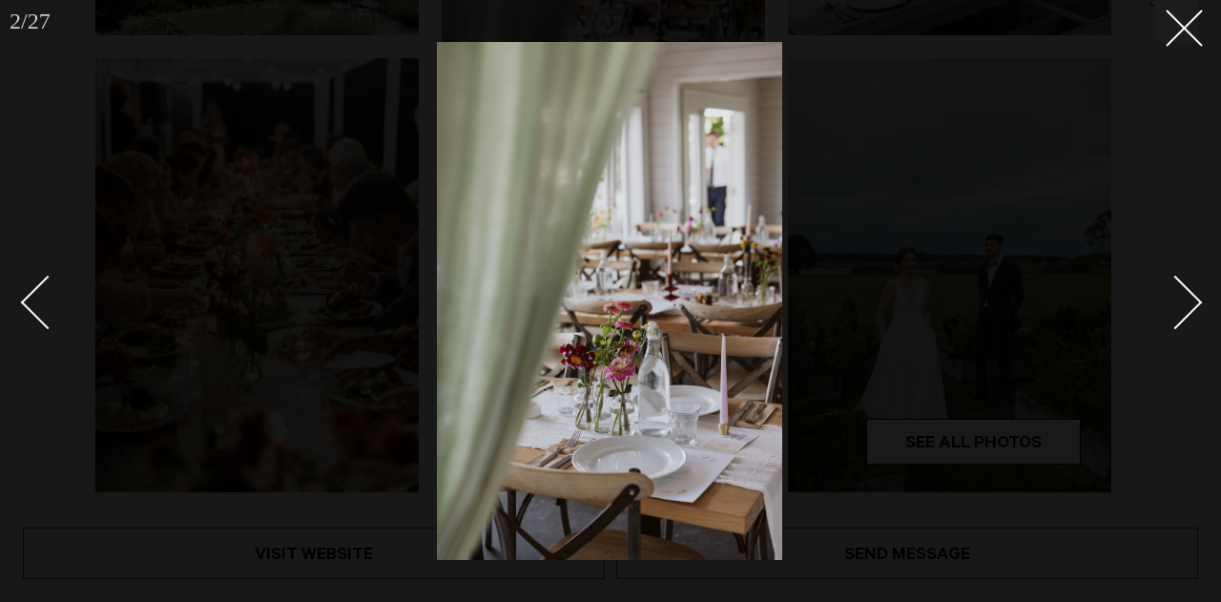
click at [1180, 289] on div "Next slide" at bounding box center [1175, 302] width 54 height 54
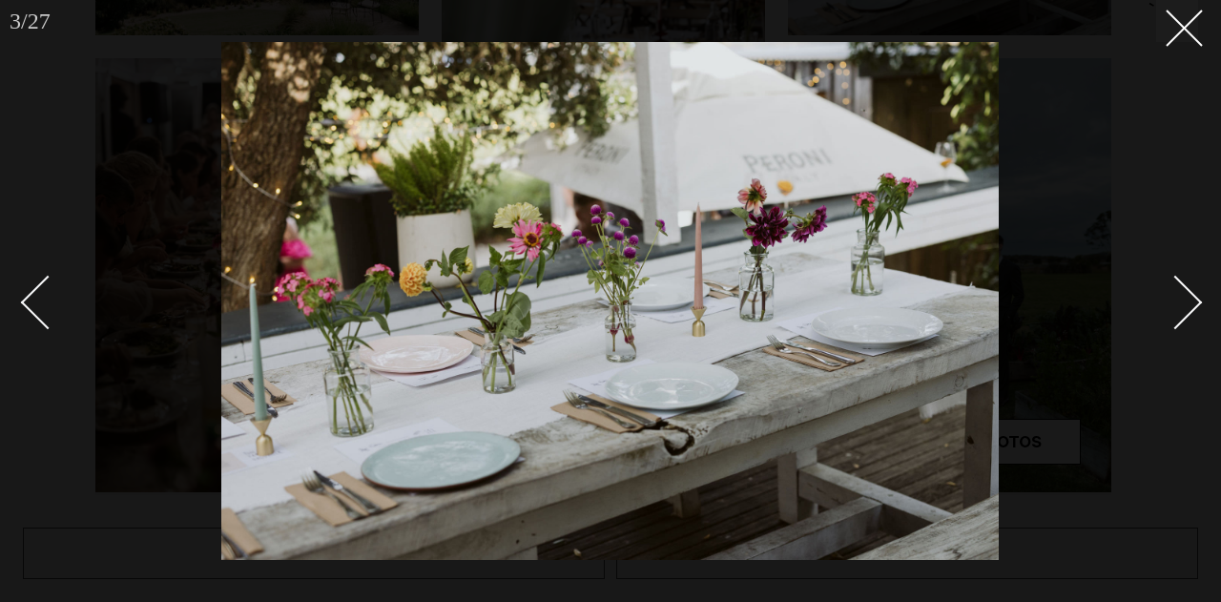
click at [1180, 289] on div "Next slide" at bounding box center [1175, 302] width 54 height 54
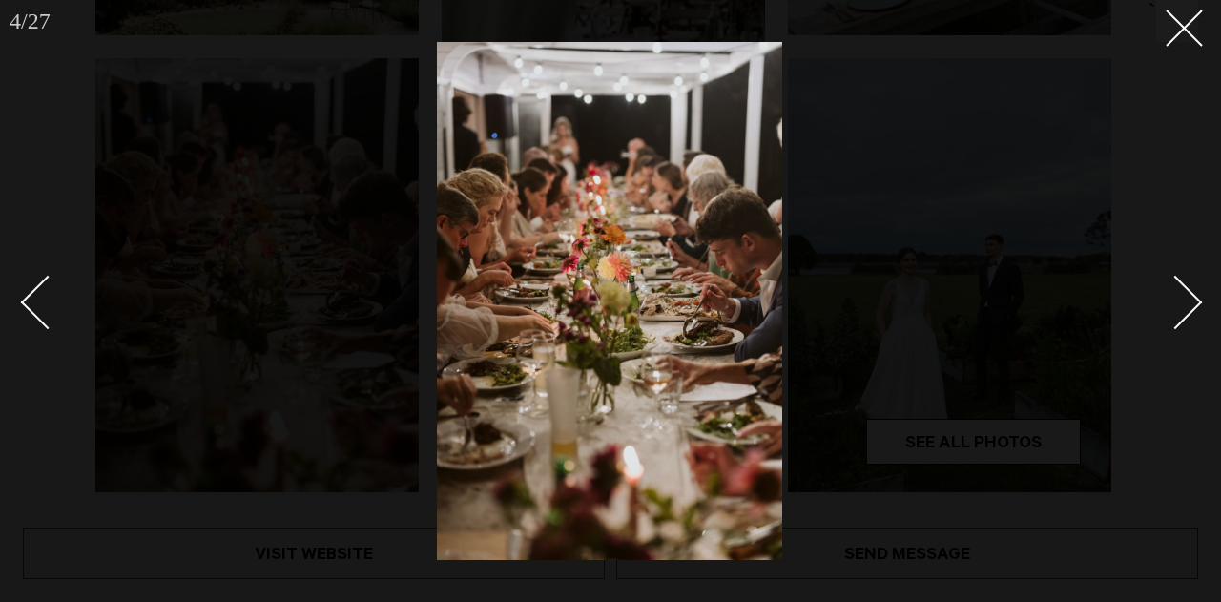
click at [1180, 289] on div "Next slide" at bounding box center [1175, 302] width 54 height 54
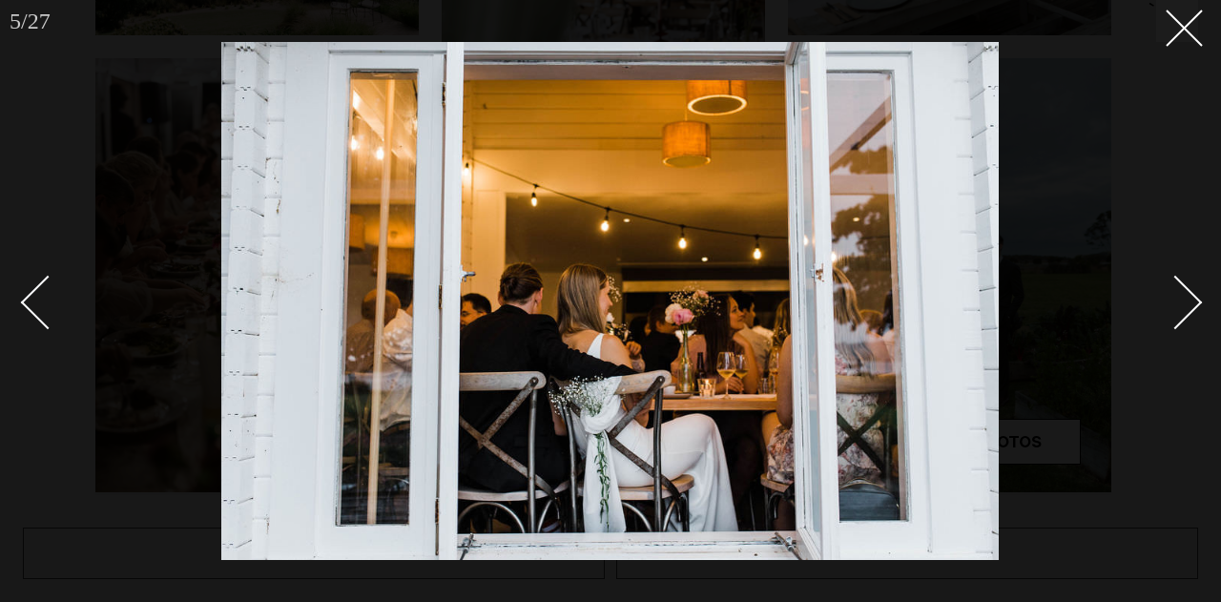
click at [1180, 289] on div "Next slide" at bounding box center [1175, 302] width 54 height 54
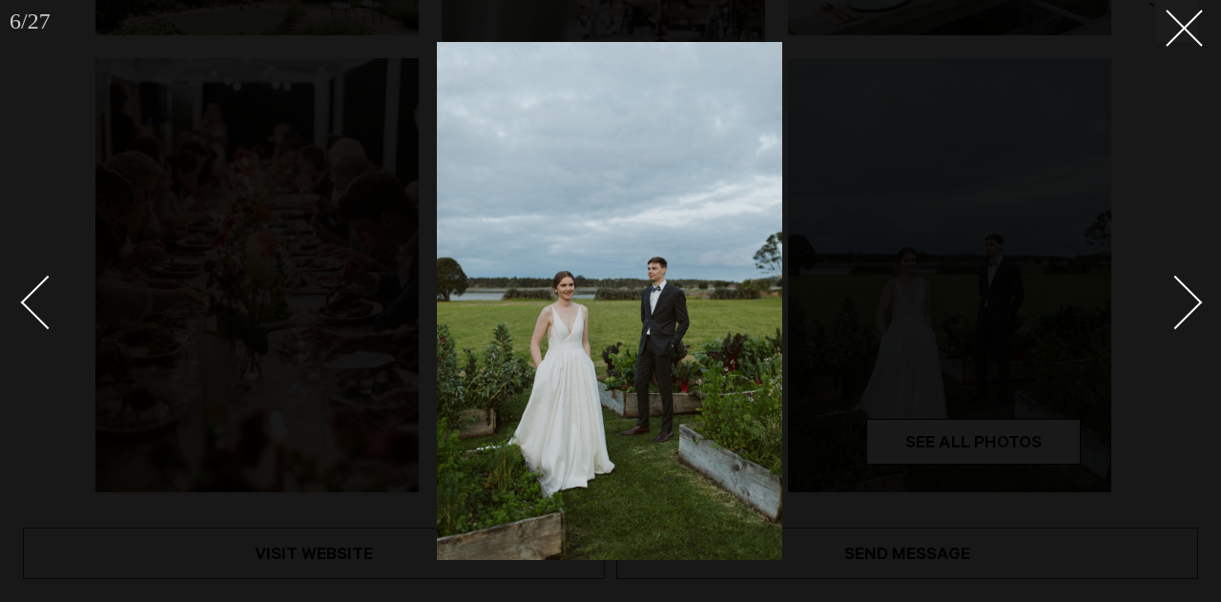
click at [1180, 289] on div "Next slide" at bounding box center [1175, 302] width 54 height 54
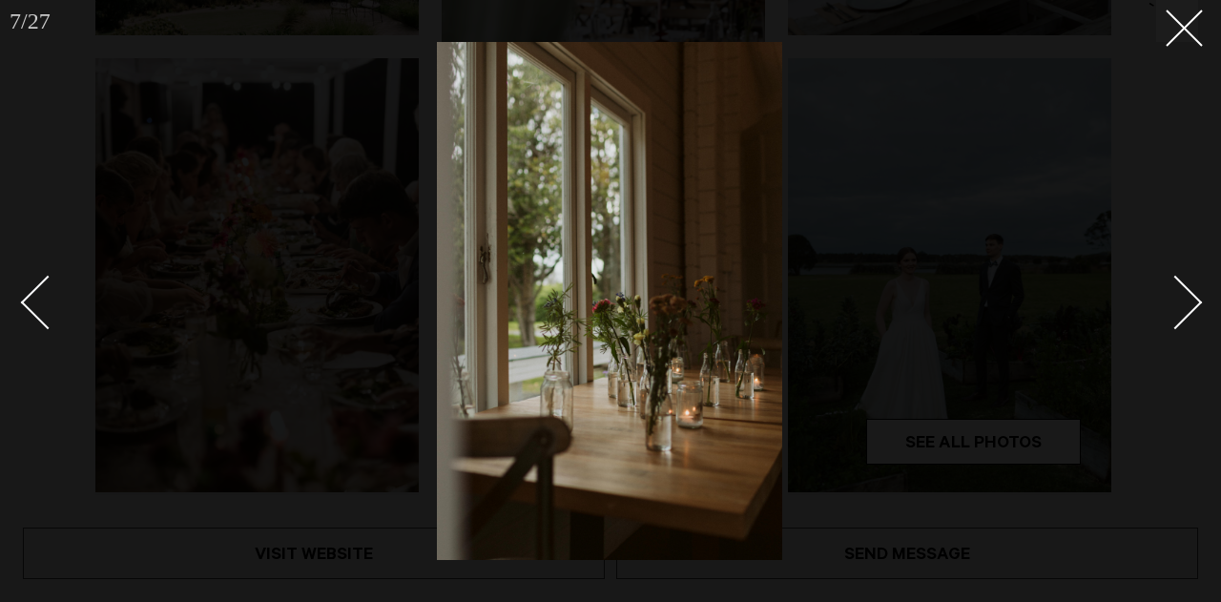
click at [1180, 289] on div "Next slide" at bounding box center [1175, 302] width 54 height 54
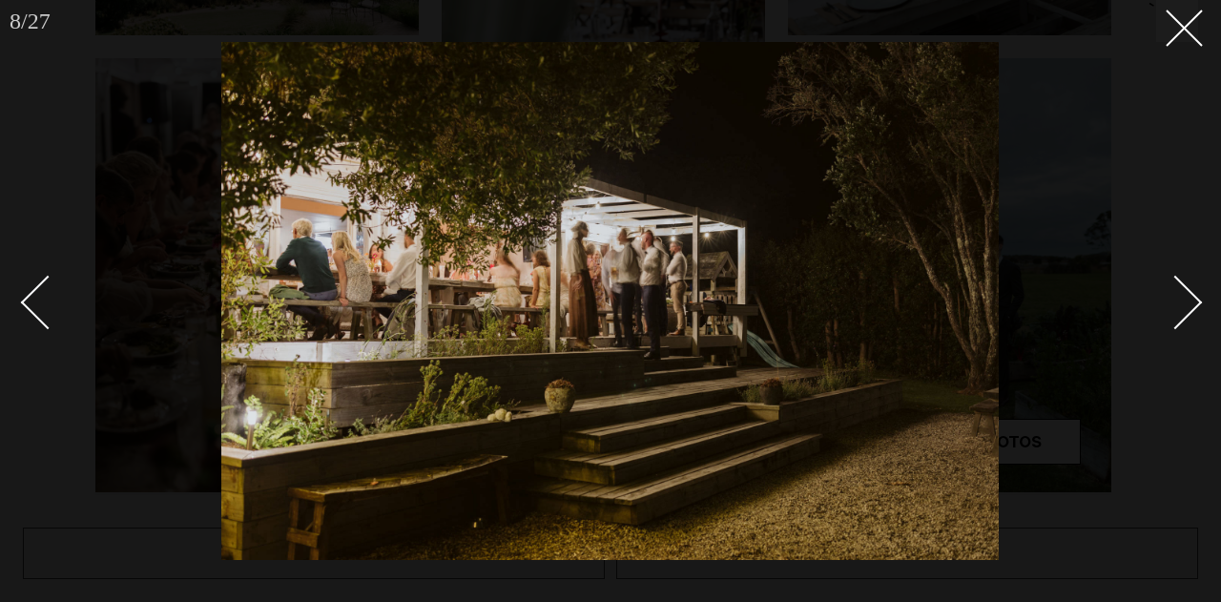
click at [1180, 289] on div "Next slide" at bounding box center [1175, 302] width 54 height 54
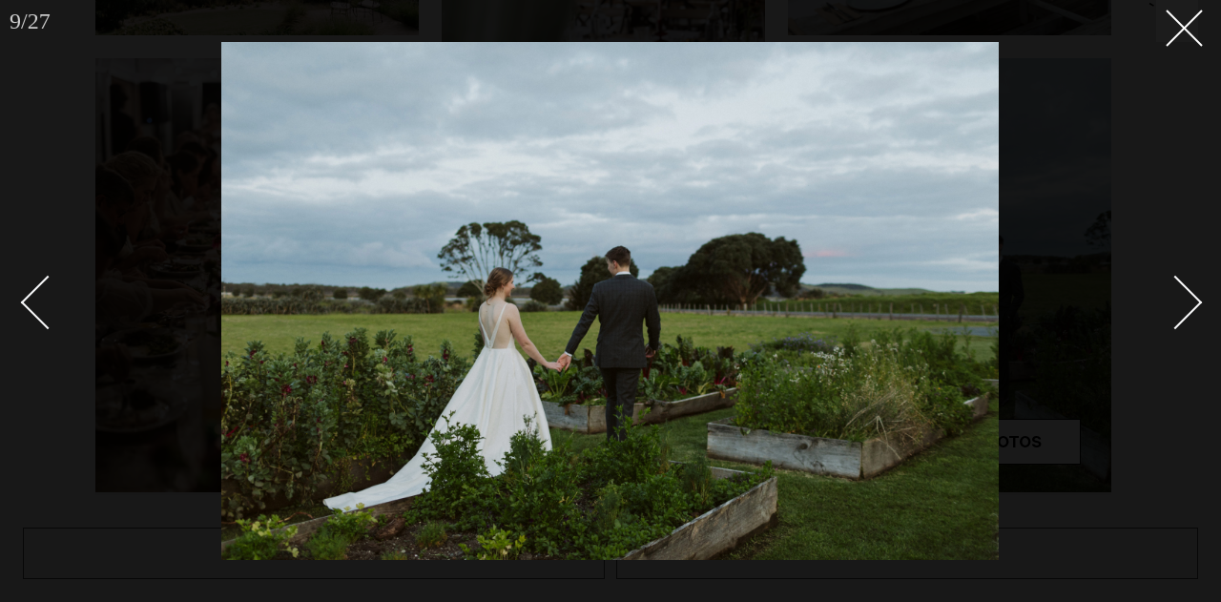
click at [1180, 289] on div "Next slide" at bounding box center [1175, 302] width 54 height 54
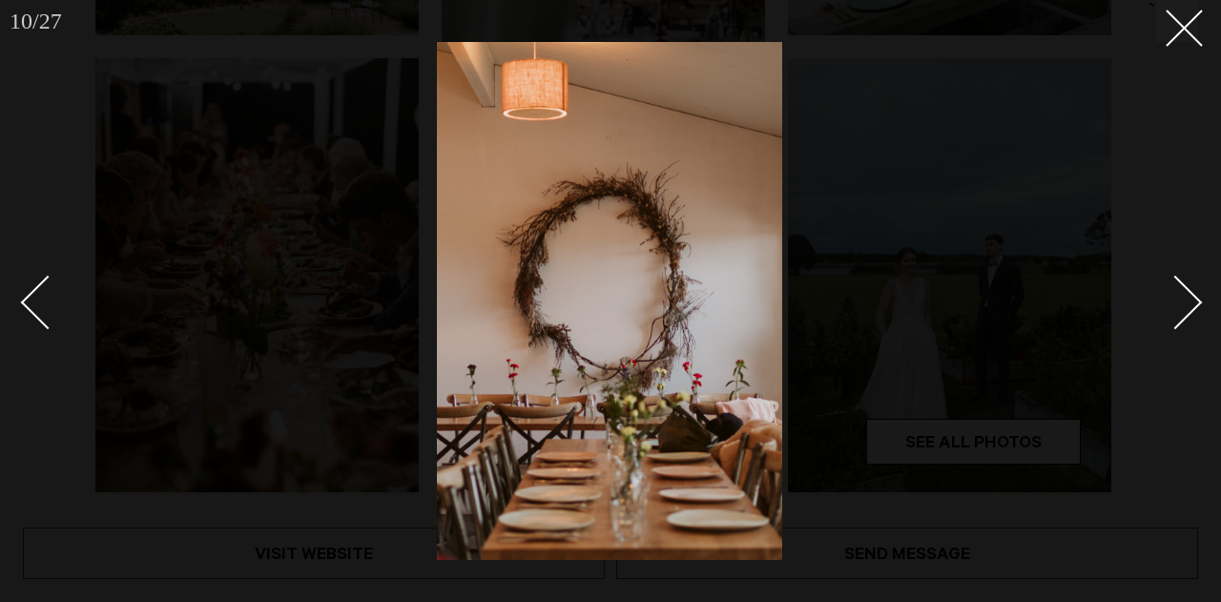
click at [1180, 289] on div "Next slide" at bounding box center [1175, 302] width 54 height 54
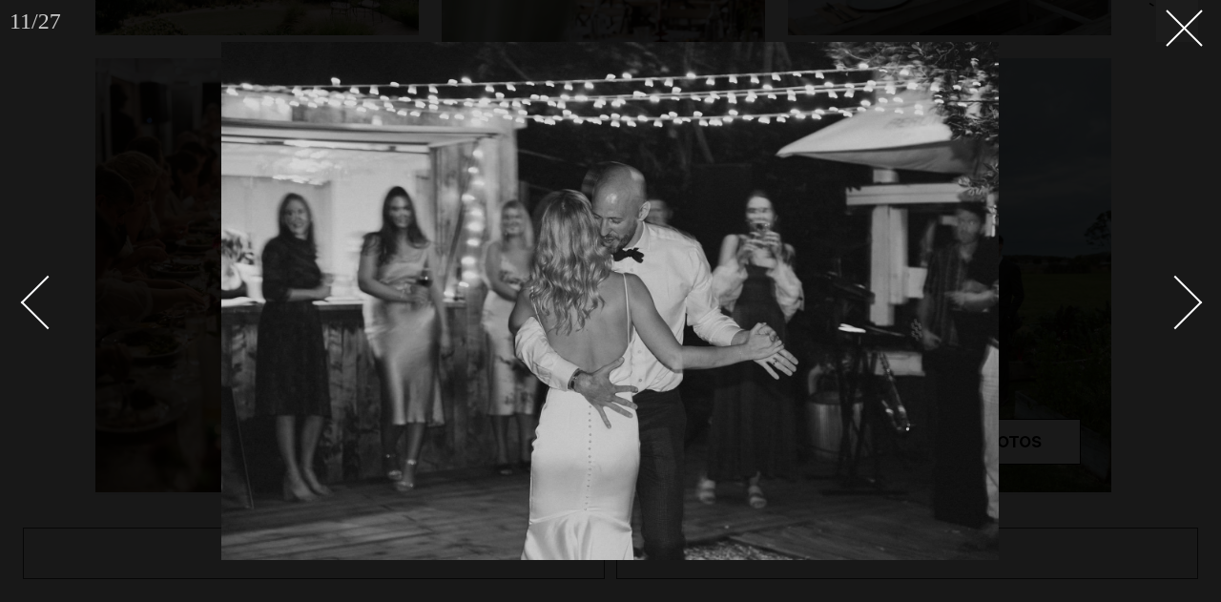
click at [1180, 289] on div "Next slide" at bounding box center [1175, 302] width 54 height 54
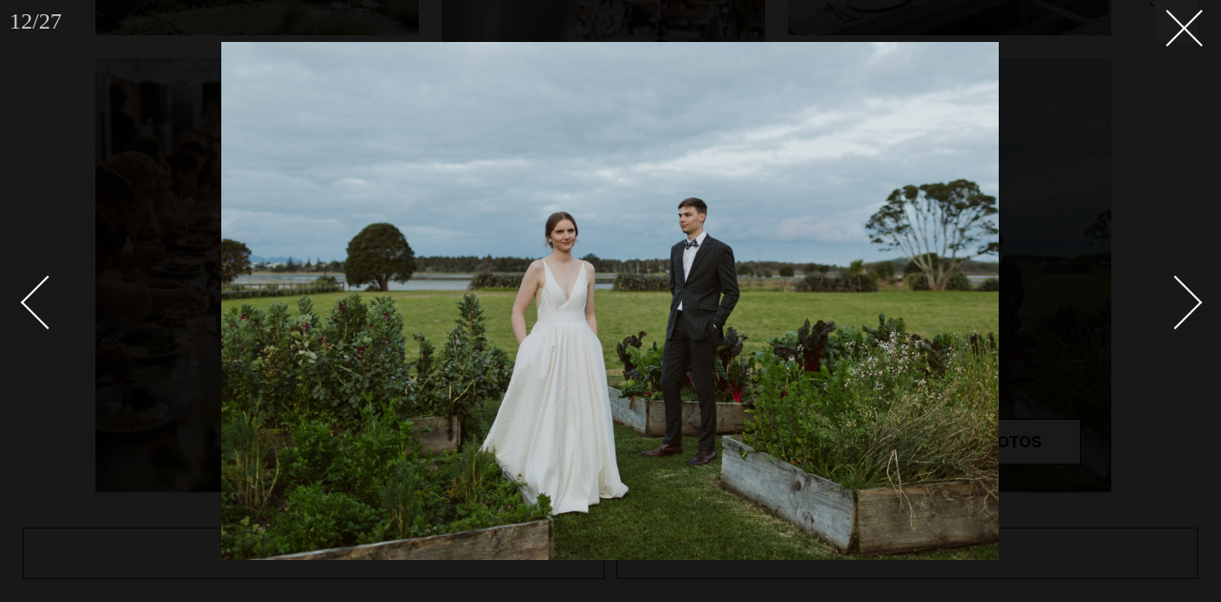
click at [1180, 289] on div "Next slide" at bounding box center [1175, 302] width 54 height 54
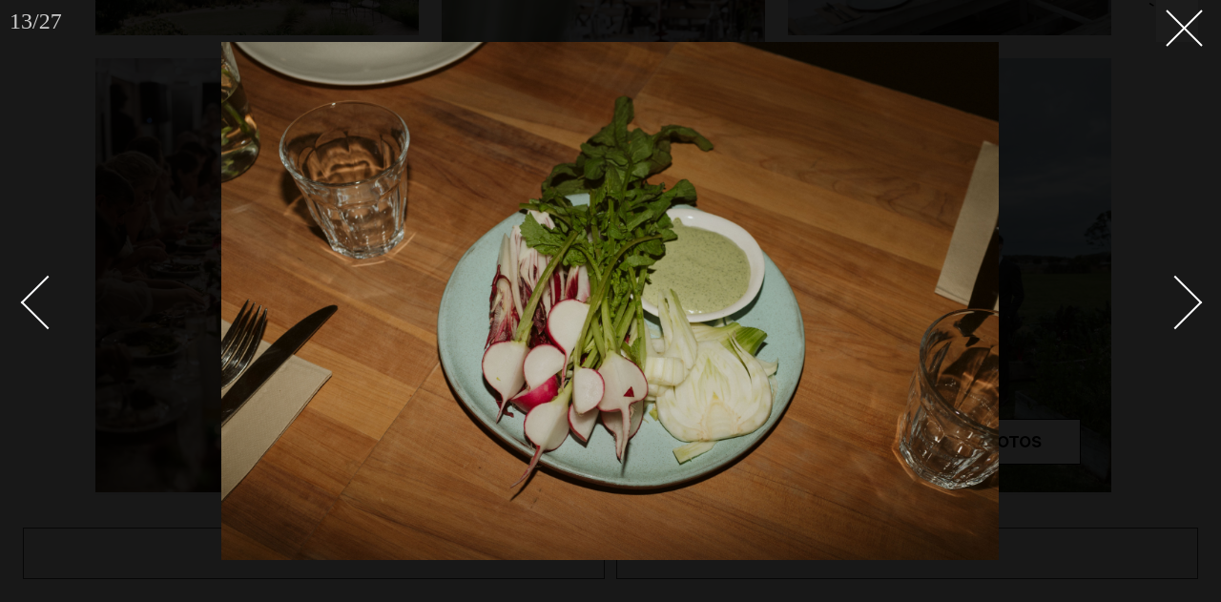
click at [1180, 289] on div "Next slide" at bounding box center [1175, 302] width 54 height 54
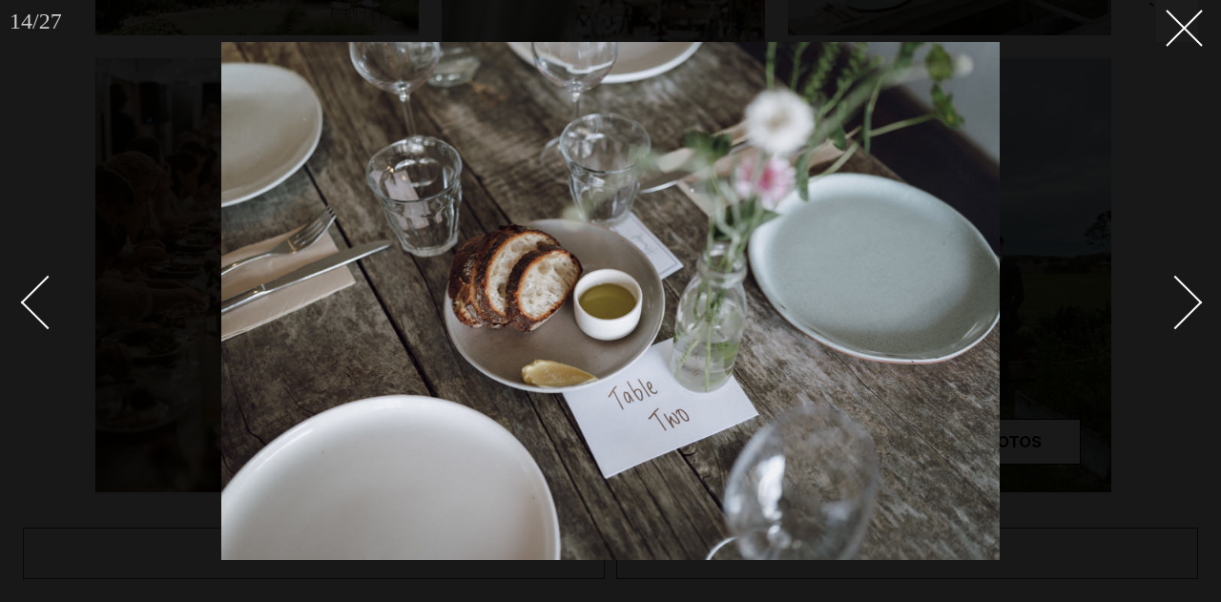
click at [1180, 289] on div "Next slide" at bounding box center [1175, 302] width 54 height 54
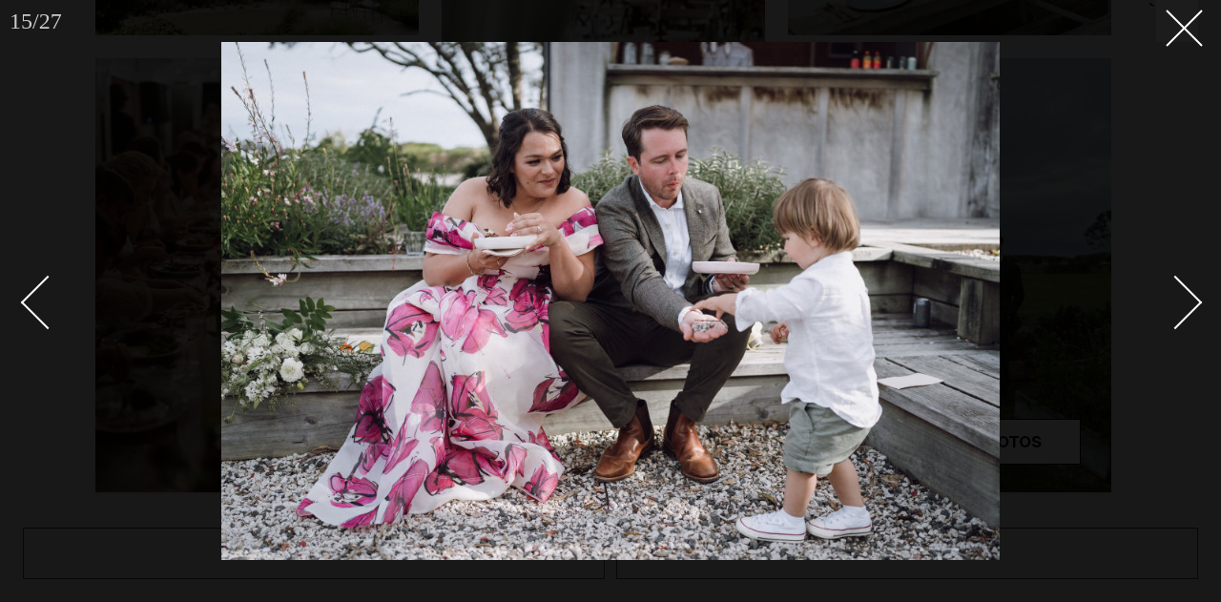
click at [1180, 289] on div "Next slide" at bounding box center [1175, 302] width 54 height 54
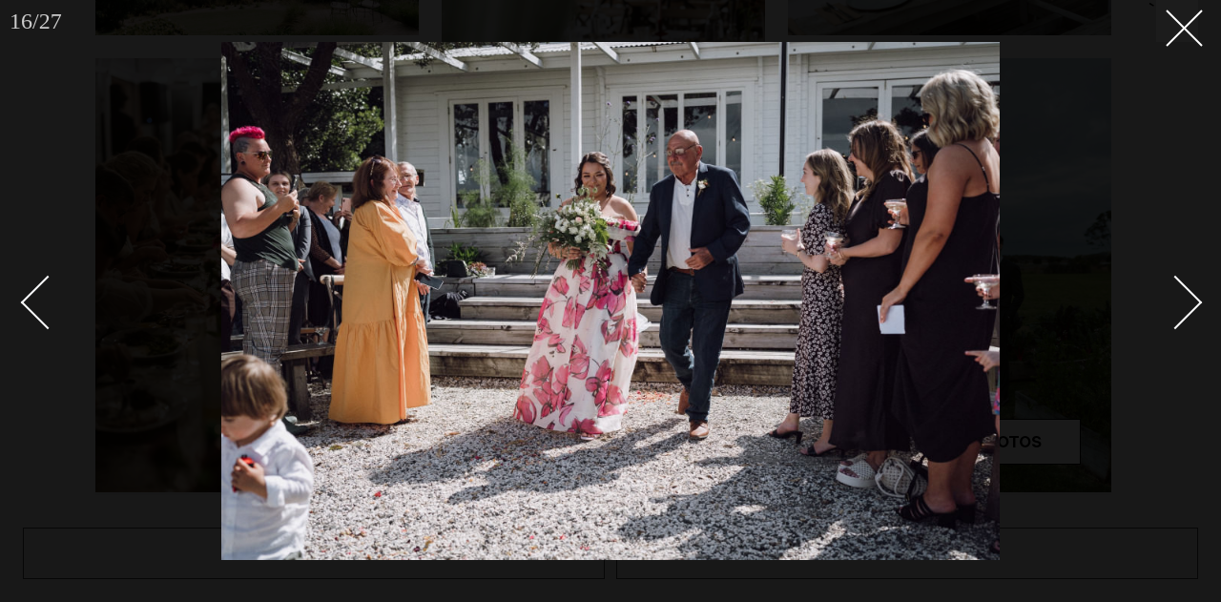
click at [1180, 289] on div "Next slide" at bounding box center [1175, 302] width 54 height 54
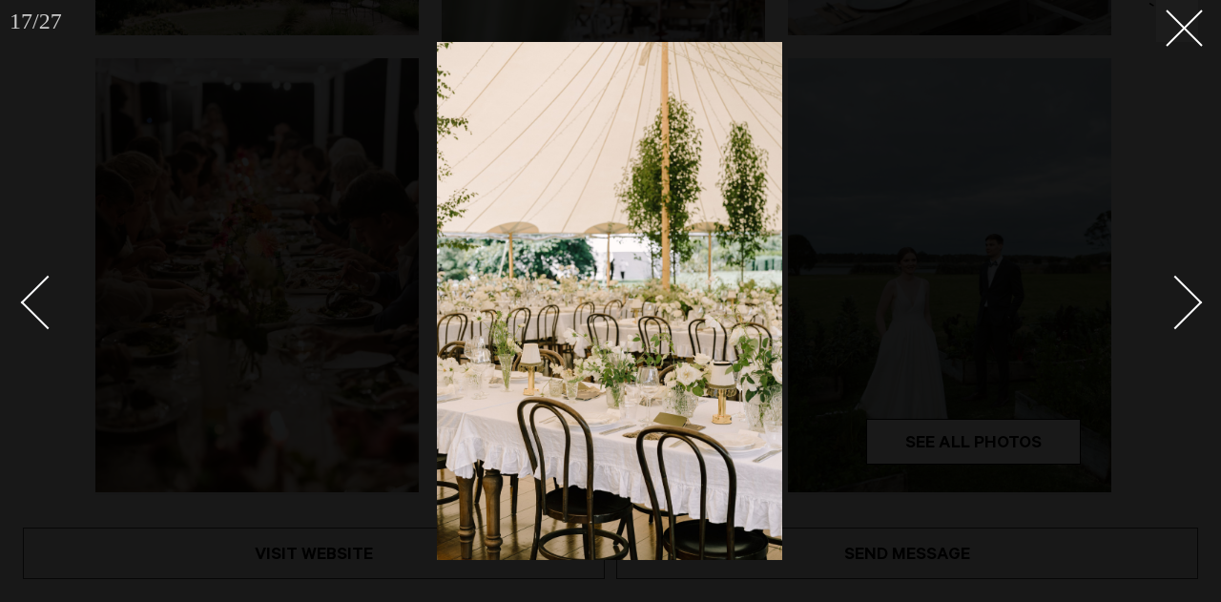
click at [1180, 289] on div "Next slide" at bounding box center [1175, 302] width 54 height 54
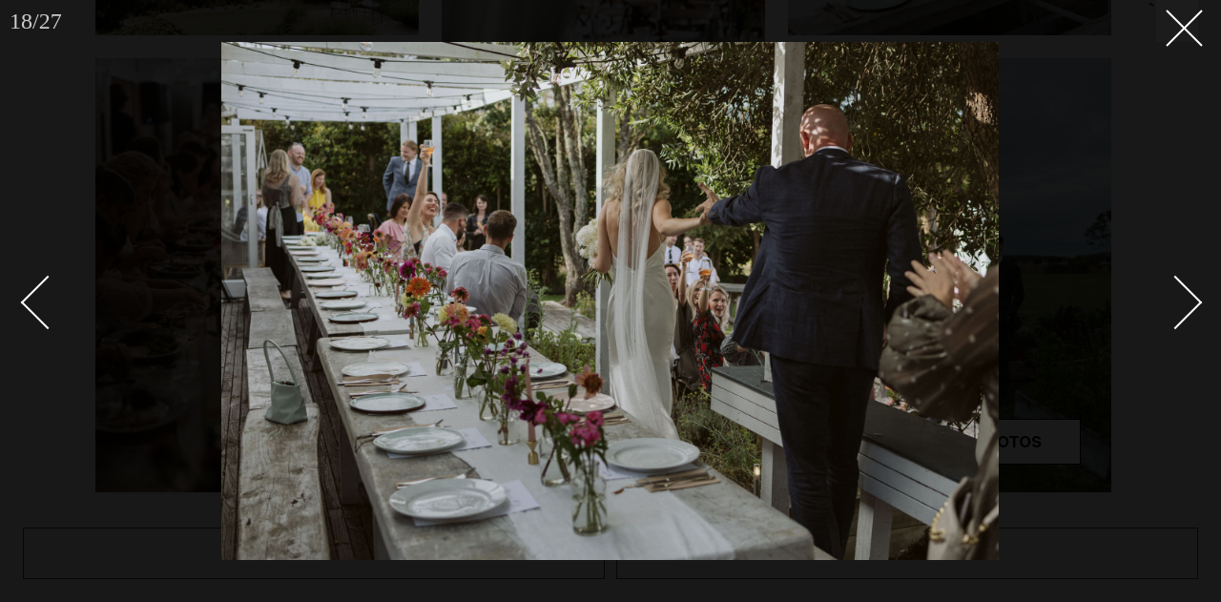
click at [1180, 289] on div "Next slide" at bounding box center [1175, 302] width 54 height 54
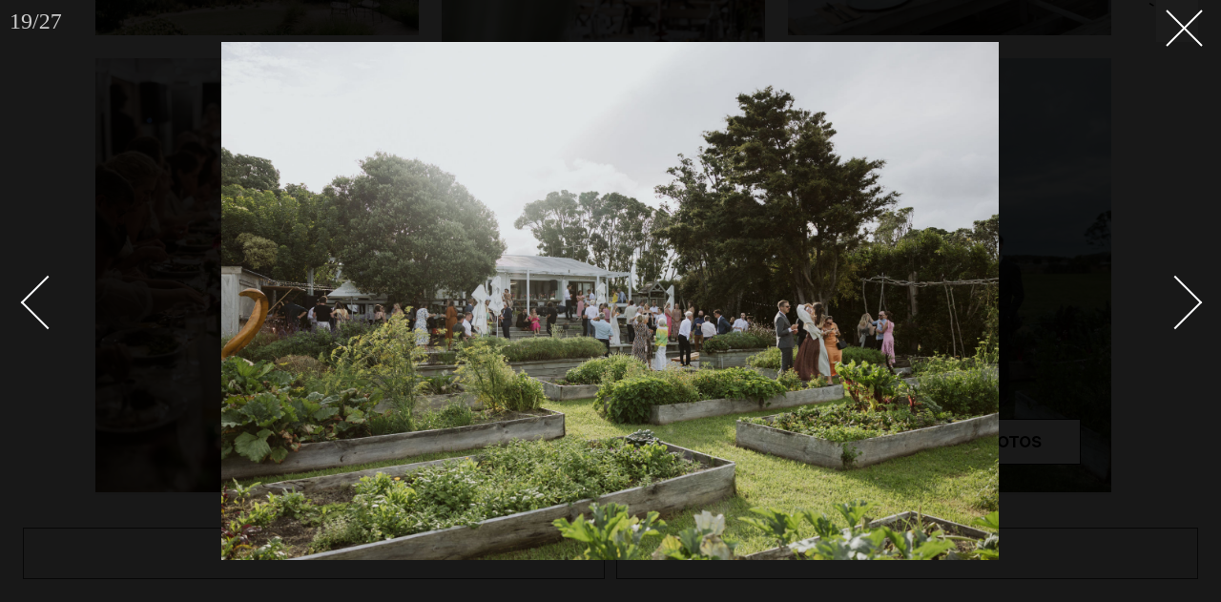
click at [1180, 289] on div "Next slide" at bounding box center [1175, 302] width 54 height 54
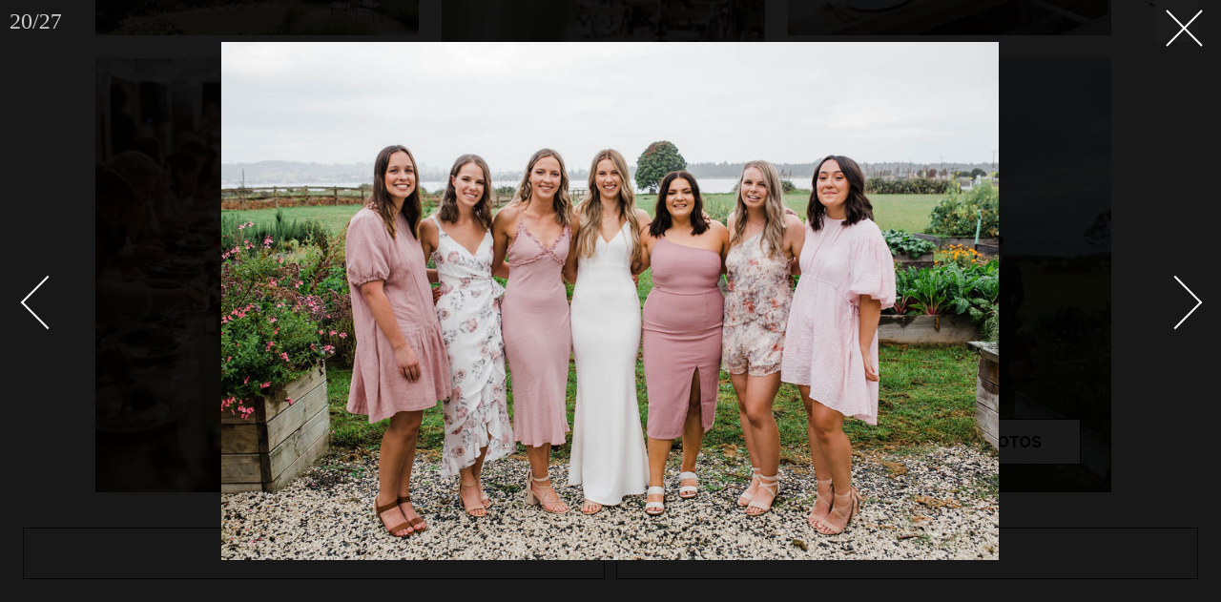
click at [1180, 289] on div "Next slide" at bounding box center [1175, 302] width 54 height 54
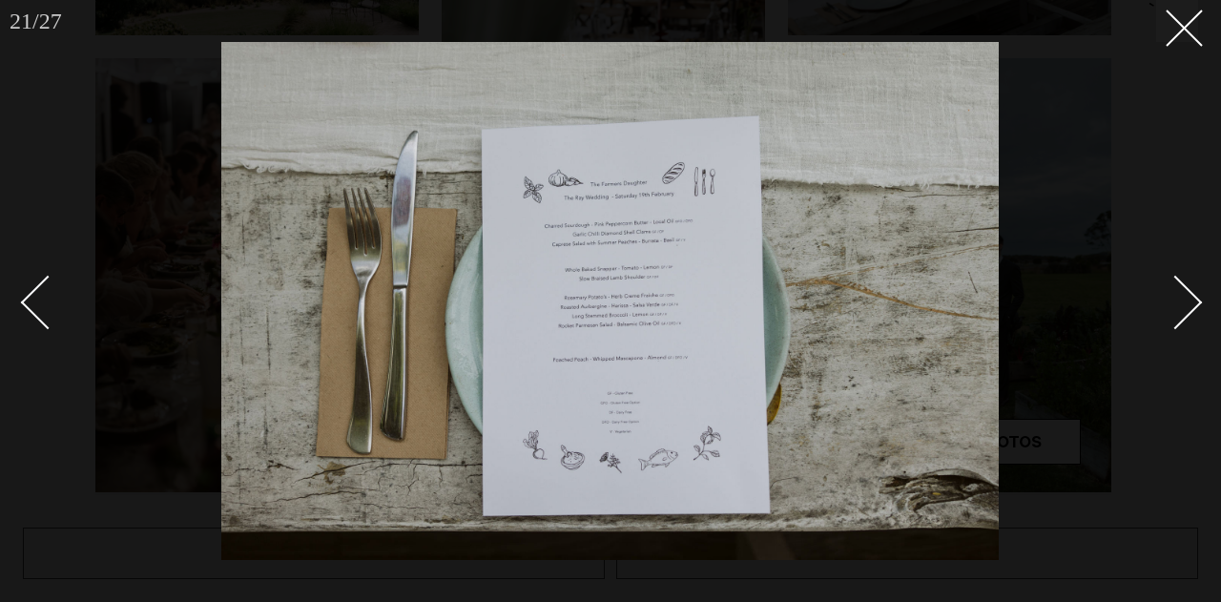
click at [1180, 289] on div "Next slide" at bounding box center [1175, 302] width 54 height 54
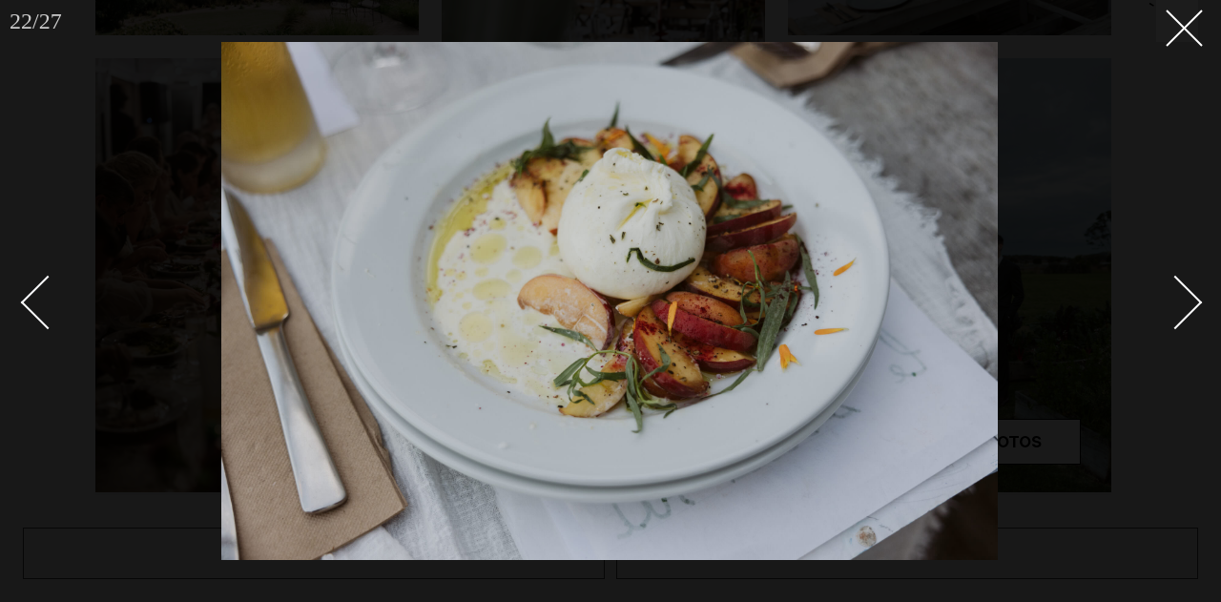
click at [1180, 289] on div "Next slide" at bounding box center [1175, 302] width 54 height 54
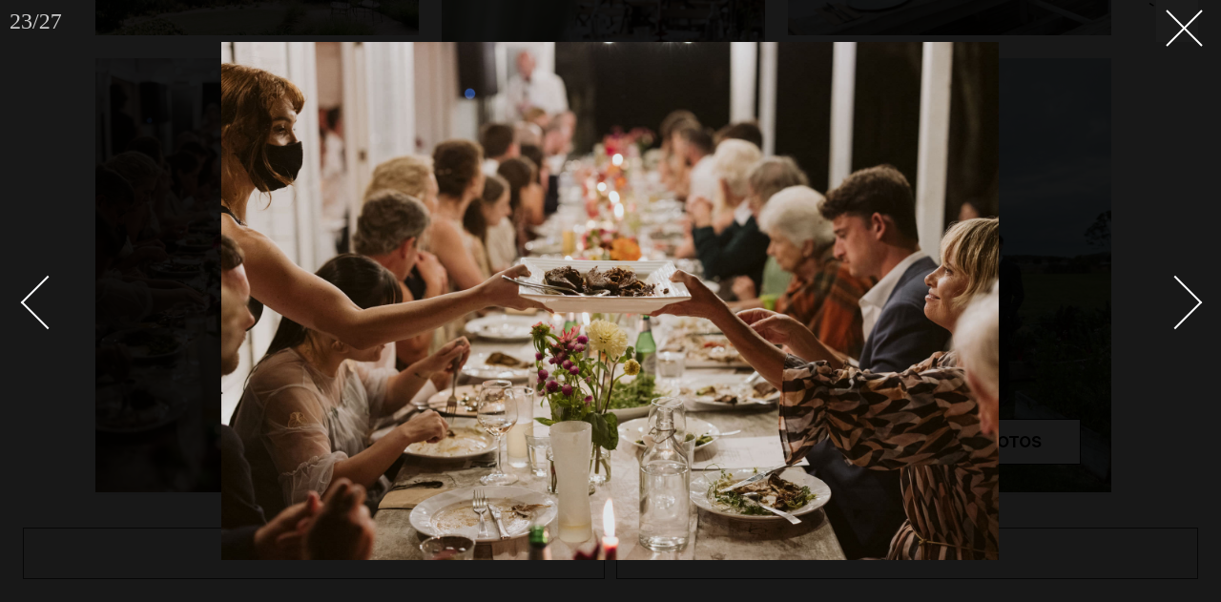
click at [1180, 289] on div "Next slide" at bounding box center [1175, 302] width 54 height 54
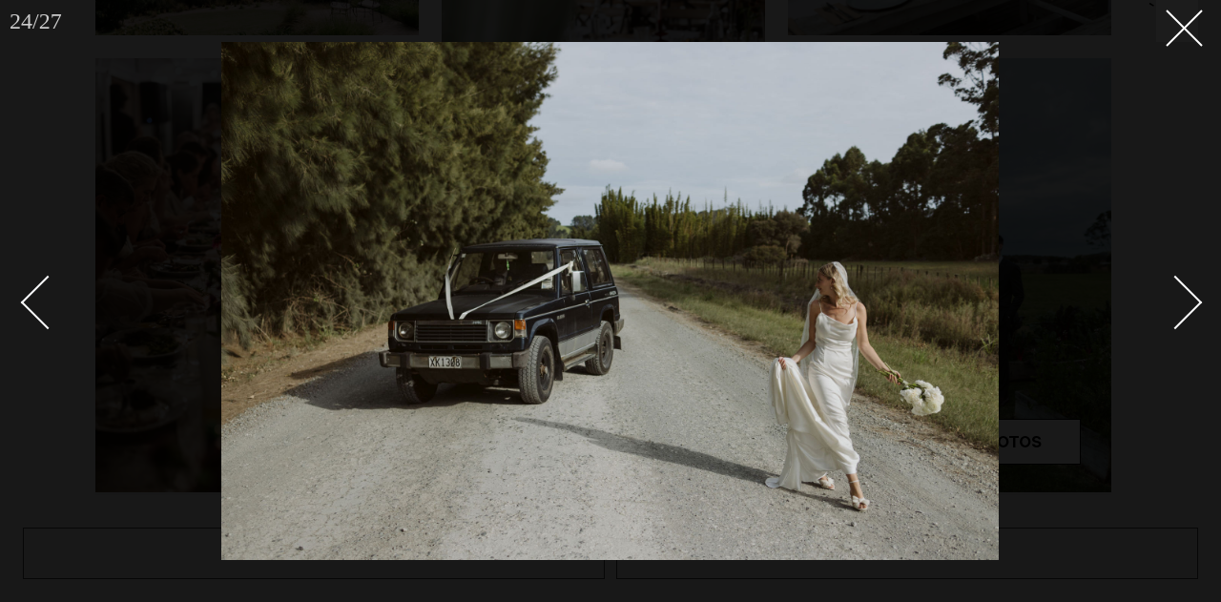
click at [1180, 289] on div "Next slide" at bounding box center [1175, 302] width 54 height 54
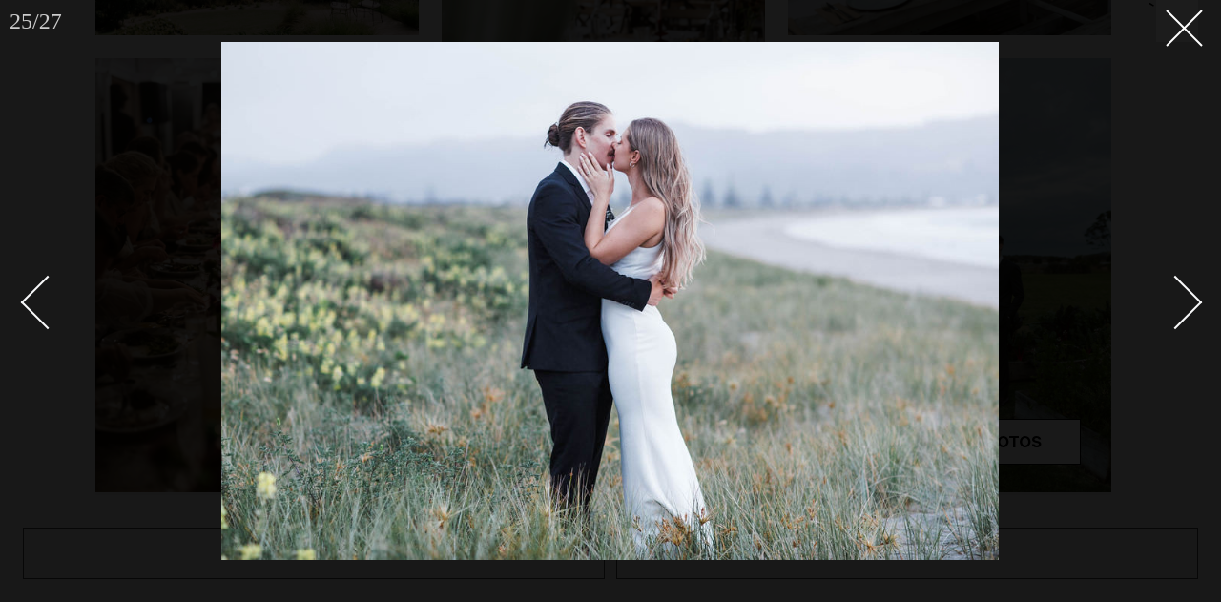
click at [1180, 289] on div "Next slide" at bounding box center [1175, 302] width 54 height 54
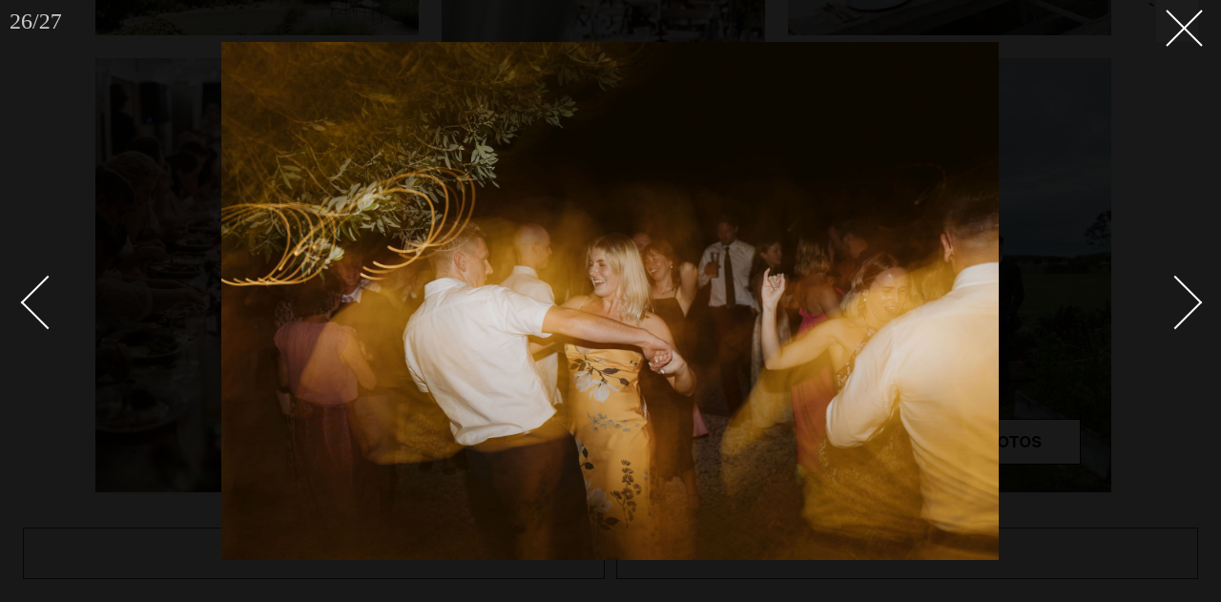
click at [1180, 289] on div "Next slide" at bounding box center [1175, 302] width 54 height 54
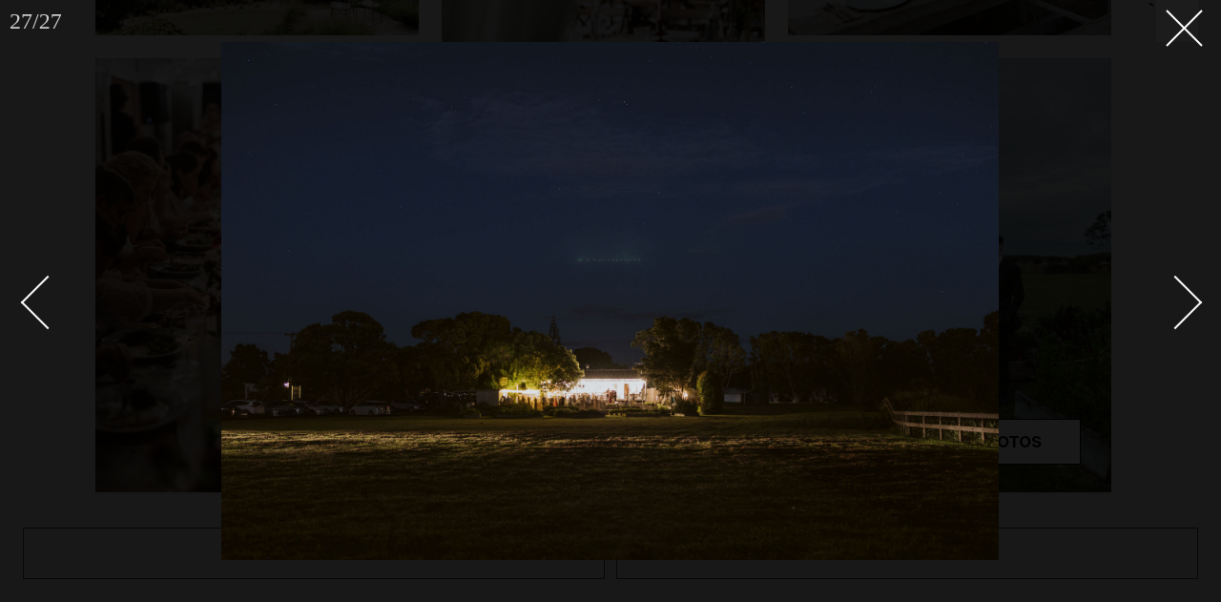
click at [1180, 289] on div "Next slide" at bounding box center [1175, 302] width 54 height 54
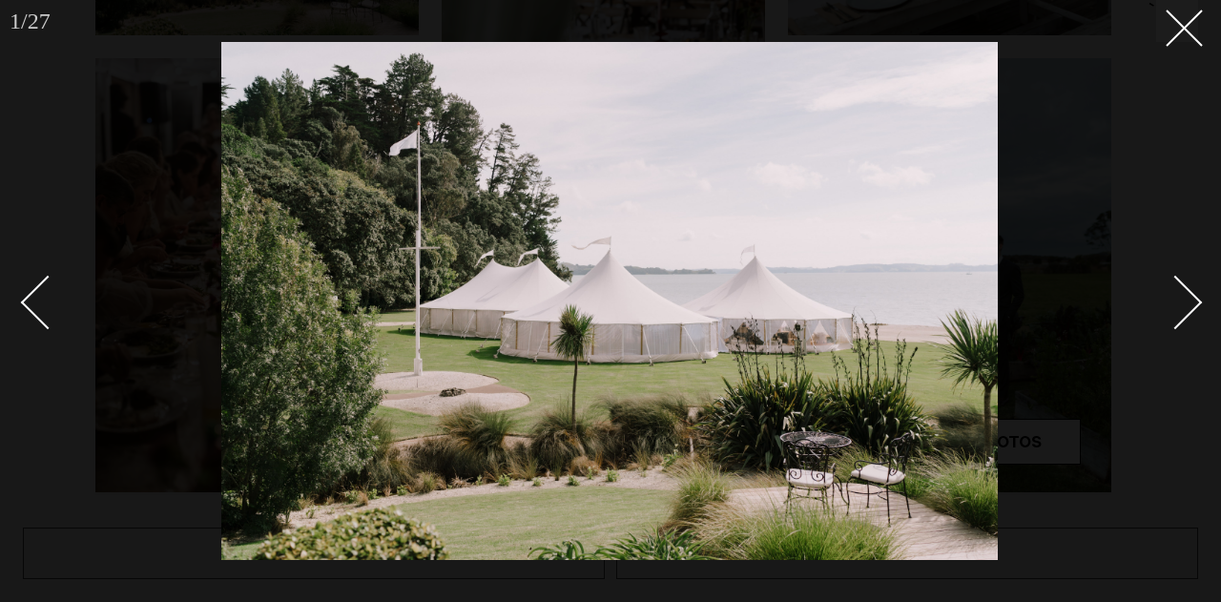
click at [1180, 289] on div "Next slide" at bounding box center [1175, 302] width 54 height 54
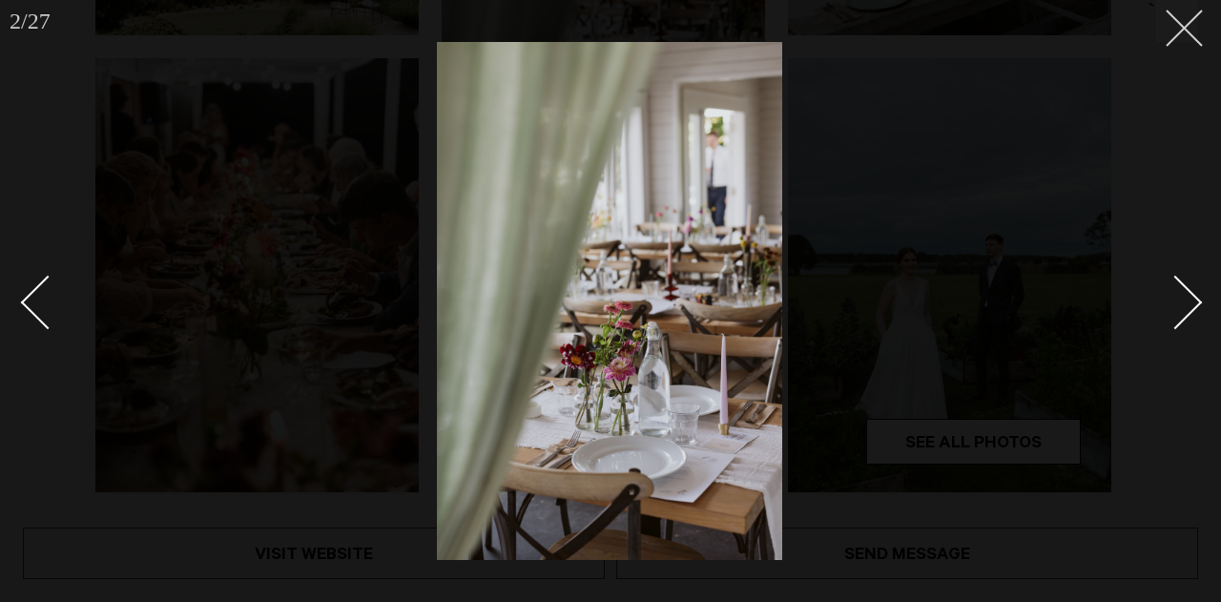
click at [1180, 35] on button at bounding box center [1177, 21] width 42 height 42
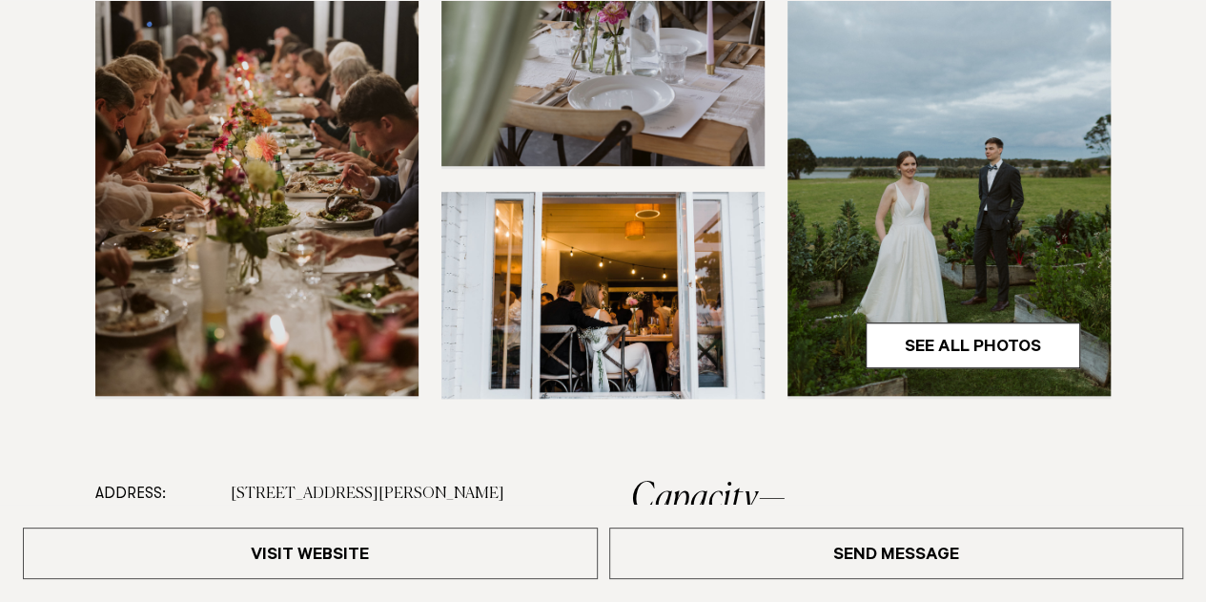
scroll to position [697, 0]
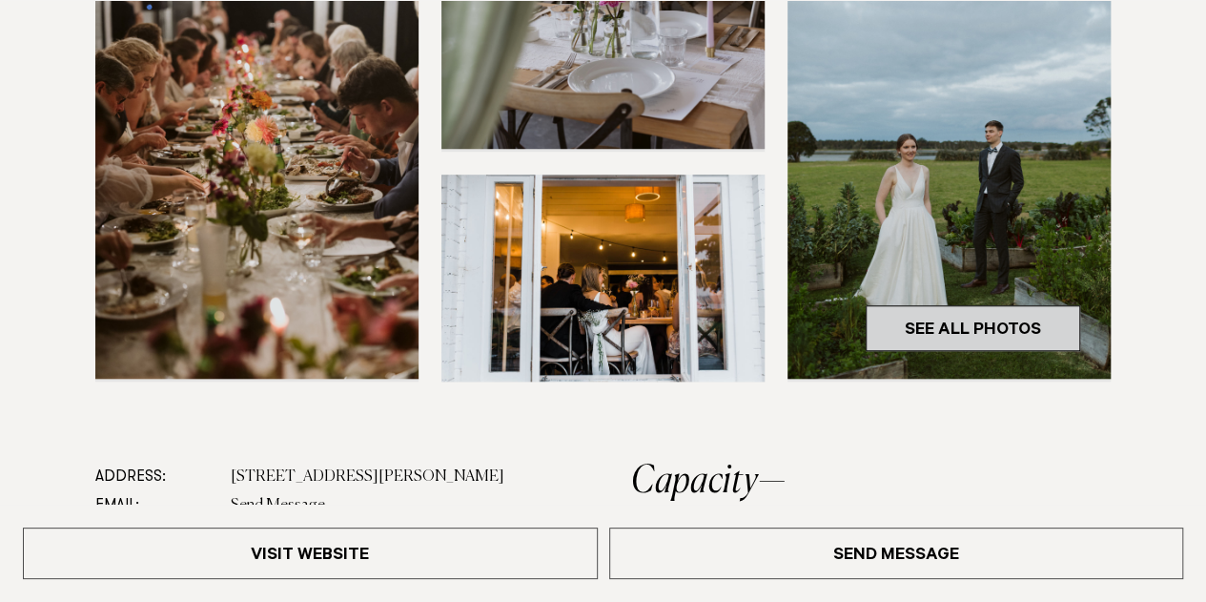
click at [980, 305] on link "See All Photos" at bounding box center [973, 328] width 215 height 46
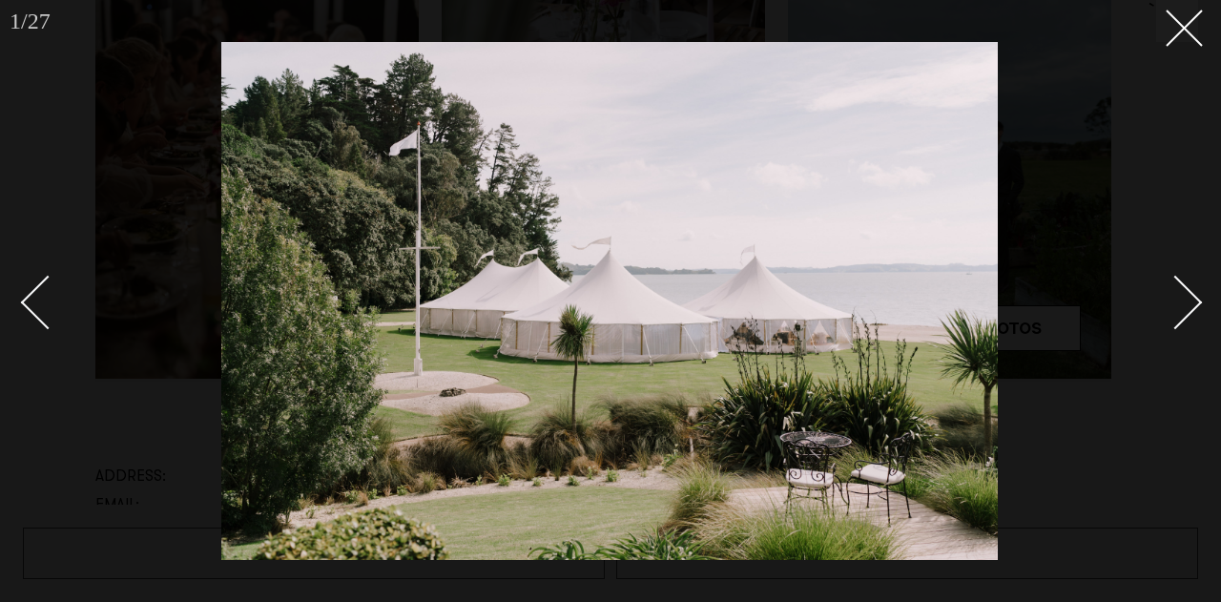
click at [1184, 311] on div "Next slide" at bounding box center [1175, 302] width 54 height 54
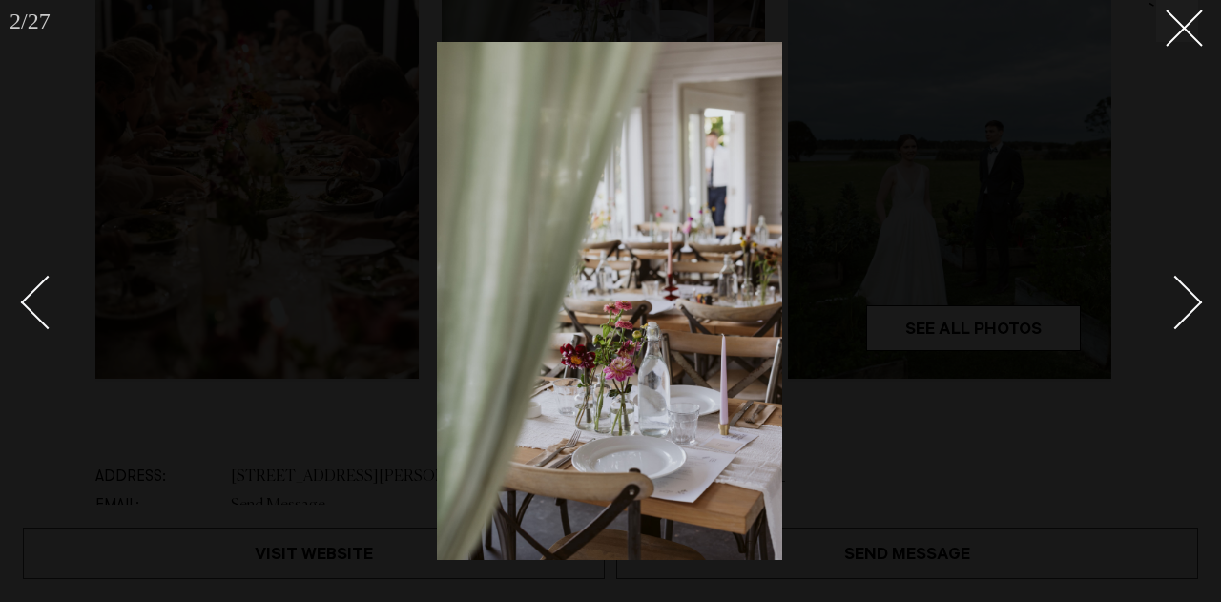
click at [1184, 311] on div "Next slide" at bounding box center [1175, 302] width 54 height 54
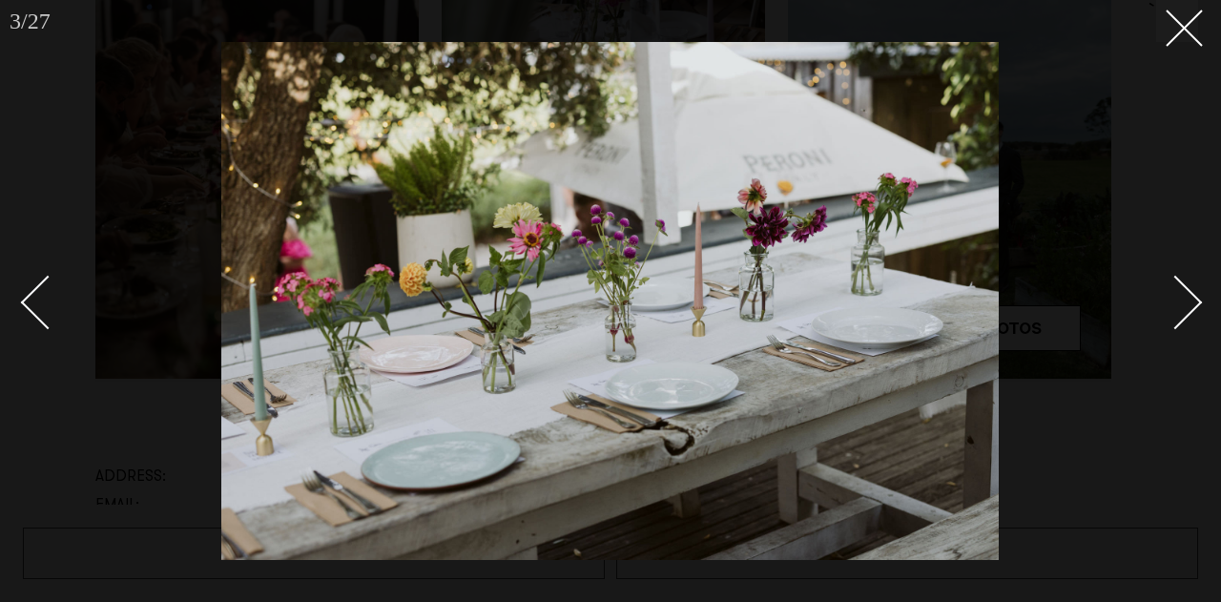
click at [1184, 311] on div "Next slide" at bounding box center [1175, 302] width 54 height 54
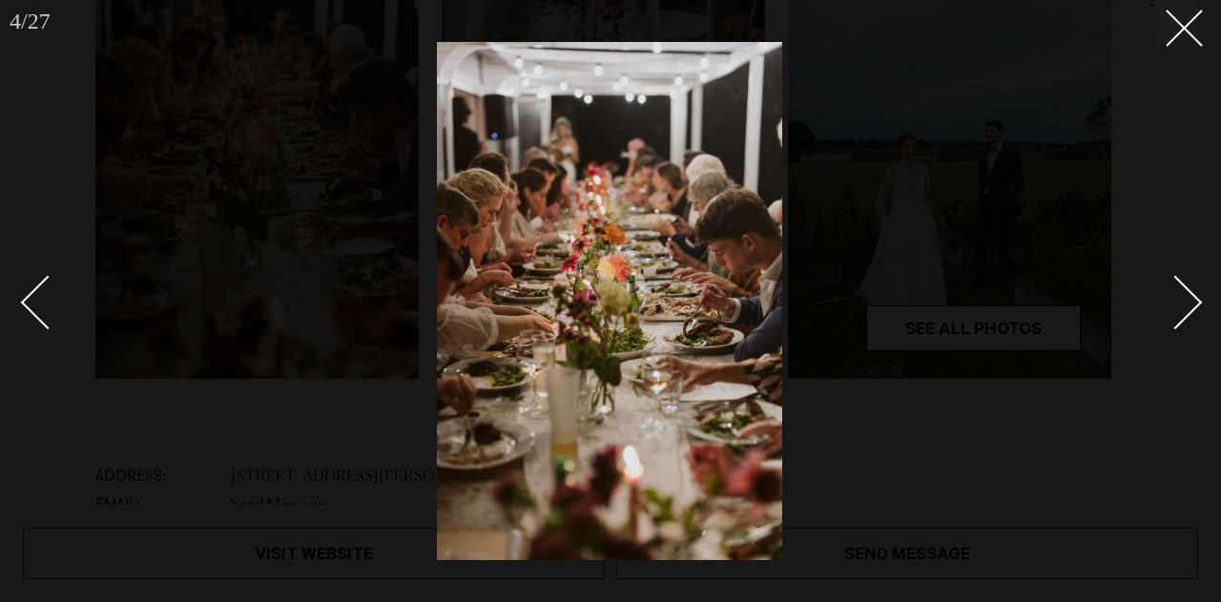
click at [1184, 311] on div "Next slide" at bounding box center [1175, 302] width 54 height 54
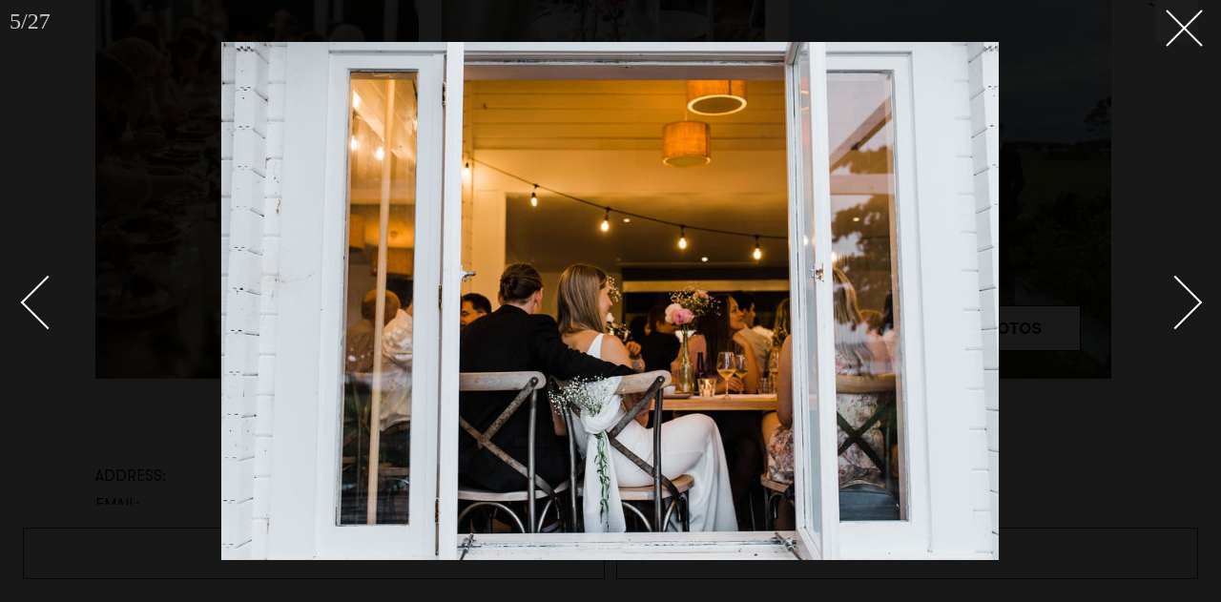
click at [1184, 311] on div "Next slide" at bounding box center [1175, 302] width 54 height 54
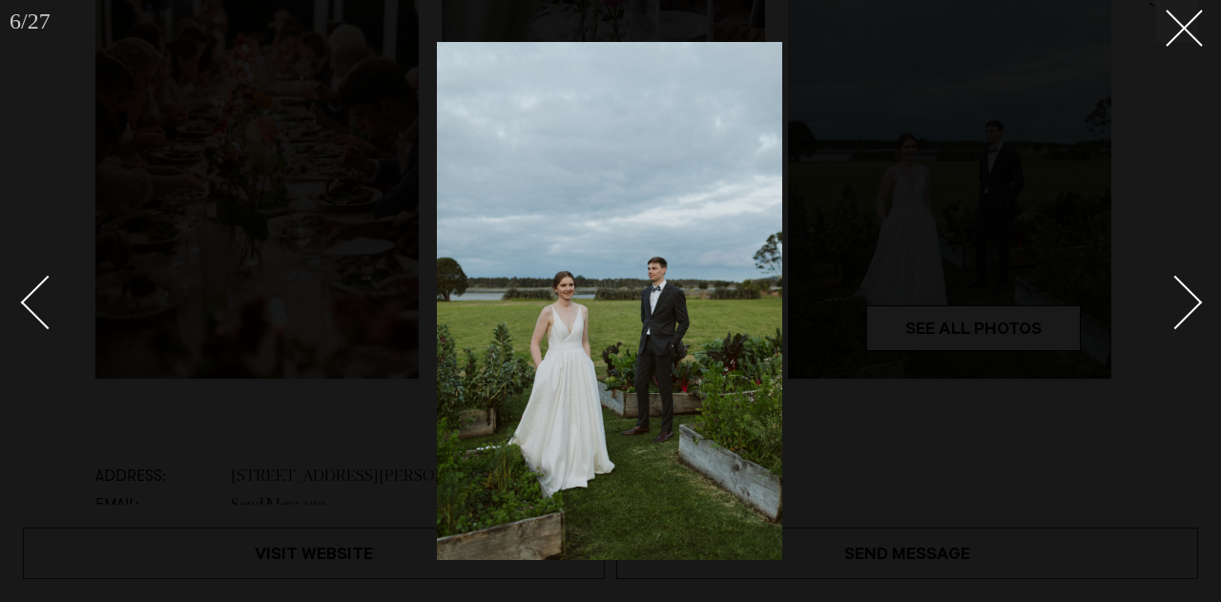
click at [1184, 311] on div "Next slide" at bounding box center [1175, 302] width 54 height 54
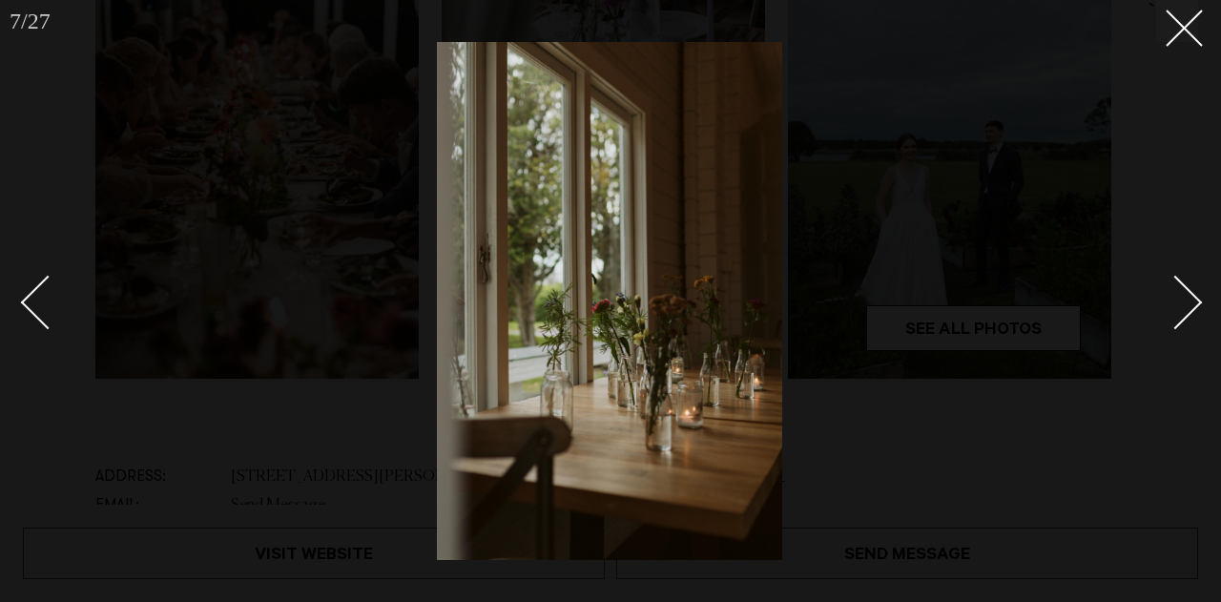
click at [1184, 311] on div "Next slide" at bounding box center [1175, 302] width 54 height 54
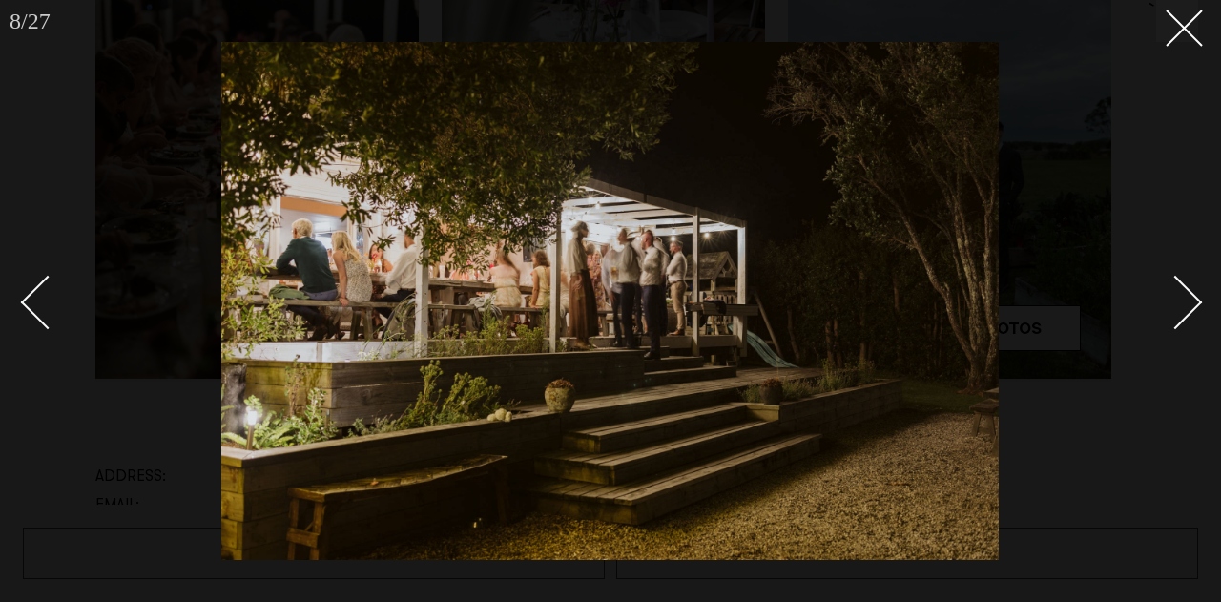
click at [1184, 311] on div "Next slide" at bounding box center [1175, 302] width 54 height 54
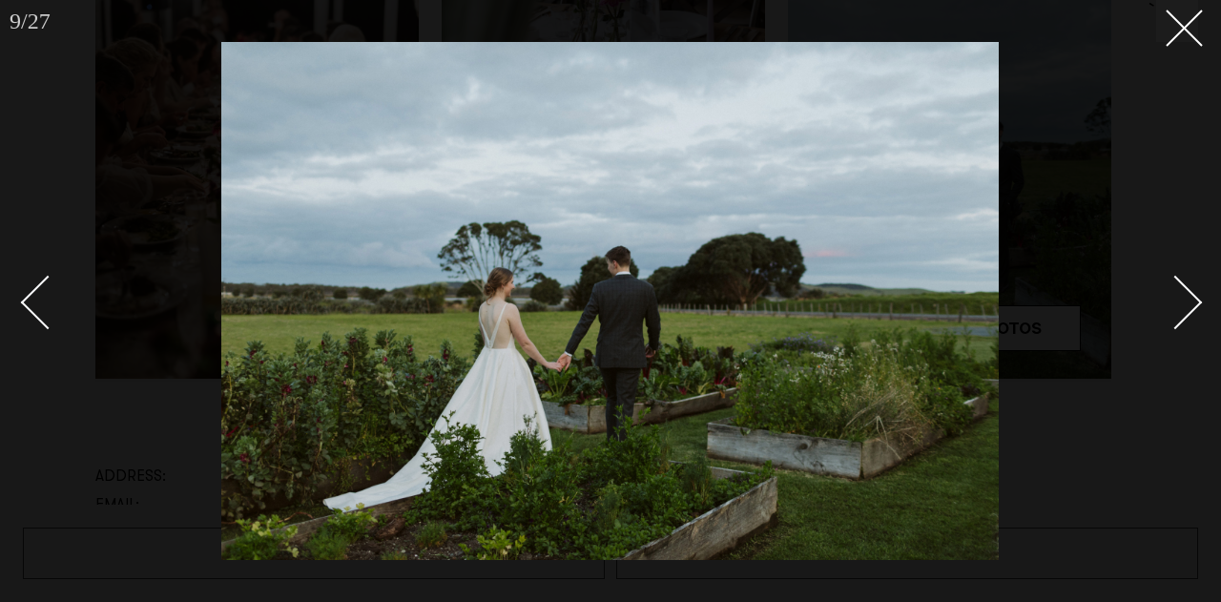
click at [1184, 311] on div "Next slide" at bounding box center [1175, 302] width 54 height 54
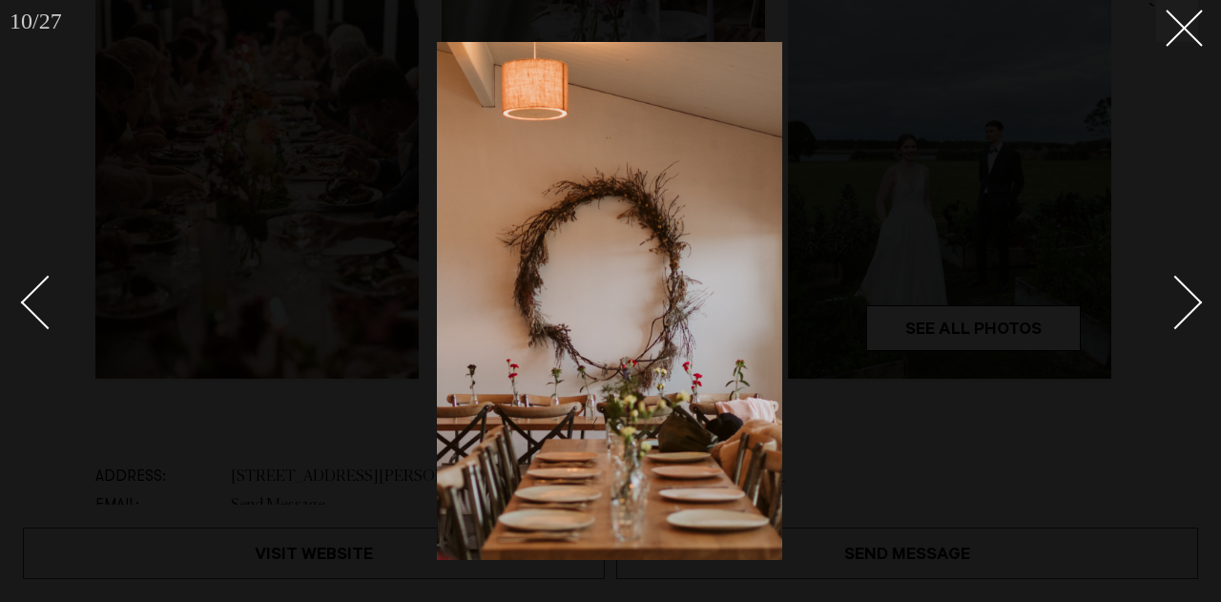
click at [1184, 311] on div "Next slide" at bounding box center [1175, 302] width 54 height 54
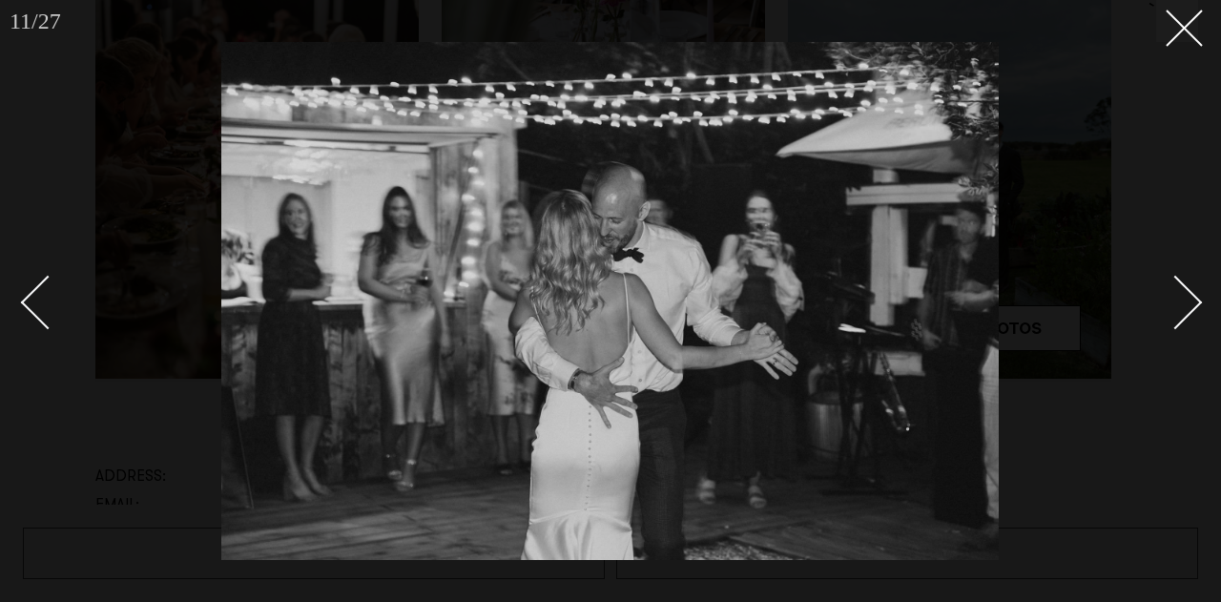
click at [1184, 311] on div "Next slide" at bounding box center [1175, 302] width 54 height 54
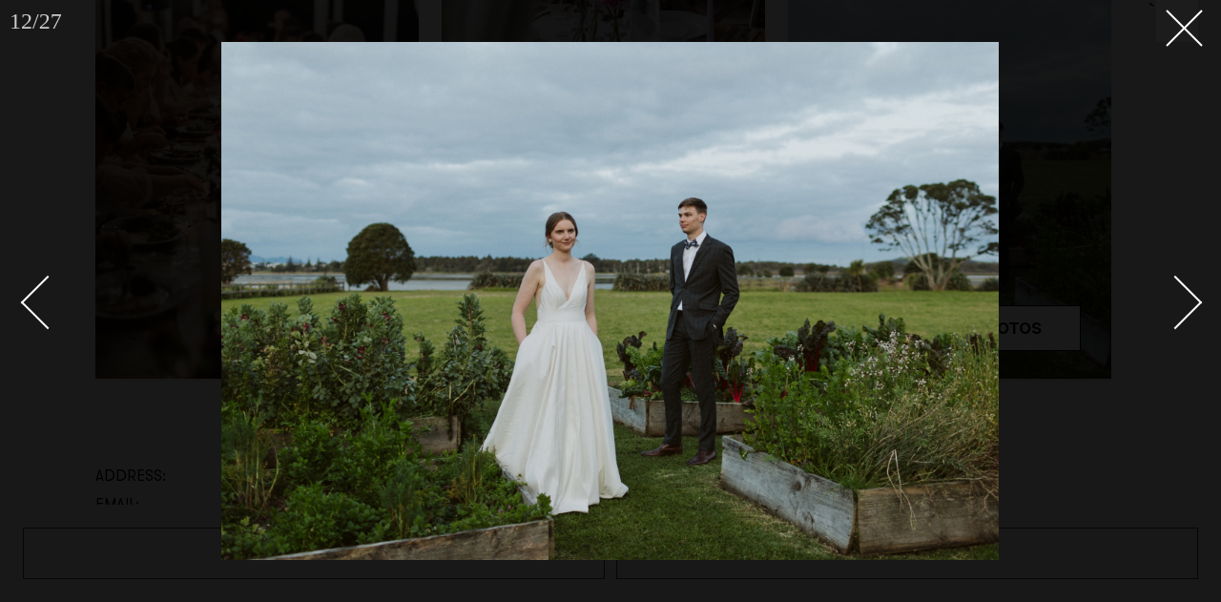
click at [1184, 311] on div "Next slide" at bounding box center [1175, 302] width 54 height 54
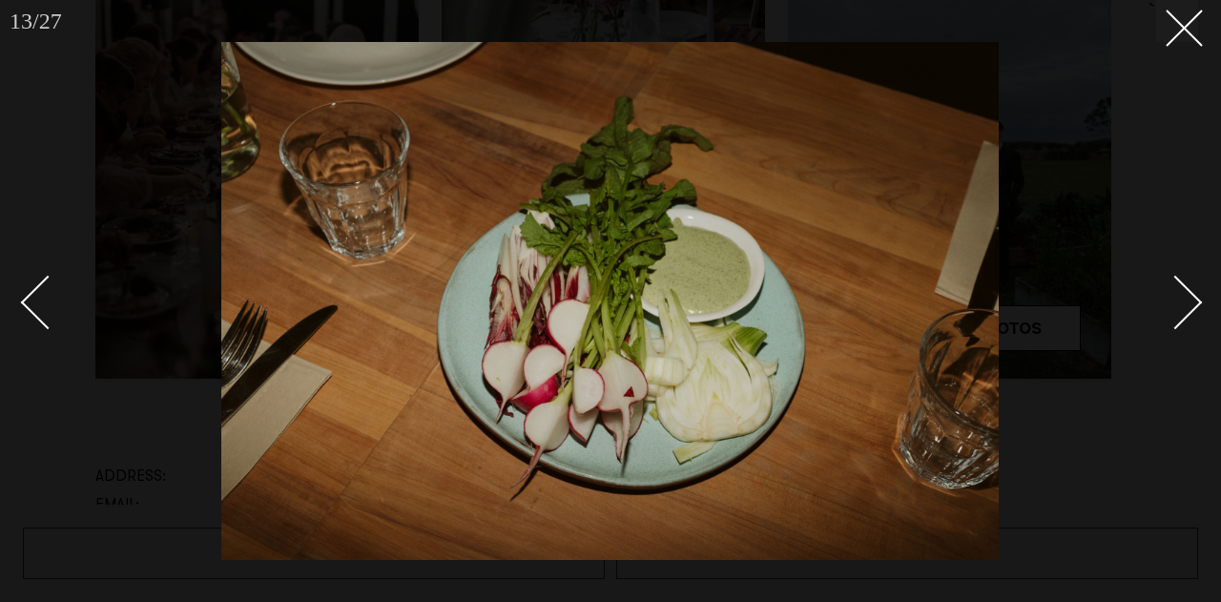
click at [1184, 311] on div "Next slide" at bounding box center [1175, 302] width 54 height 54
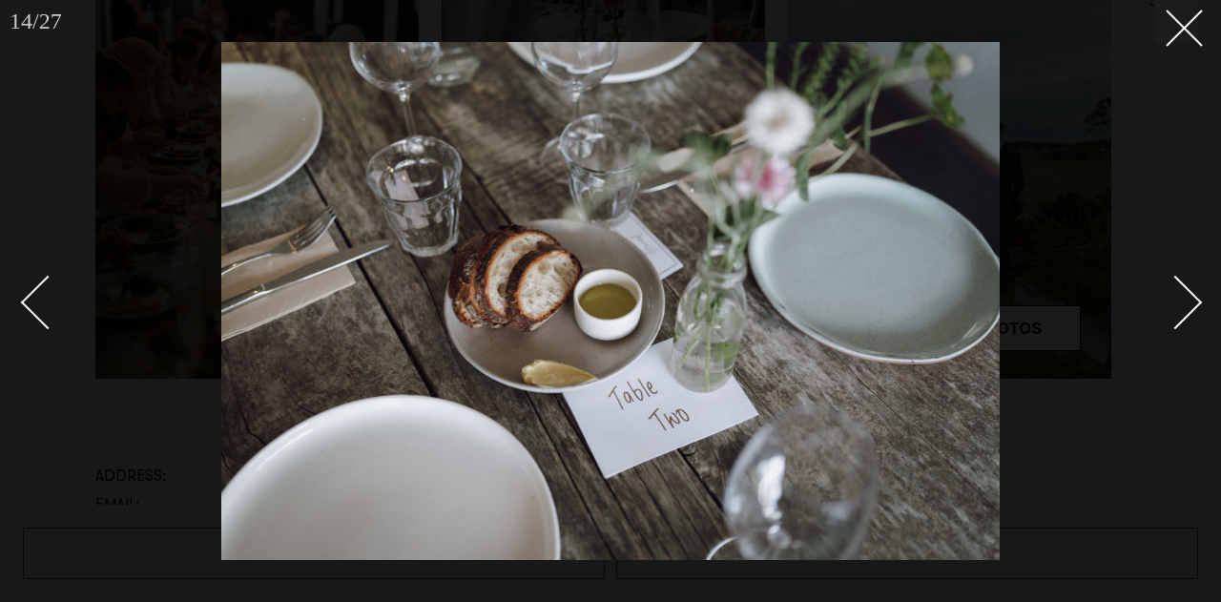
click at [1184, 311] on div "Next slide" at bounding box center [1175, 302] width 54 height 54
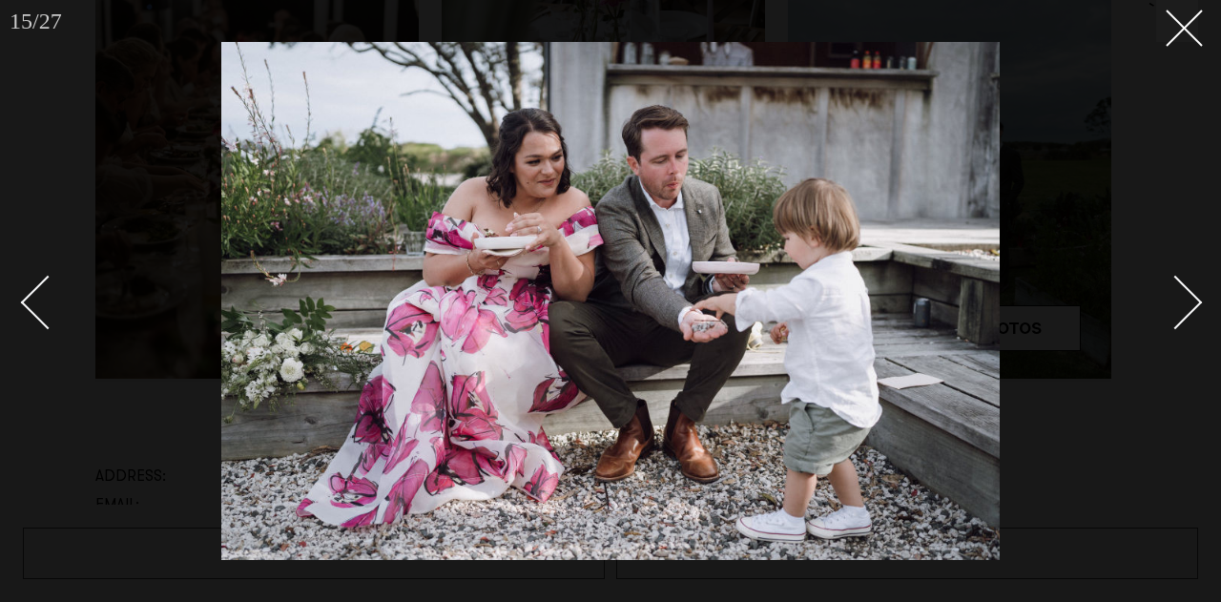
click at [1184, 311] on div "Next slide" at bounding box center [1175, 302] width 54 height 54
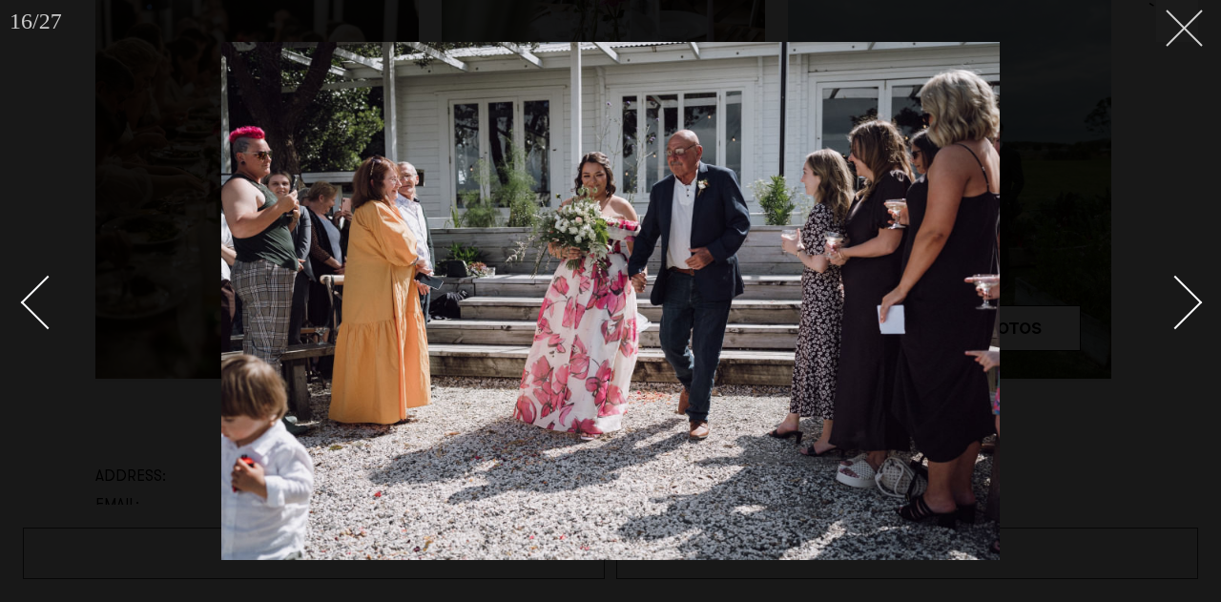
click at [1169, 27] on icon at bounding box center [1176, 21] width 23 height 23
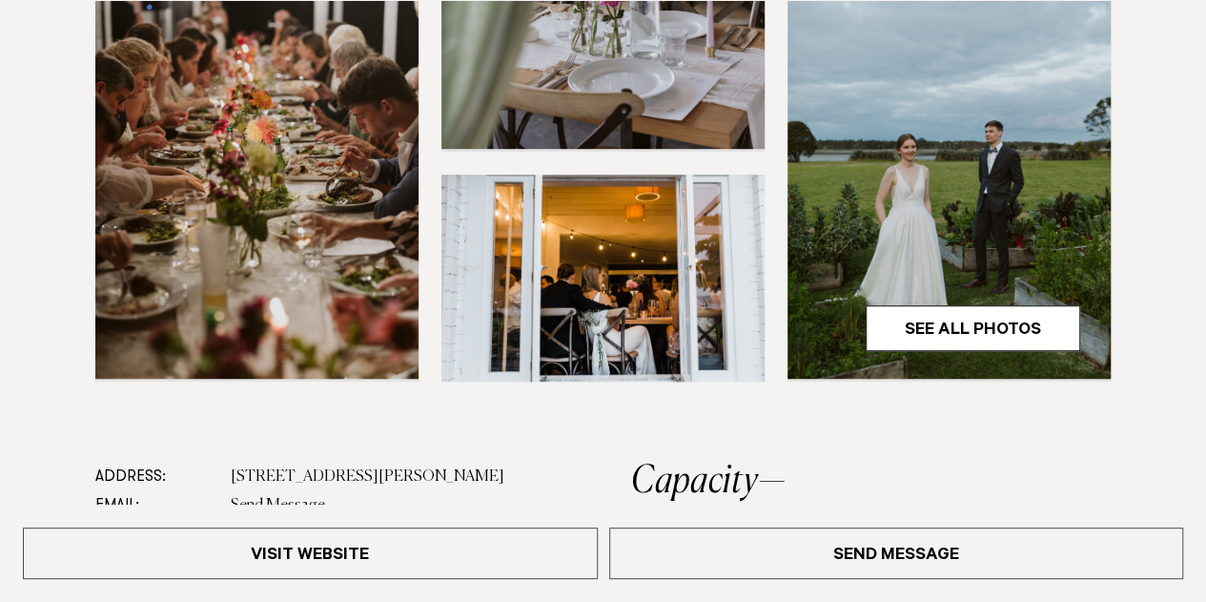
click at [1162, 152] on div at bounding box center [603, 48] width 1176 height 667
click at [1154, 145] on div at bounding box center [603, 48] width 1176 height 667
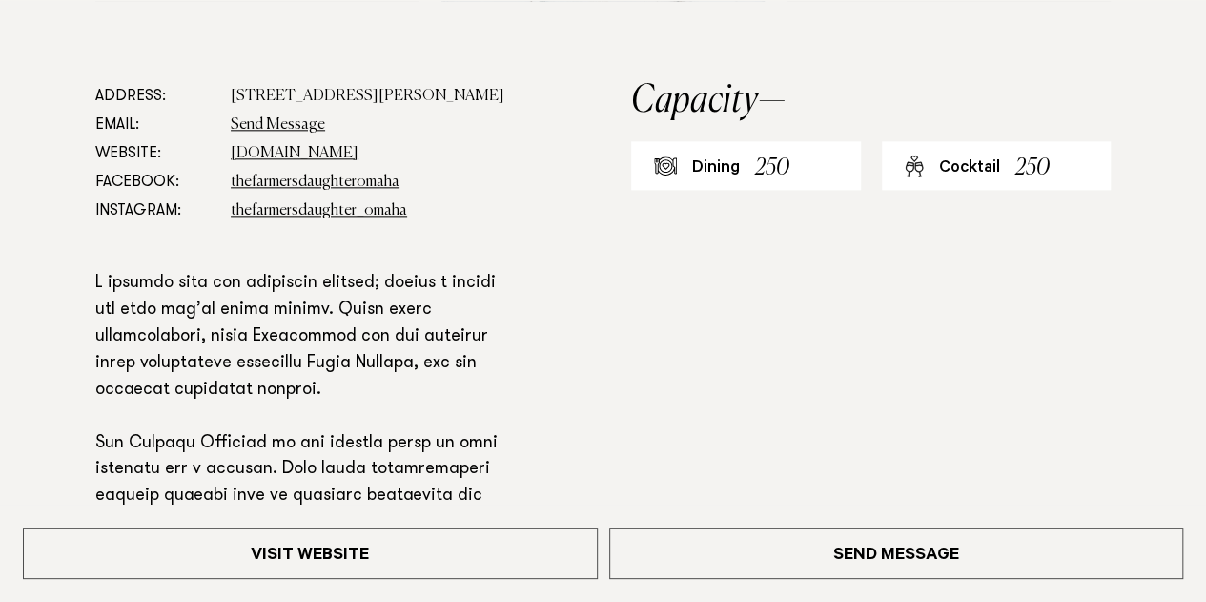
scroll to position [1079, 0]
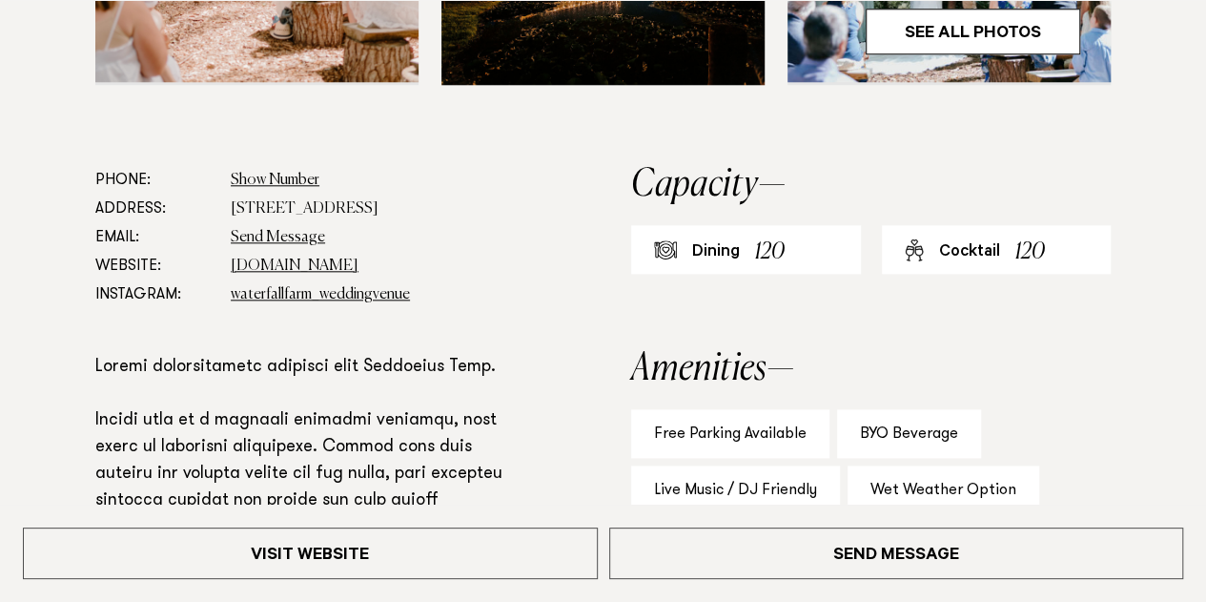
scroll to position [926, 0]
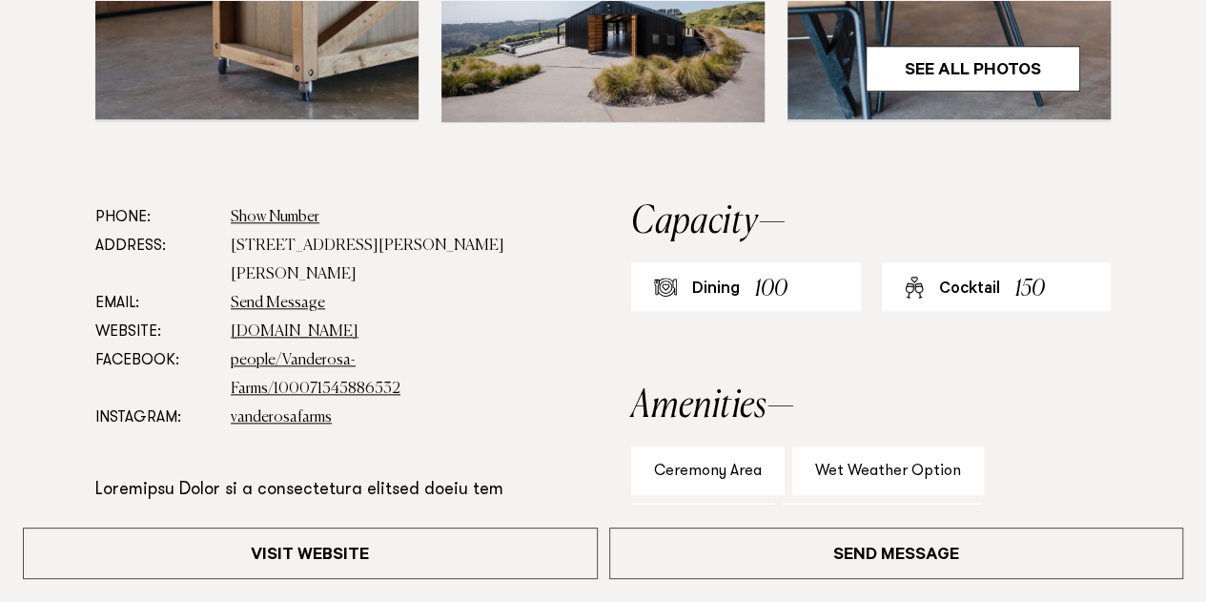
scroll to position [889, 0]
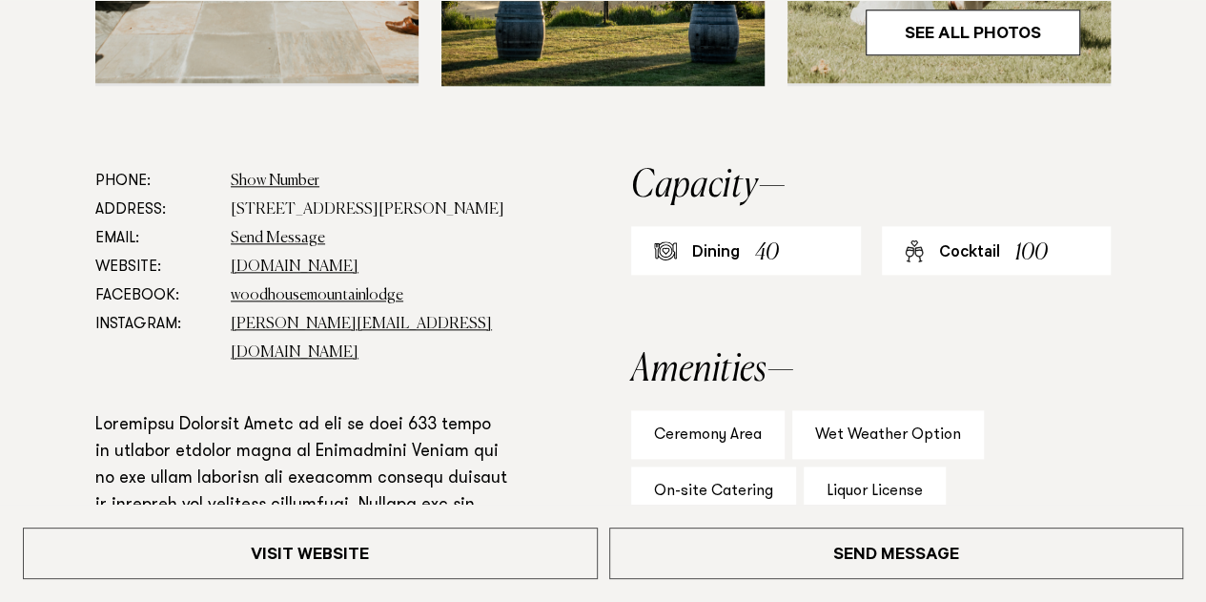
scroll to position [994, 0]
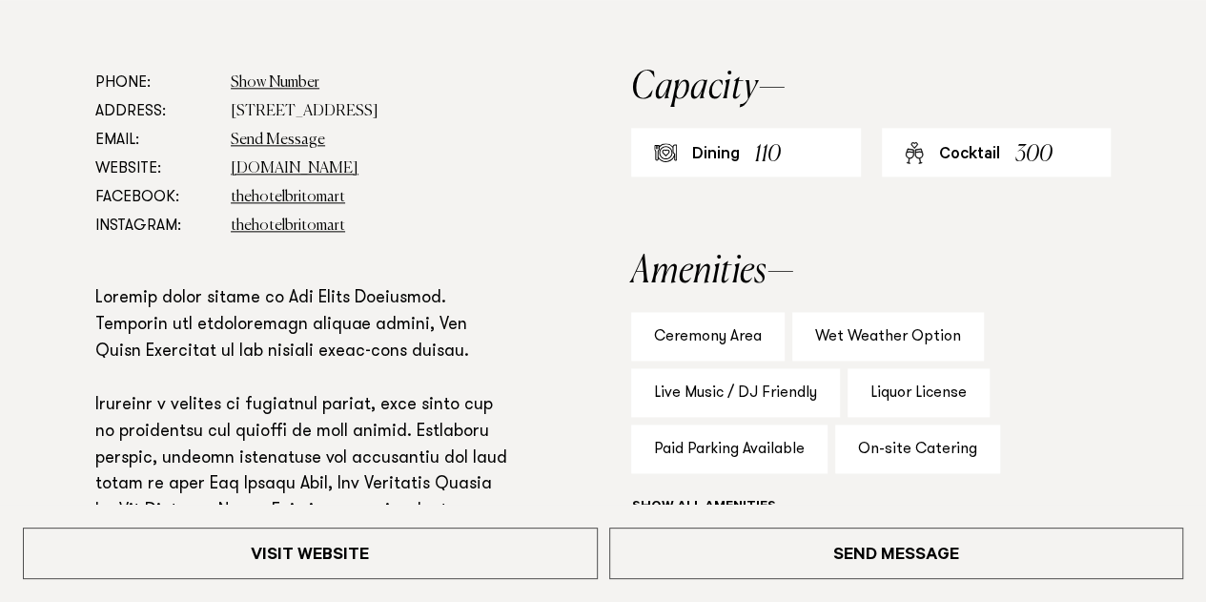
scroll to position [1092, 0]
click at [679, 497] on button "Show all" at bounding box center [739, 507] width 216 height 20
click at [555, 367] on div "Phone: Show Number [PHONE_NUMBER] Address: [STREET_ADDRESS] Email: Send Message…" at bounding box center [603, 497] width 1176 height 859
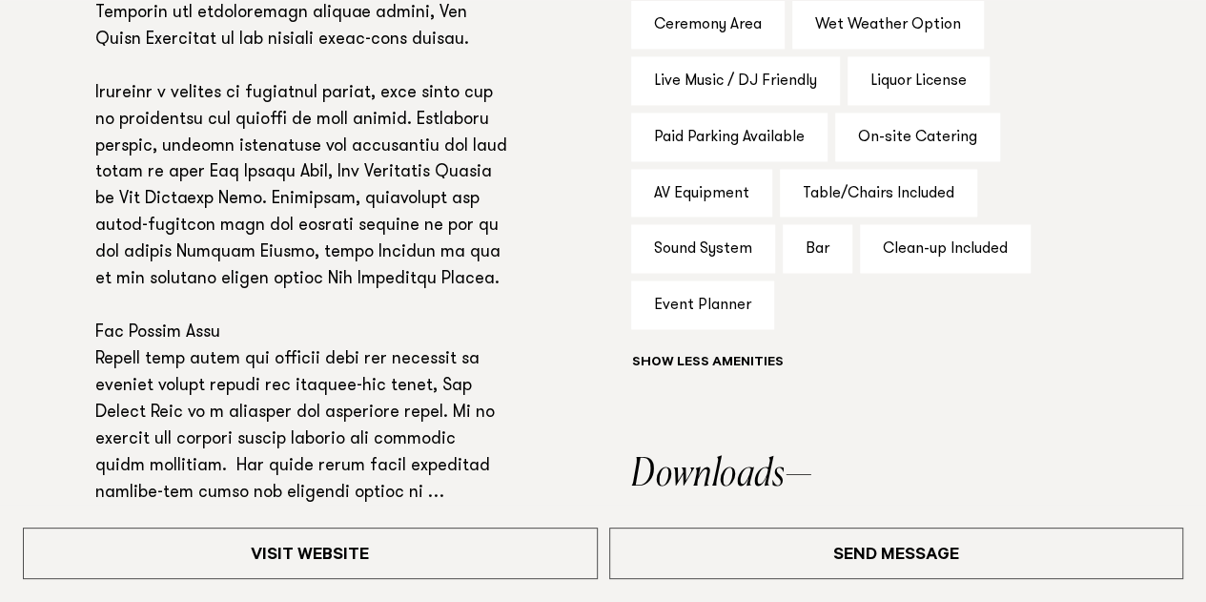
scroll to position [1407, 0]
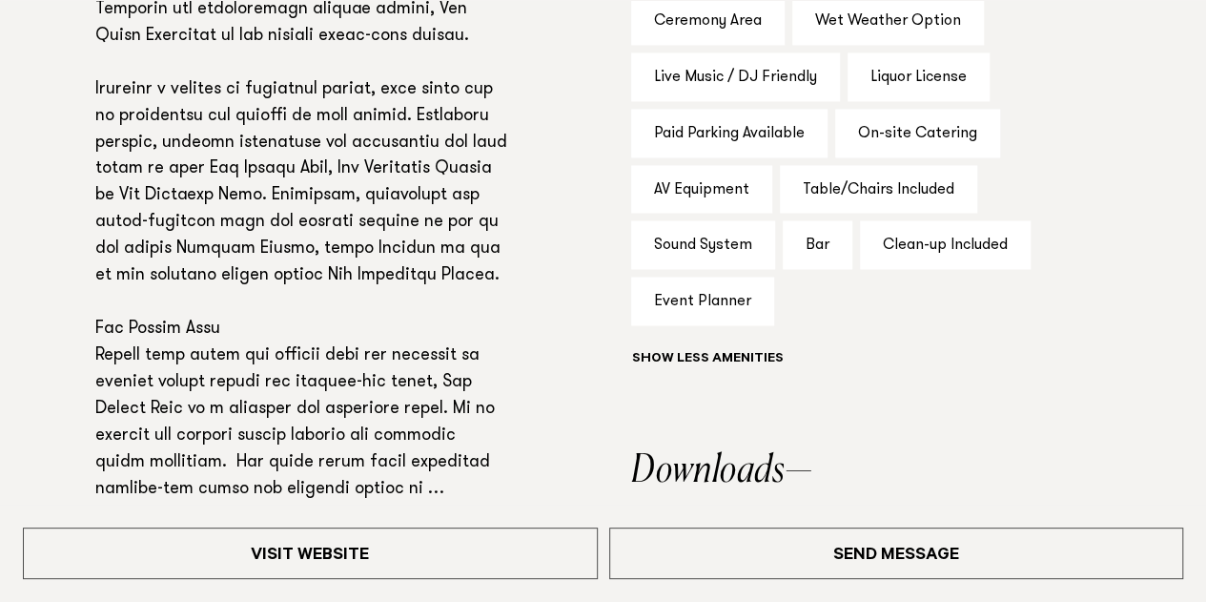
click at [681, 451] on h2 "Downloads" at bounding box center [871, 470] width 480 height 38
click at [625, 390] on div "Phone: Show Number [PHONE_NUMBER] Address: [STREET_ADDRESS] Email: Send Message…" at bounding box center [603, 182] width 1176 height 859
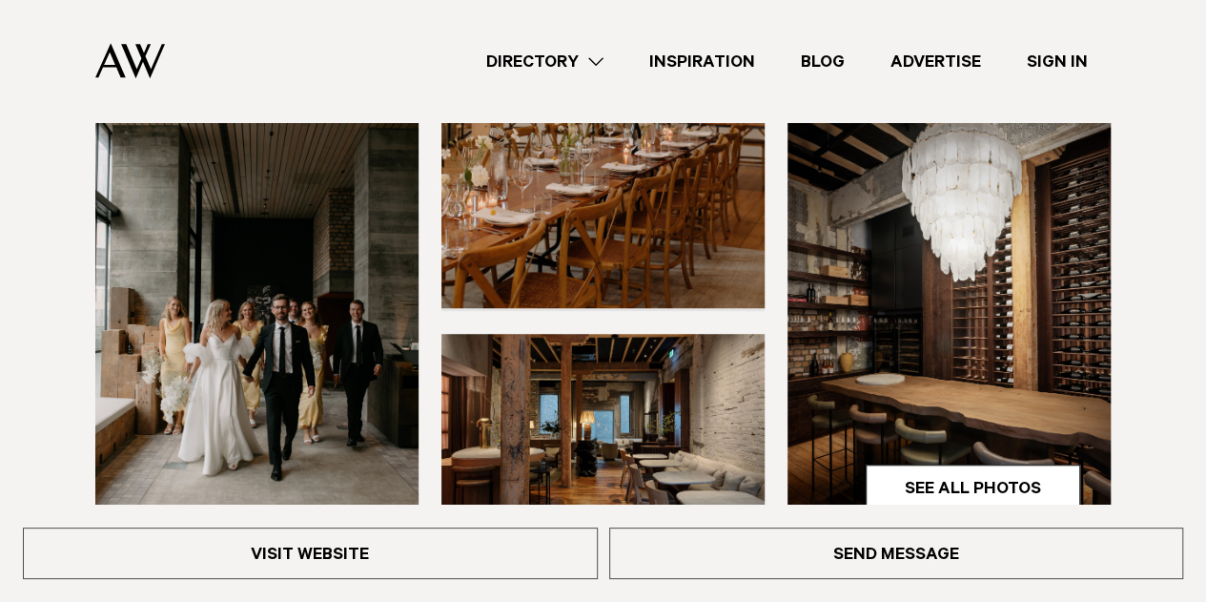
scroll to position [0, 0]
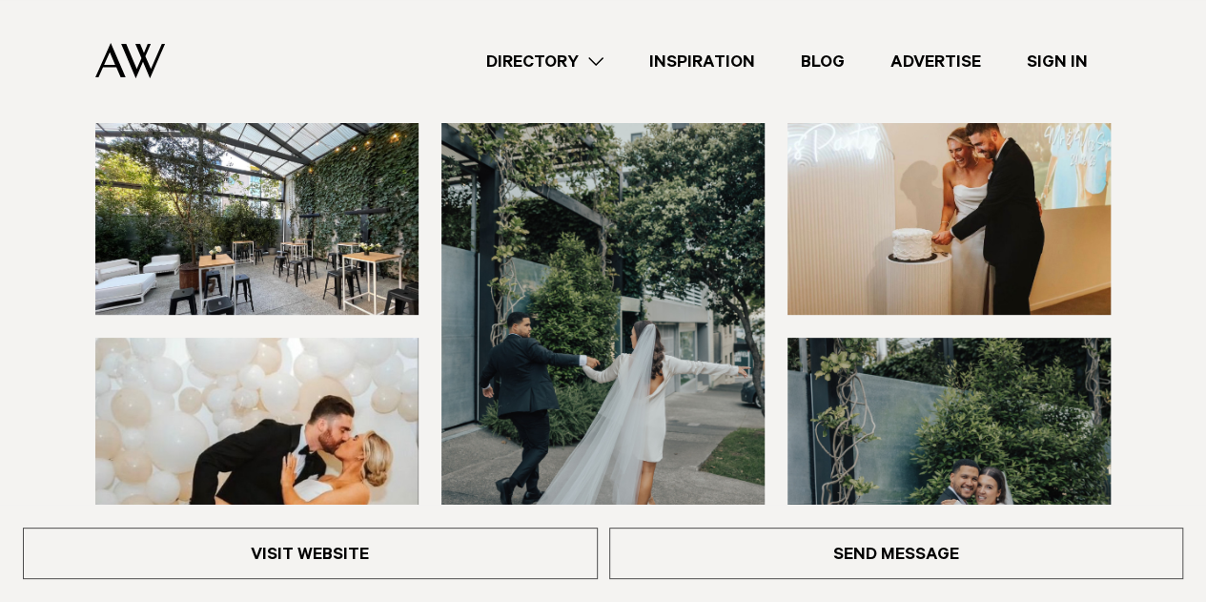
scroll to position [172, 0]
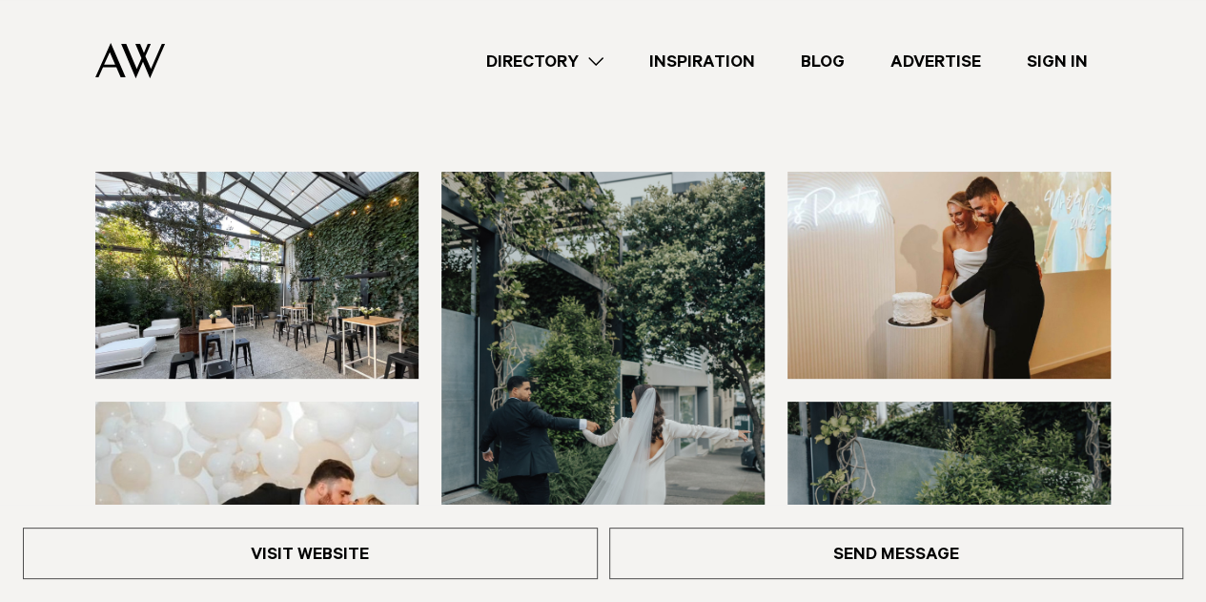
click at [256, 304] on img at bounding box center [256, 275] width 323 height 207
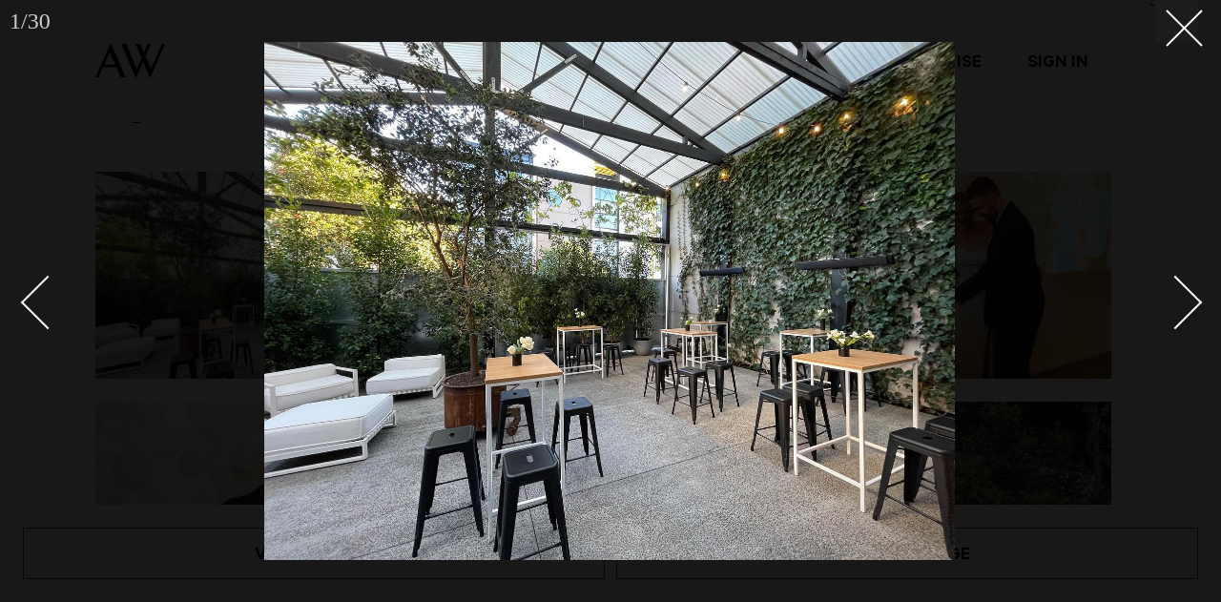
click at [1196, 300] on div "Next slide" at bounding box center [1175, 302] width 54 height 54
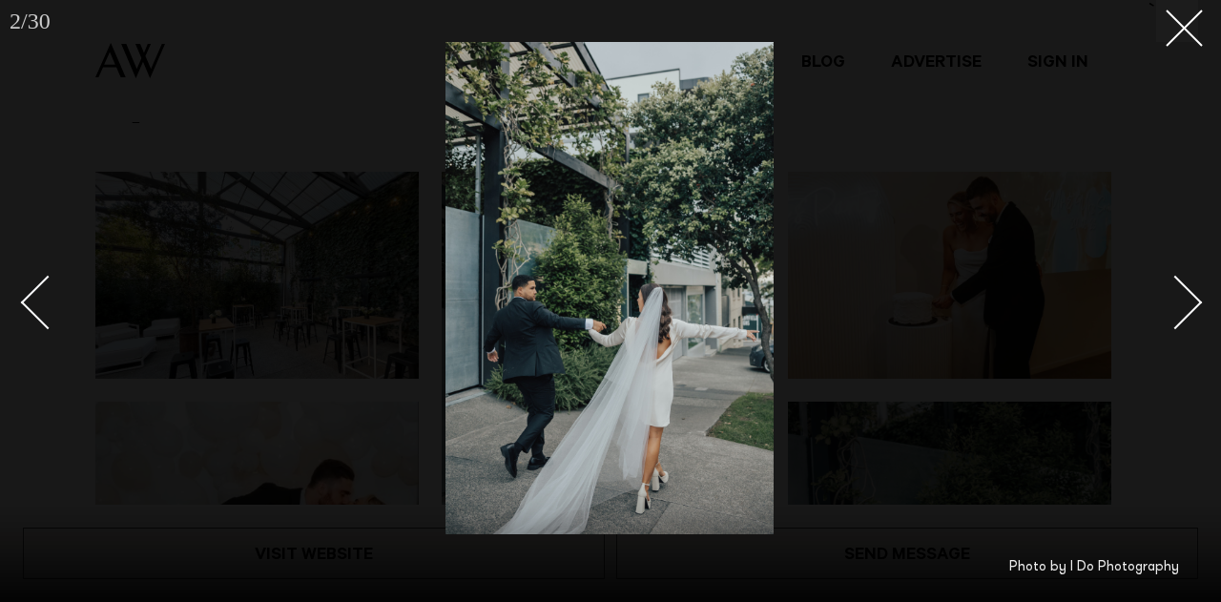
click at [1196, 300] on div "Next slide" at bounding box center [1175, 302] width 54 height 54
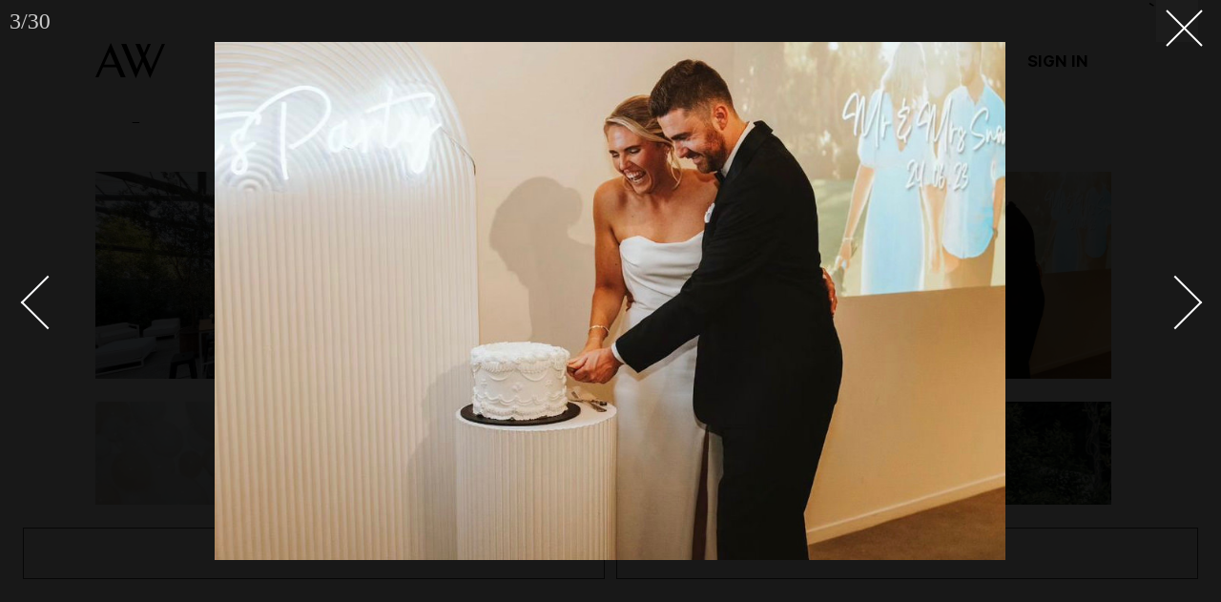
click at [1196, 300] on div "Next slide" at bounding box center [1175, 302] width 54 height 54
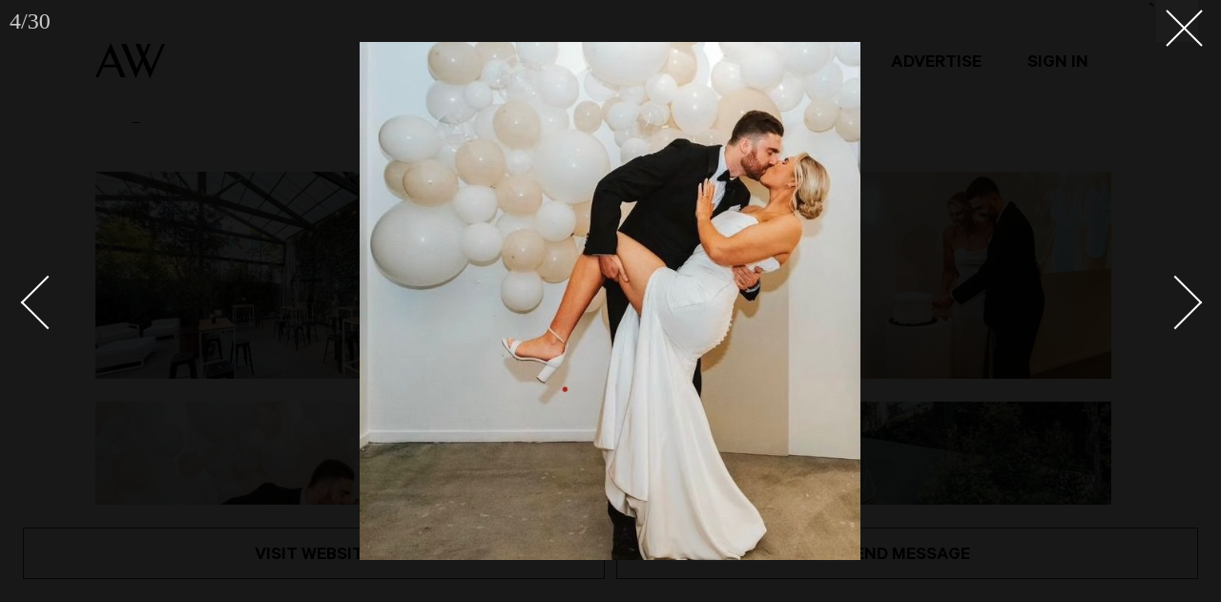
click at [1196, 300] on div "Next slide" at bounding box center [1175, 302] width 54 height 54
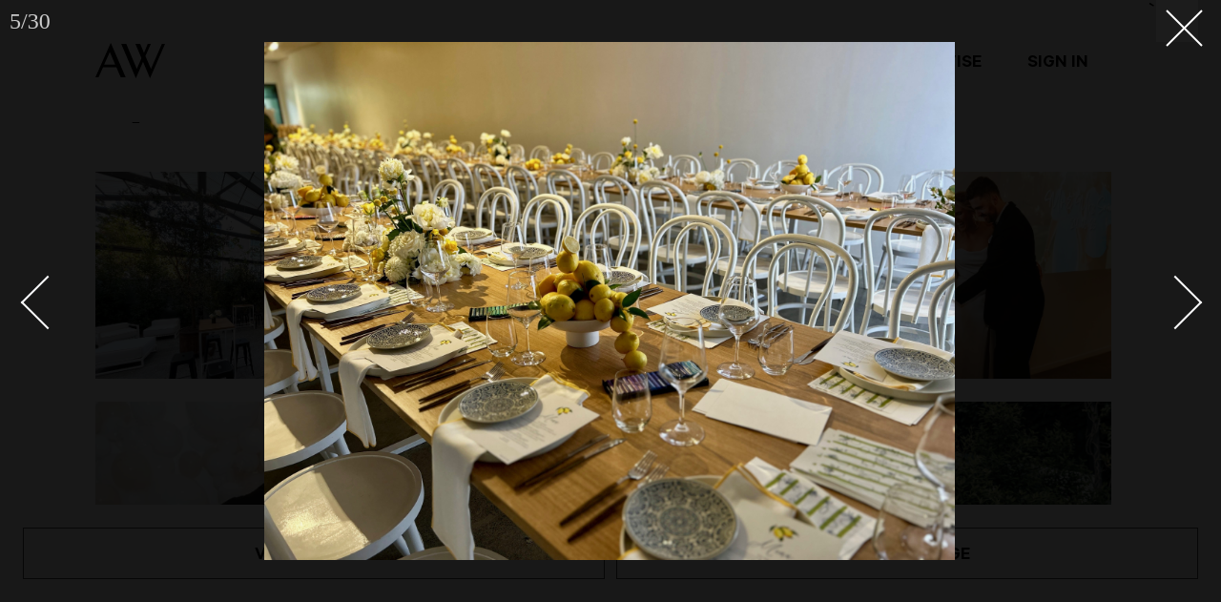
click at [1196, 300] on div "Next slide" at bounding box center [1175, 302] width 54 height 54
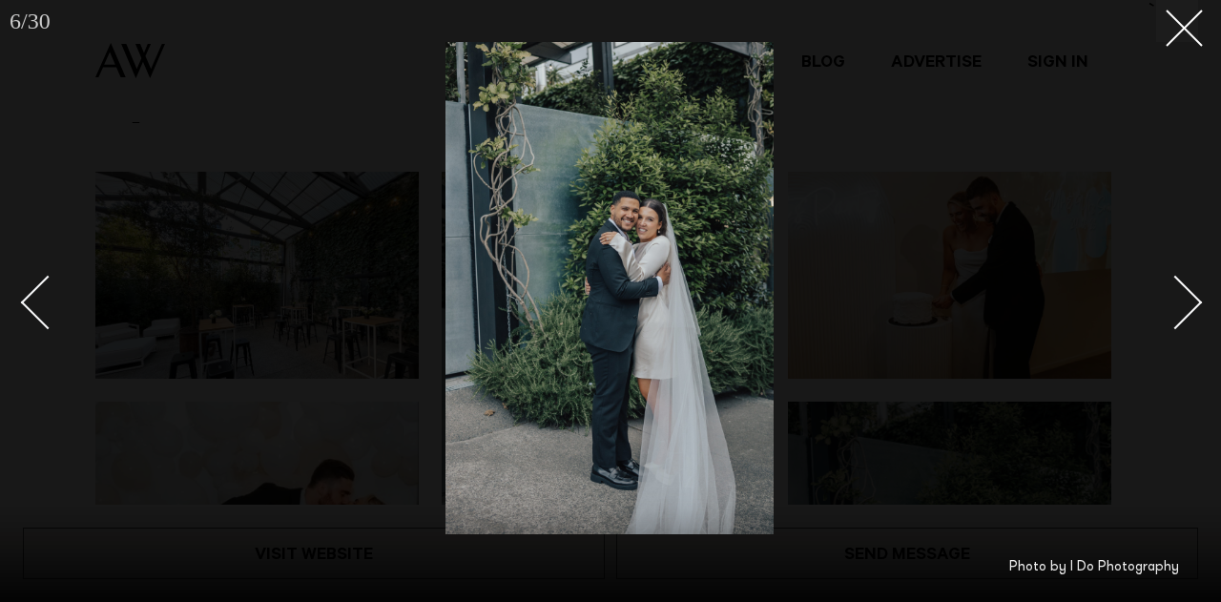
click at [1196, 300] on div "Next slide" at bounding box center [1175, 302] width 54 height 54
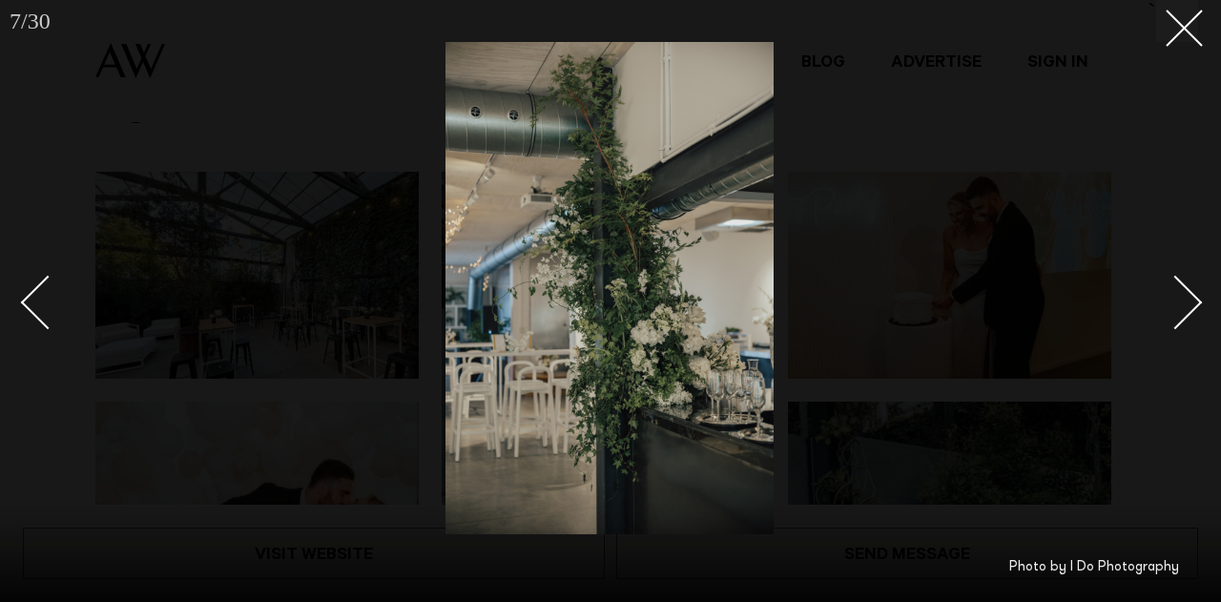
click at [1196, 300] on div "Next slide" at bounding box center [1175, 302] width 54 height 54
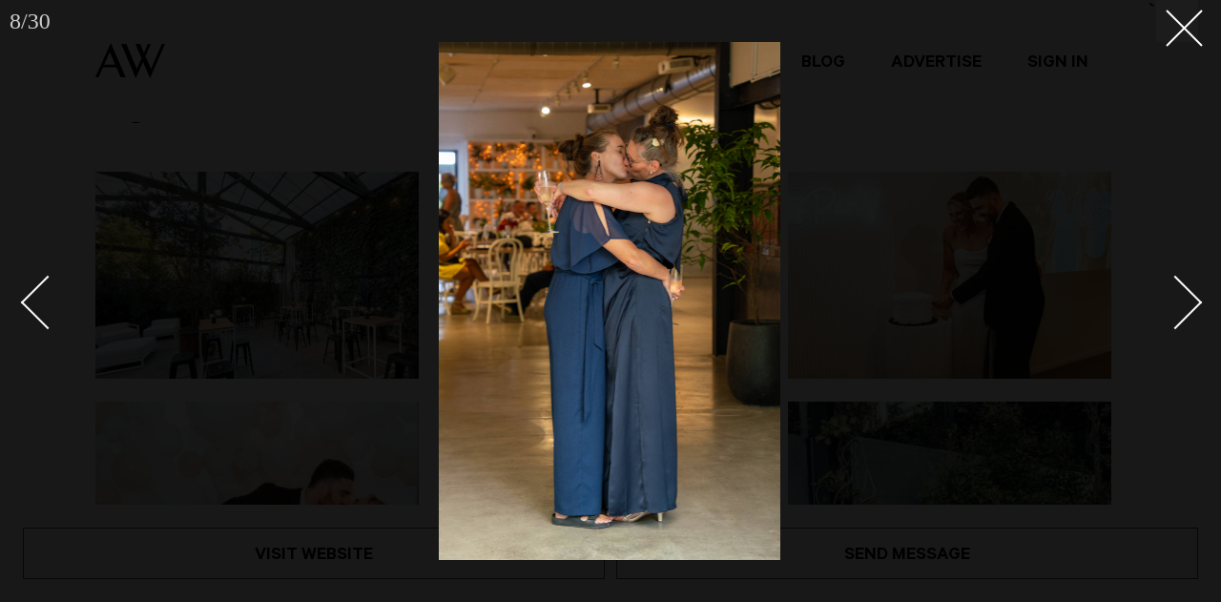
click at [1196, 300] on div "Next slide" at bounding box center [1175, 302] width 54 height 54
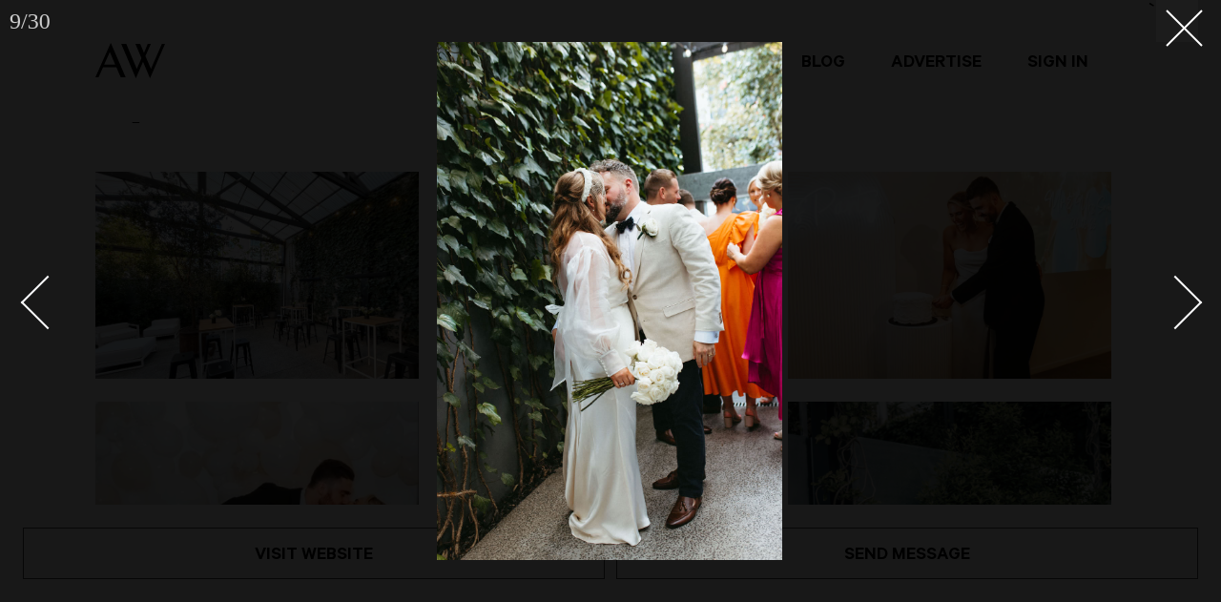
click at [1196, 300] on div "Next slide" at bounding box center [1175, 302] width 54 height 54
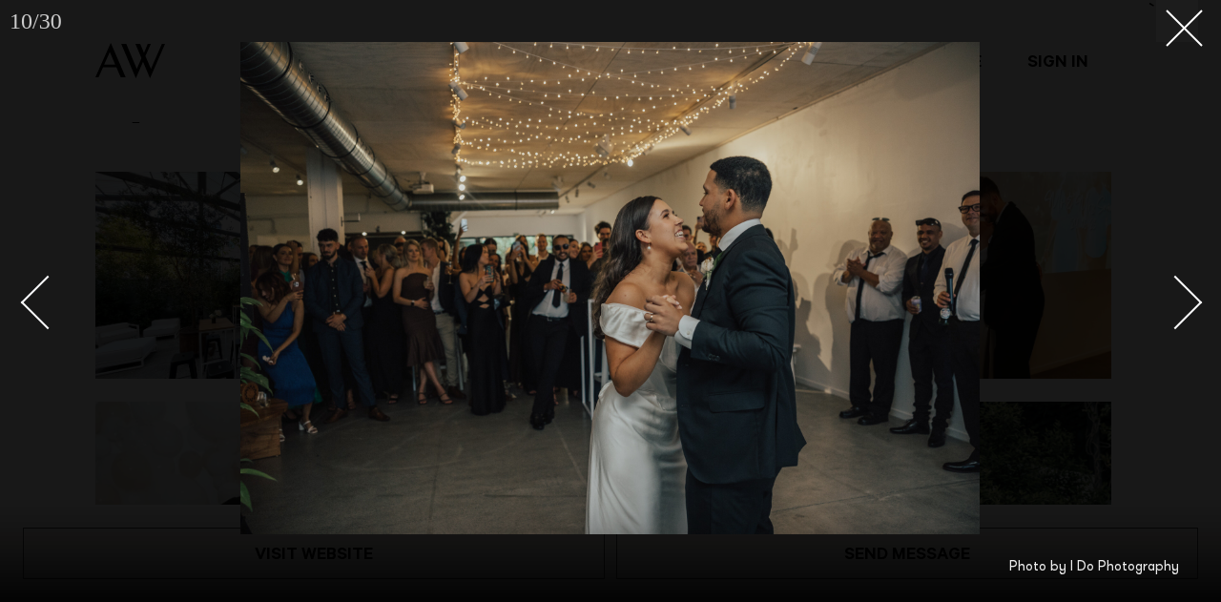
click at [1196, 300] on div "Next slide" at bounding box center [1175, 302] width 54 height 54
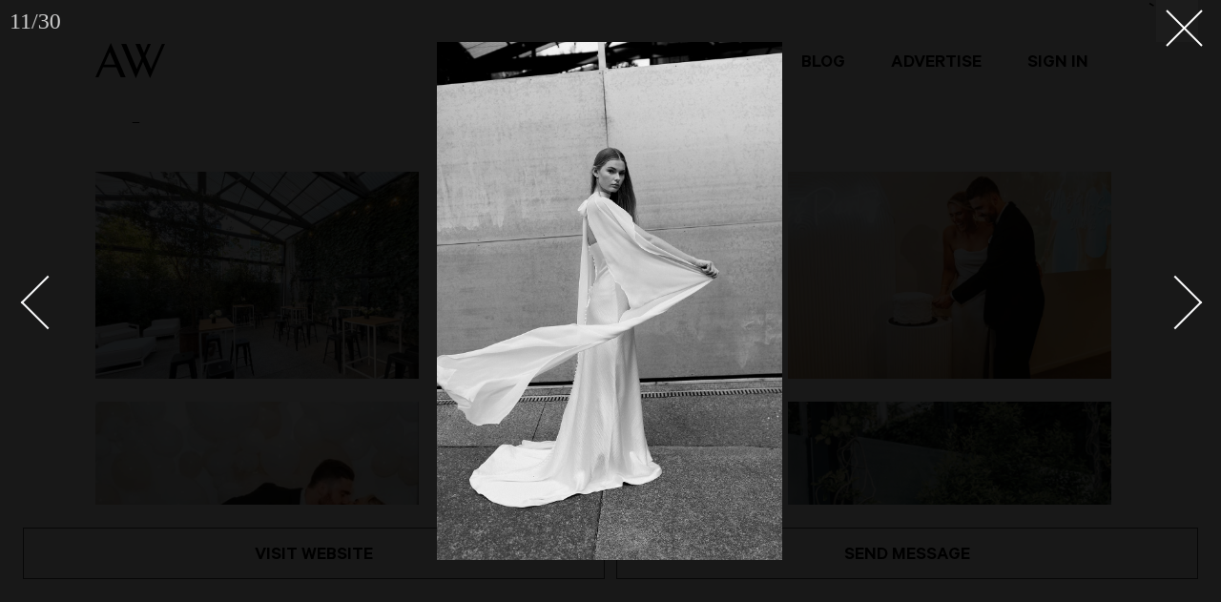
click at [1196, 300] on div "Next slide" at bounding box center [1175, 302] width 54 height 54
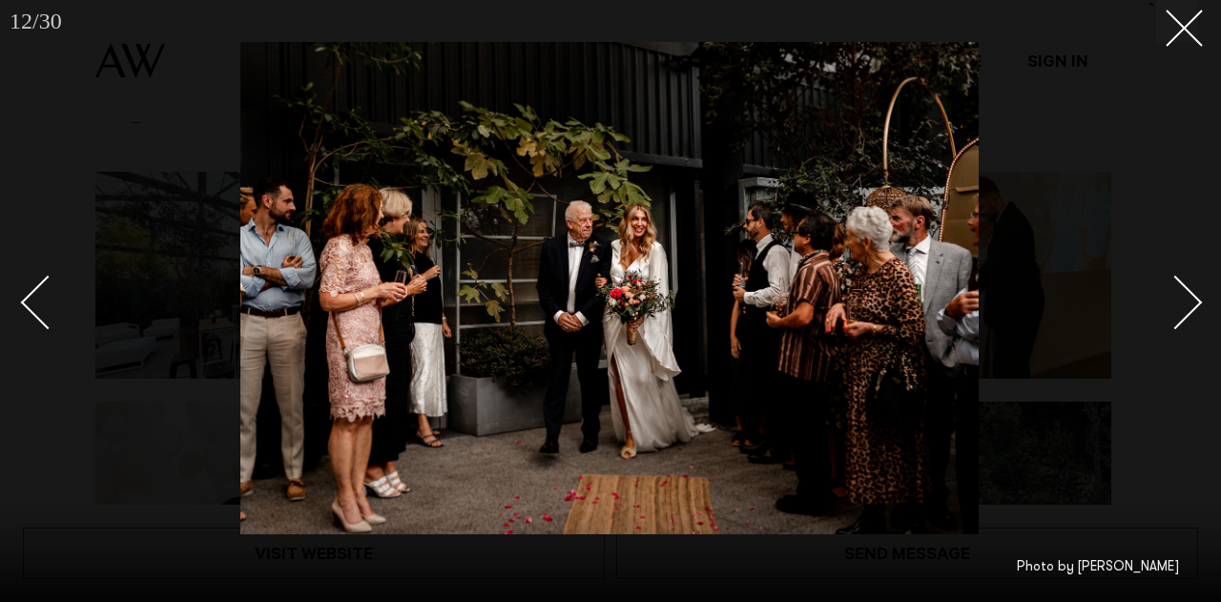
click at [1196, 300] on div "Next slide" at bounding box center [1175, 302] width 54 height 54
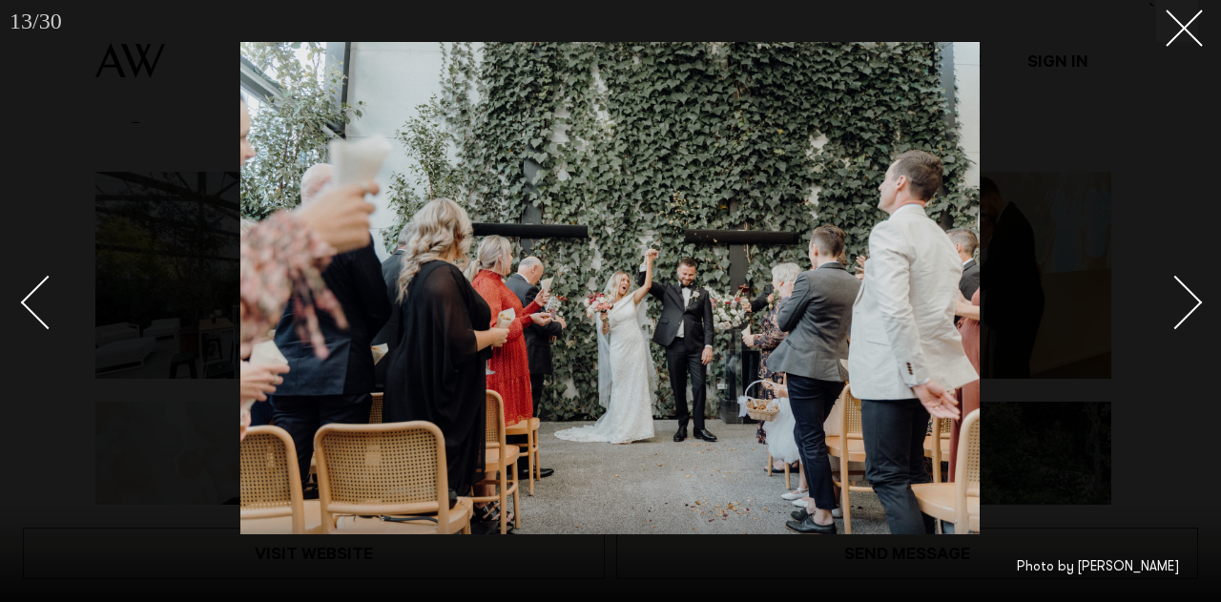
click at [1196, 300] on div "Next slide" at bounding box center [1175, 302] width 54 height 54
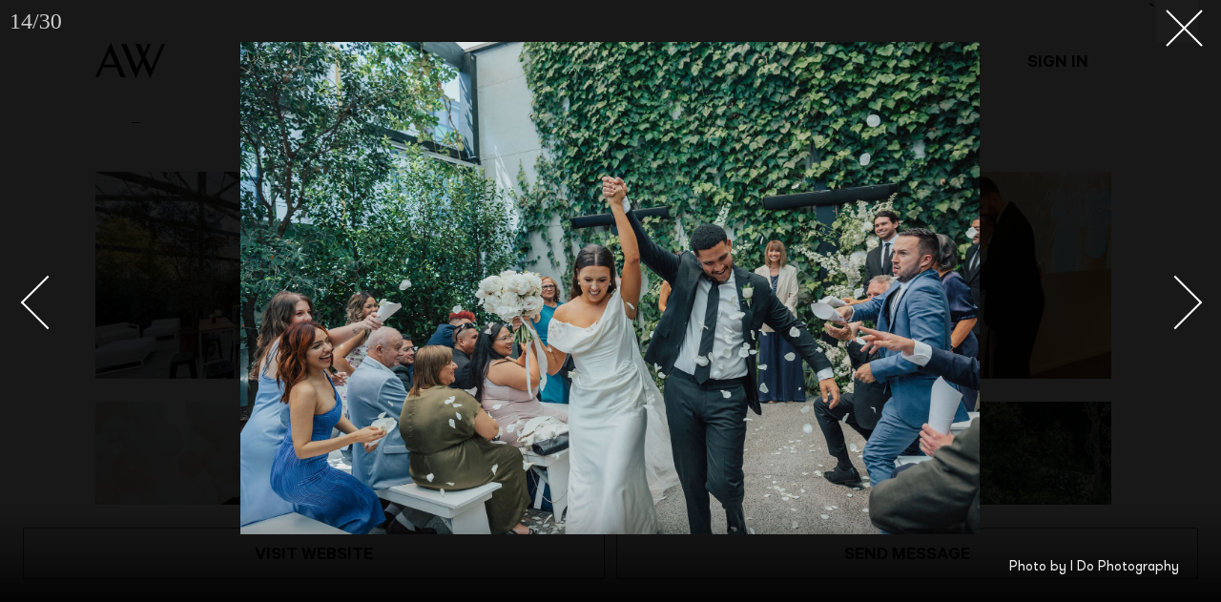
click at [1196, 300] on div "Next slide" at bounding box center [1175, 302] width 54 height 54
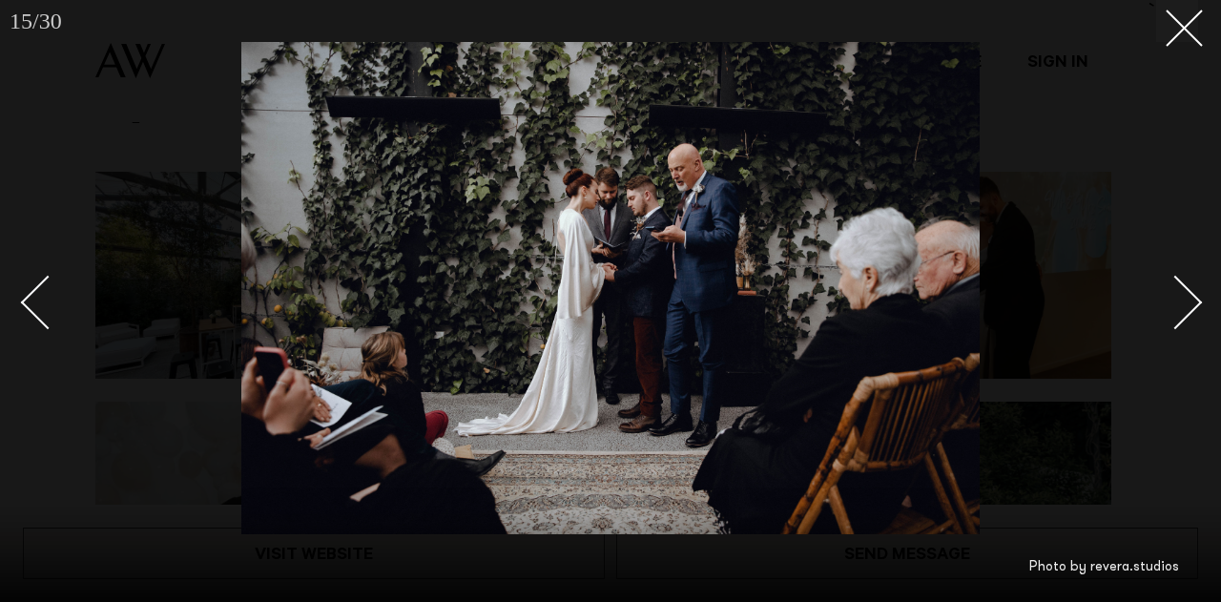
click at [1196, 300] on div "Next slide" at bounding box center [1175, 302] width 54 height 54
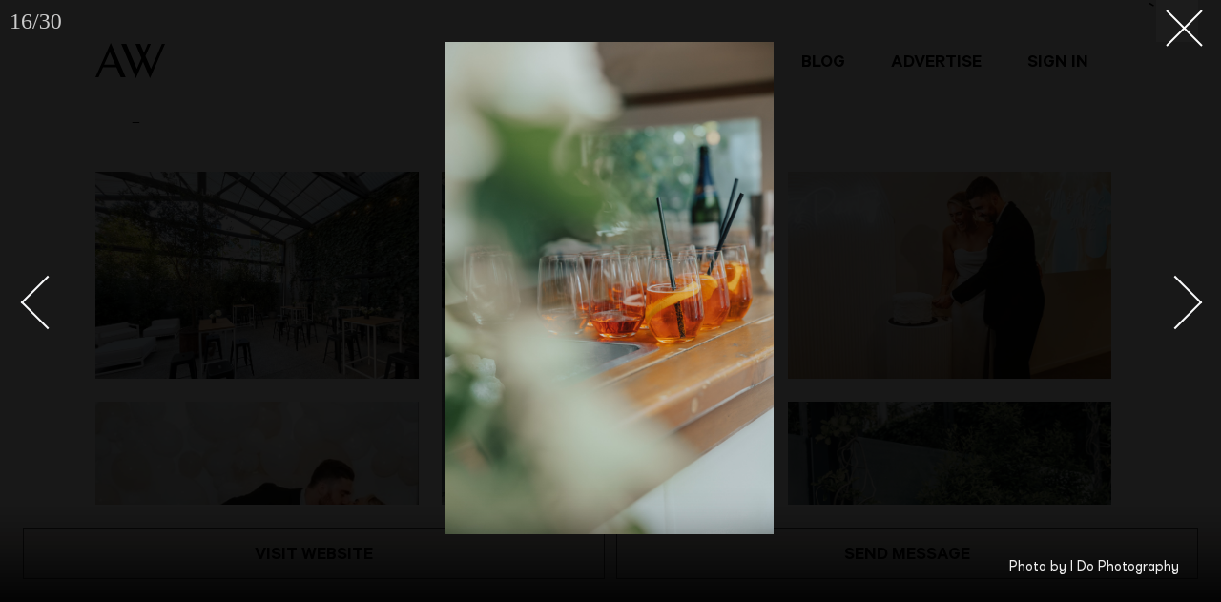
click at [1196, 300] on div "Next slide" at bounding box center [1175, 302] width 54 height 54
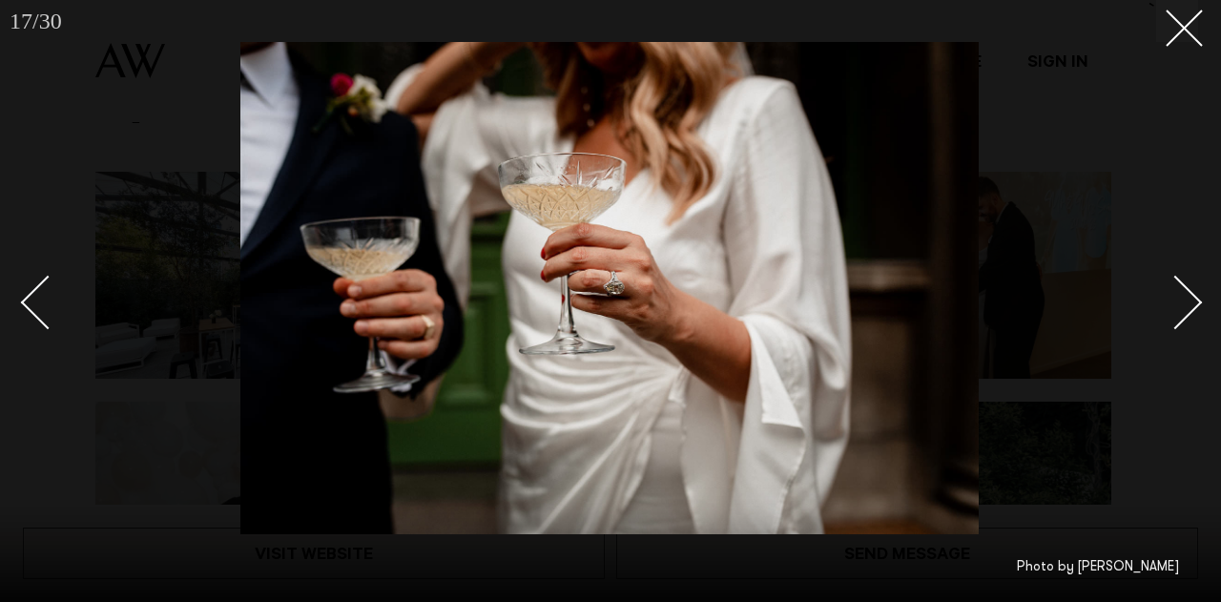
click at [1196, 300] on div "Next slide" at bounding box center [1175, 302] width 54 height 54
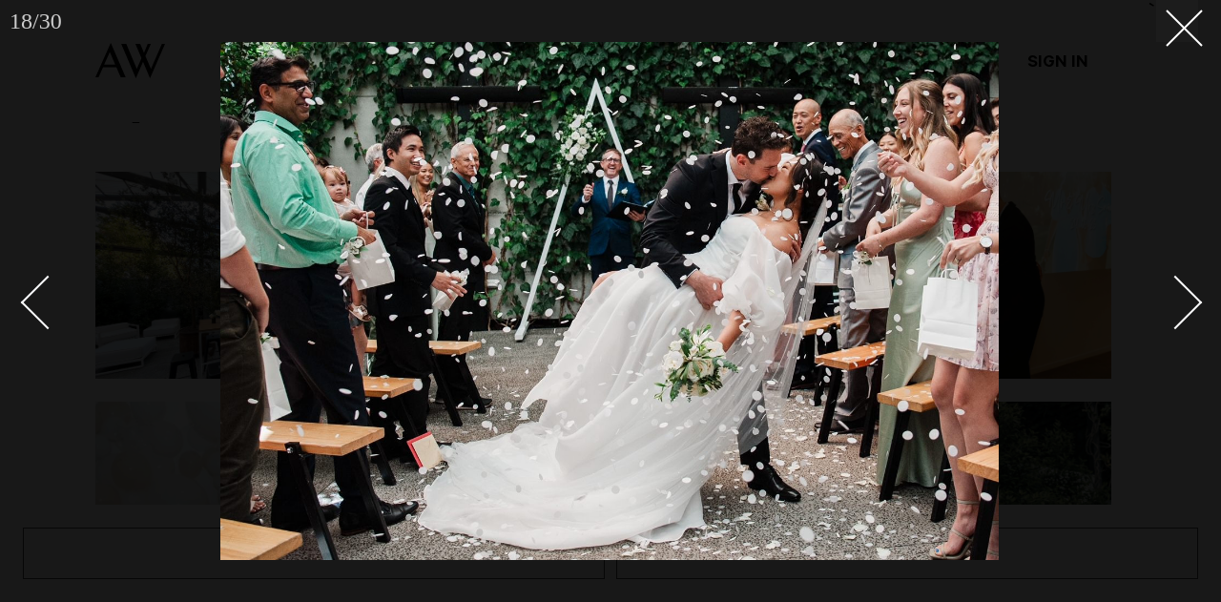
click at [1196, 300] on div "Next slide" at bounding box center [1175, 302] width 54 height 54
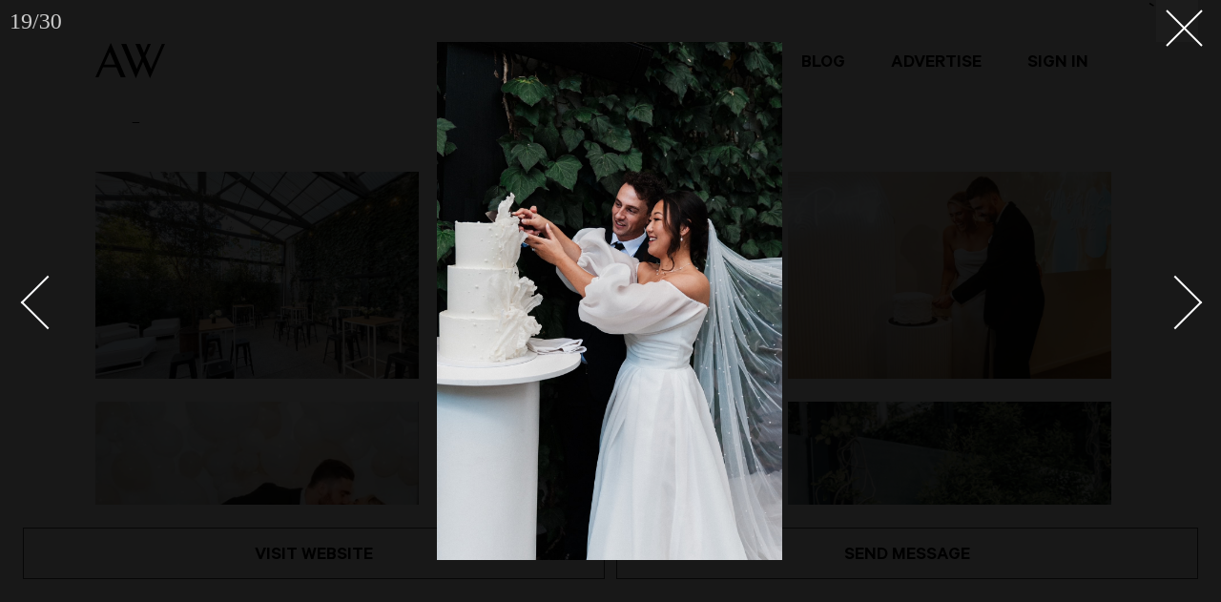
click at [1196, 300] on div "Next slide" at bounding box center [1175, 302] width 54 height 54
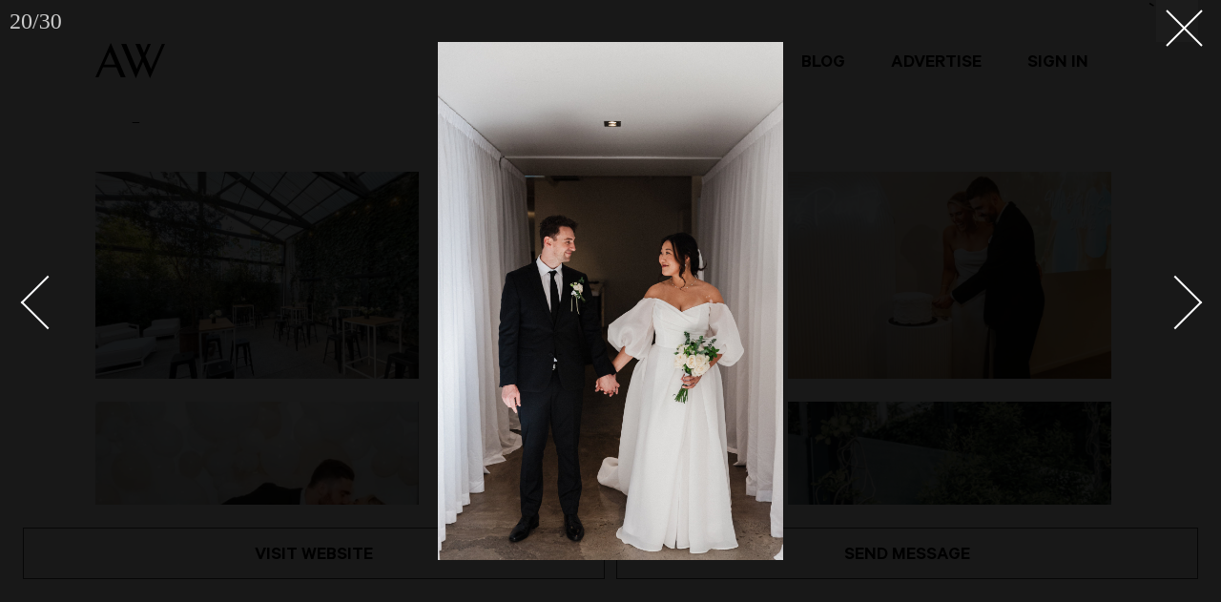
click at [1196, 300] on div "Next slide" at bounding box center [1175, 302] width 54 height 54
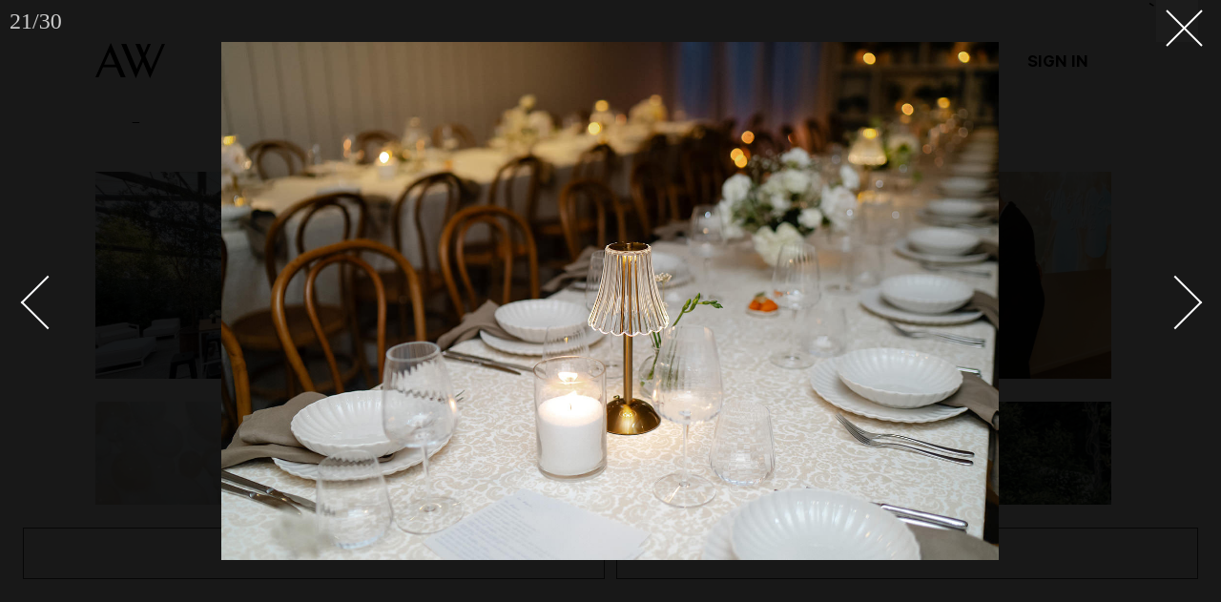
click at [1196, 300] on div "Next slide" at bounding box center [1175, 302] width 54 height 54
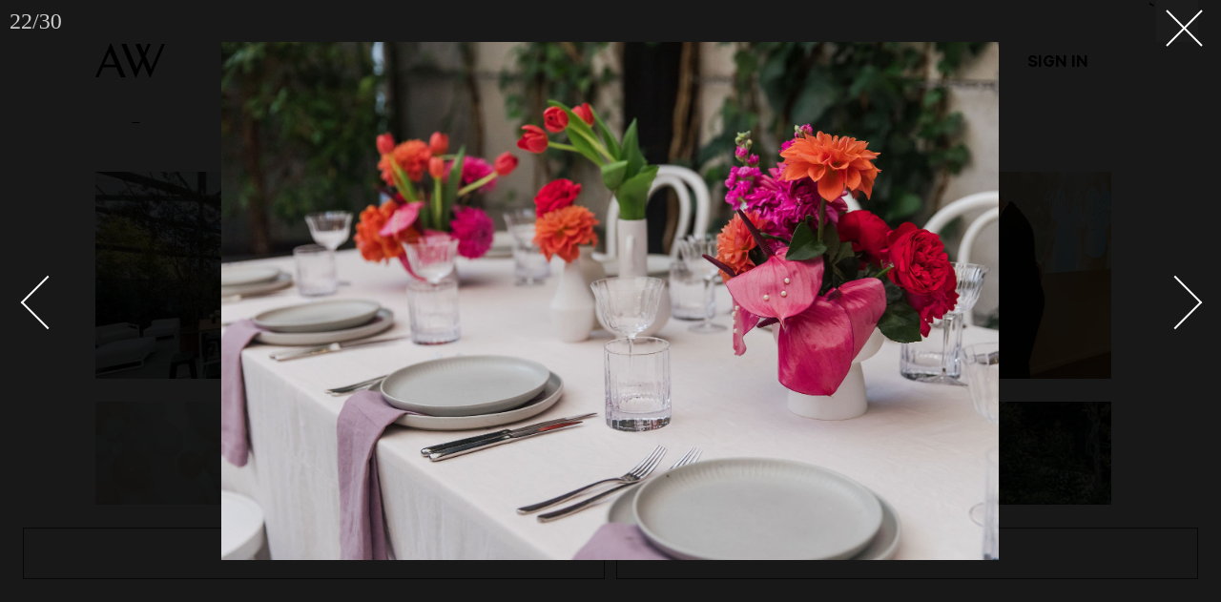
click at [1188, 300] on div "Next slide" at bounding box center [1175, 302] width 54 height 54
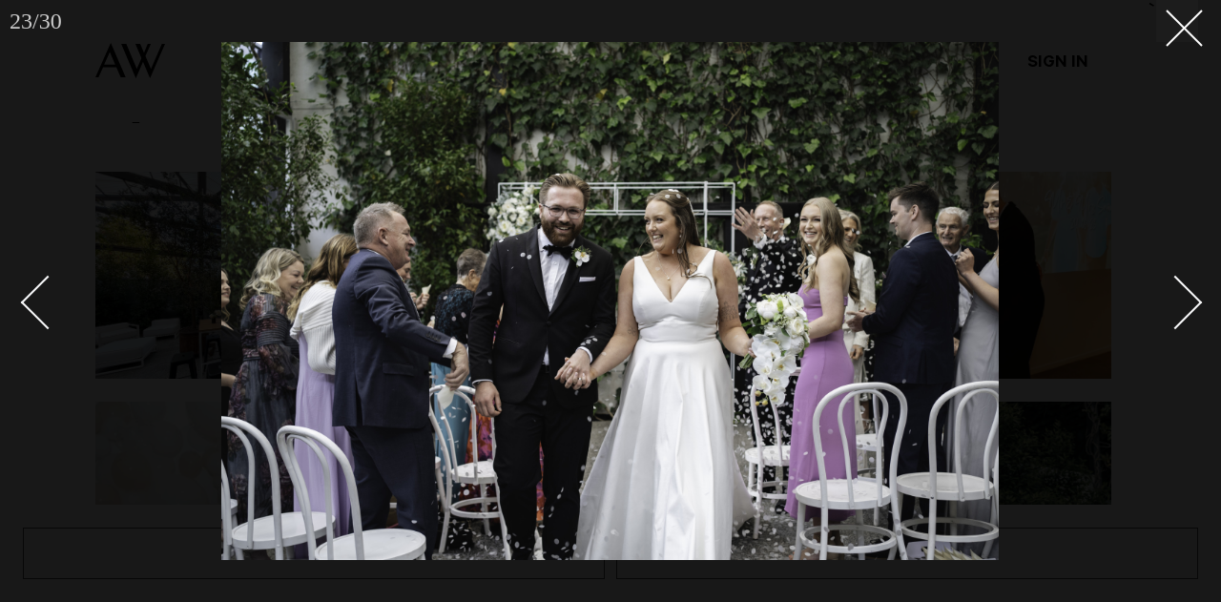
click at [1188, 300] on div "Next slide" at bounding box center [1175, 302] width 54 height 54
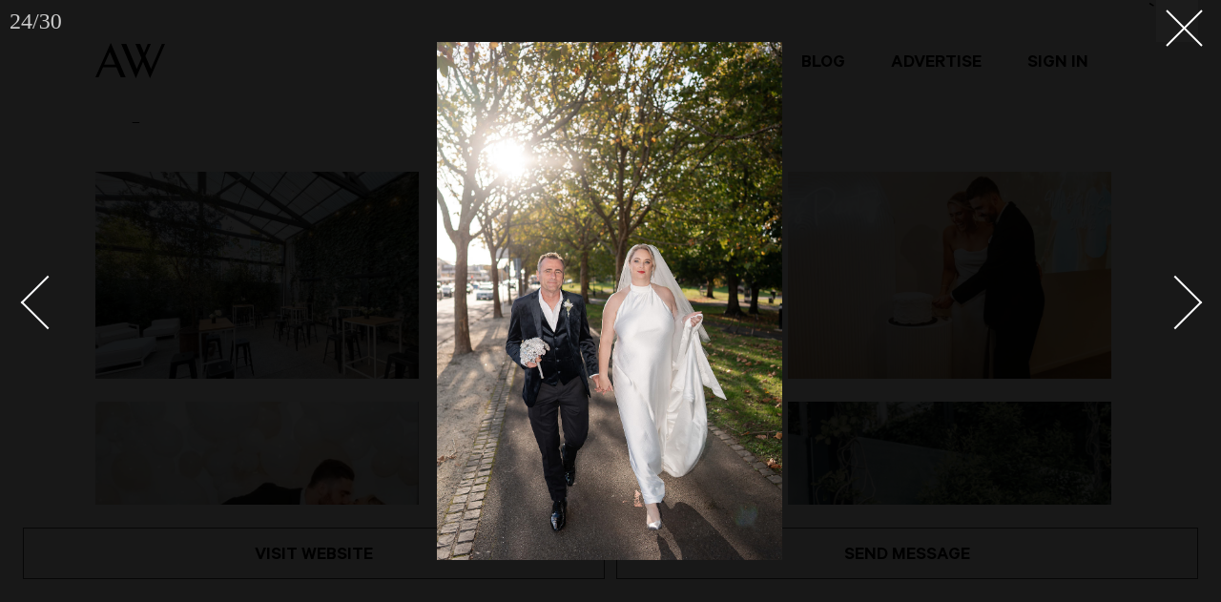
click at [1188, 300] on div "Next slide" at bounding box center [1175, 302] width 54 height 54
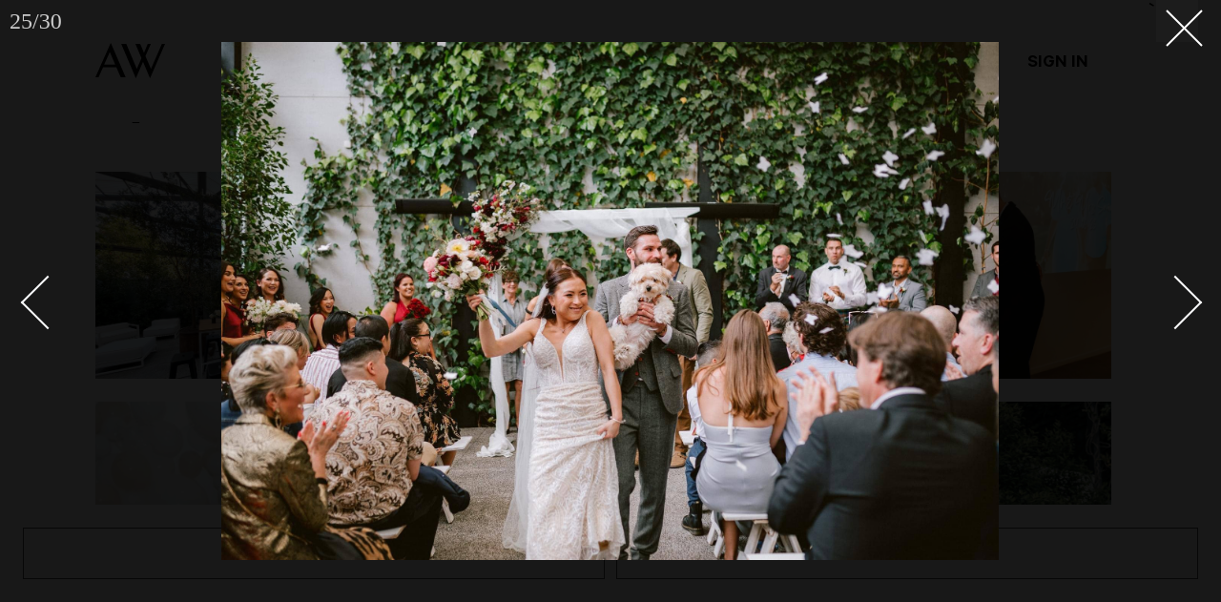
click at [1188, 300] on div "Next slide" at bounding box center [1175, 302] width 54 height 54
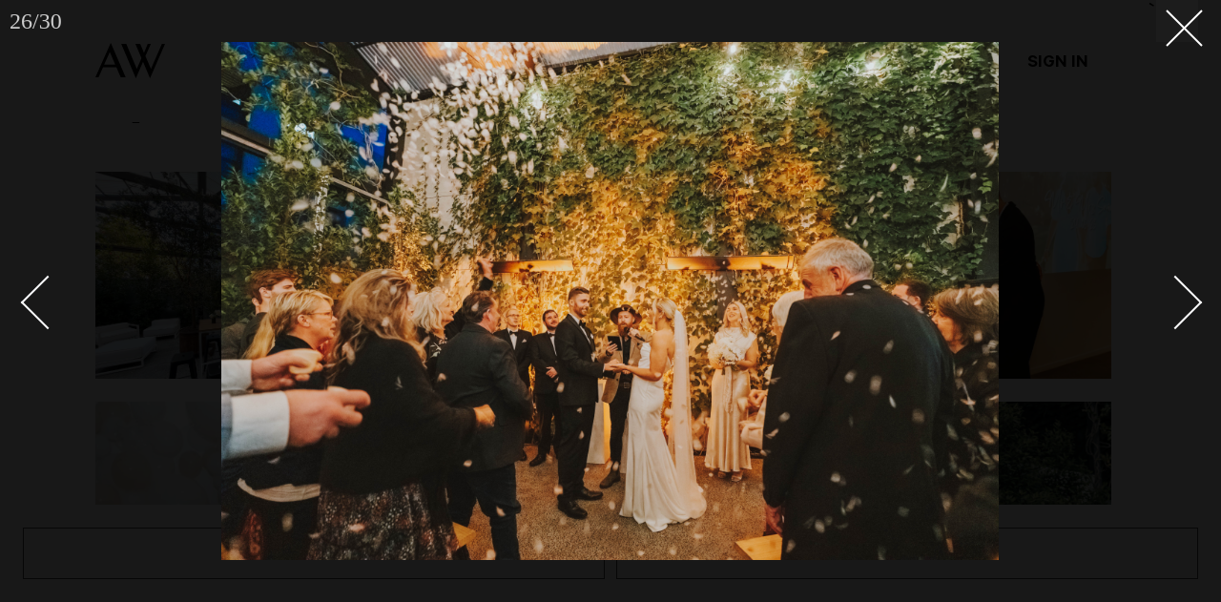
click at [1188, 300] on div "Next slide" at bounding box center [1175, 302] width 54 height 54
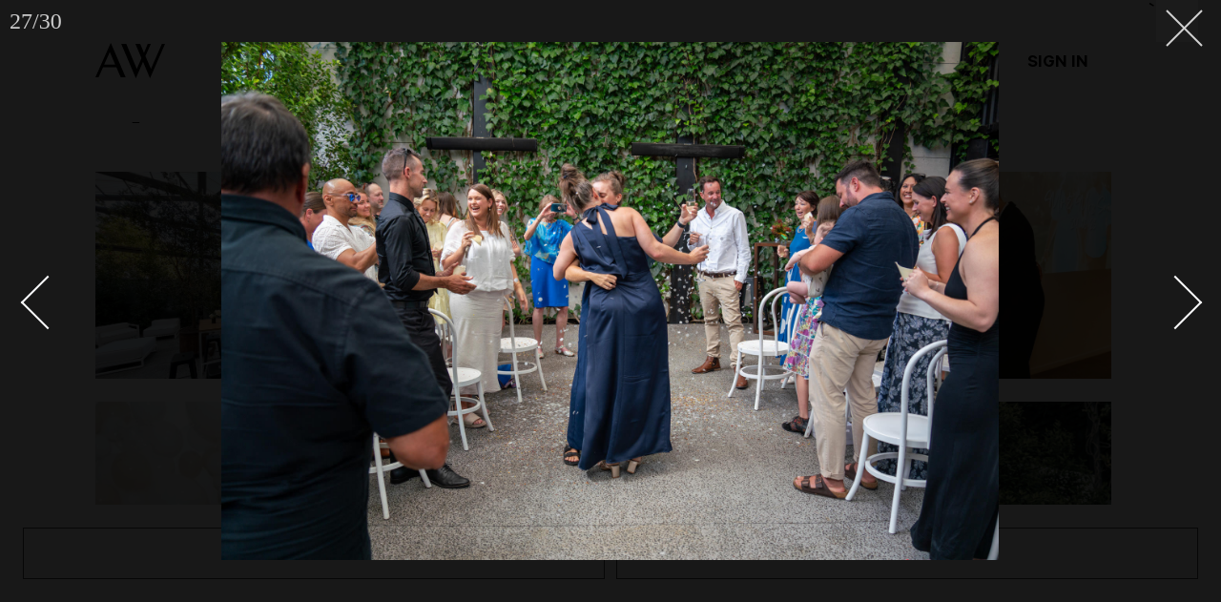
click at [1175, 34] on button at bounding box center [1177, 21] width 42 height 42
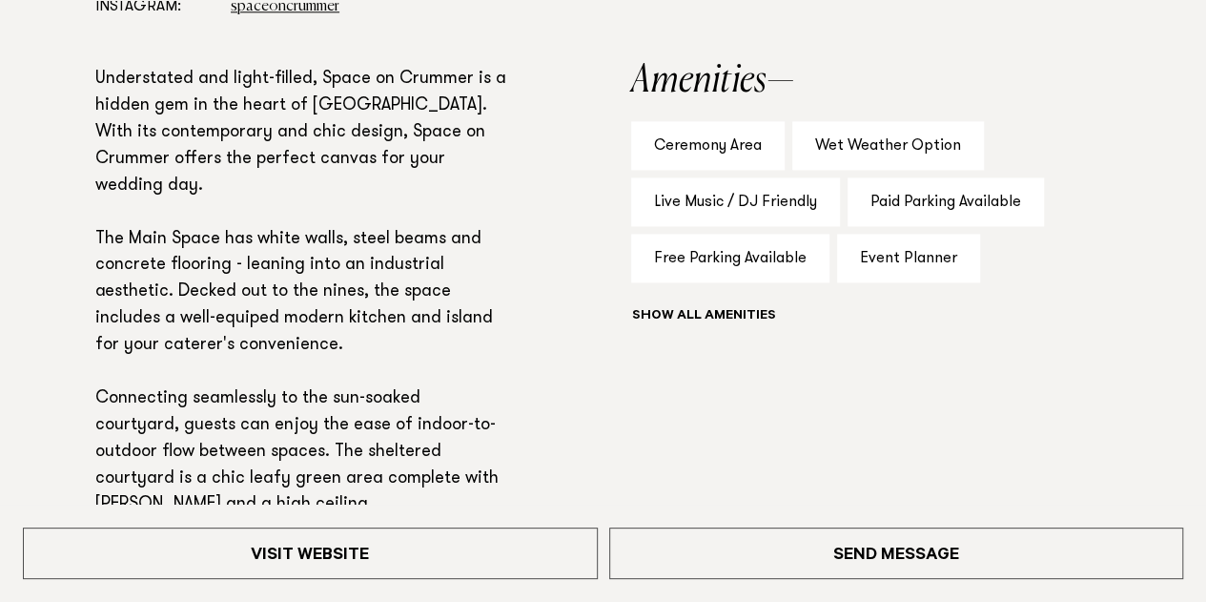
scroll to position [1216, 0]
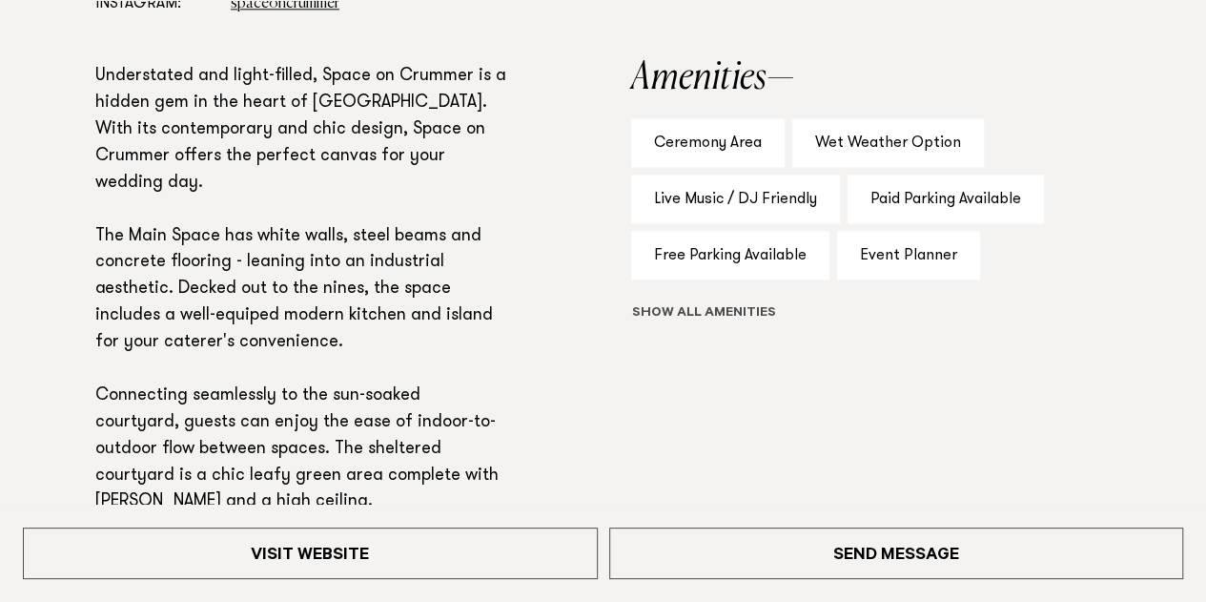
click at [702, 314] on button "Show all" at bounding box center [739, 314] width 216 height 20
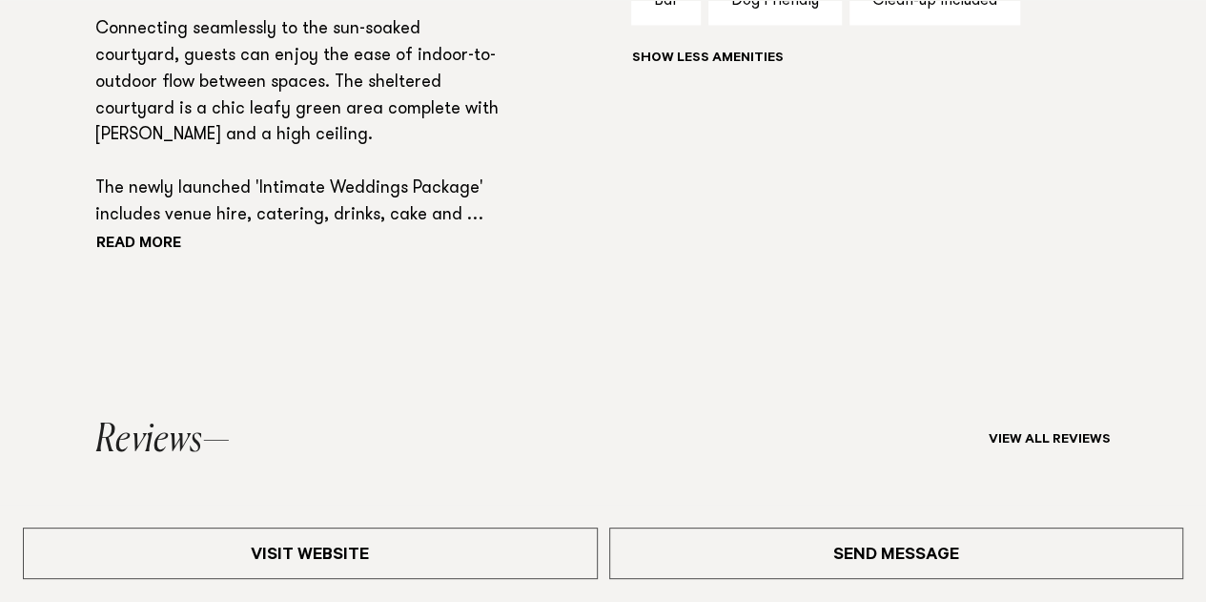
scroll to position [1585, 0]
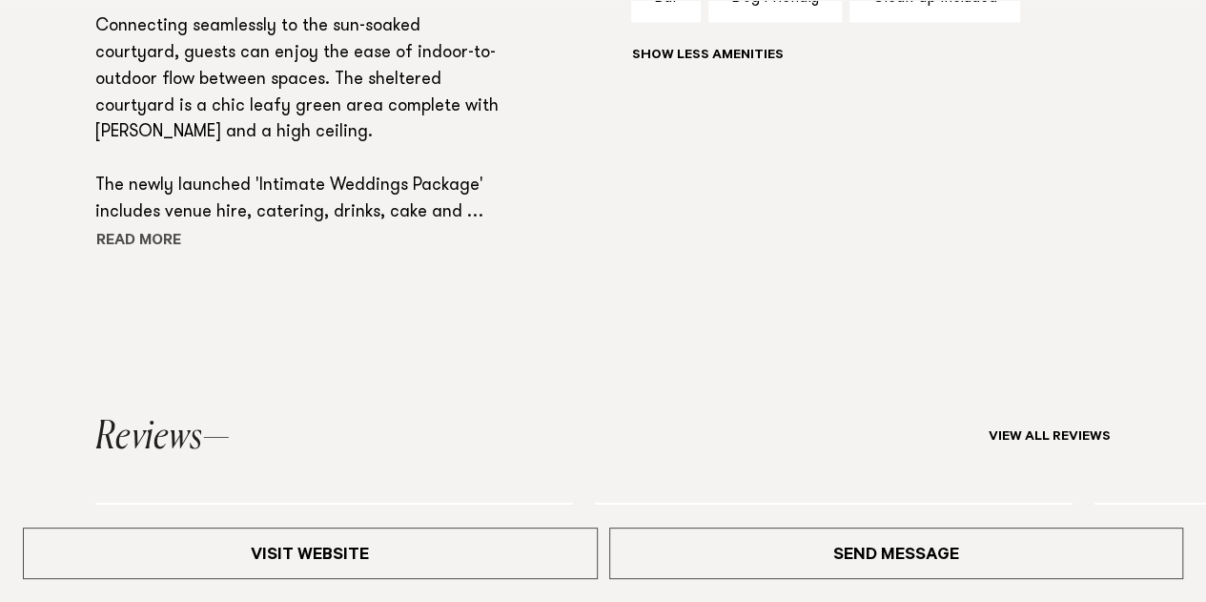
click at [111, 235] on button "Read more" at bounding box center [181, 241] width 172 height 29
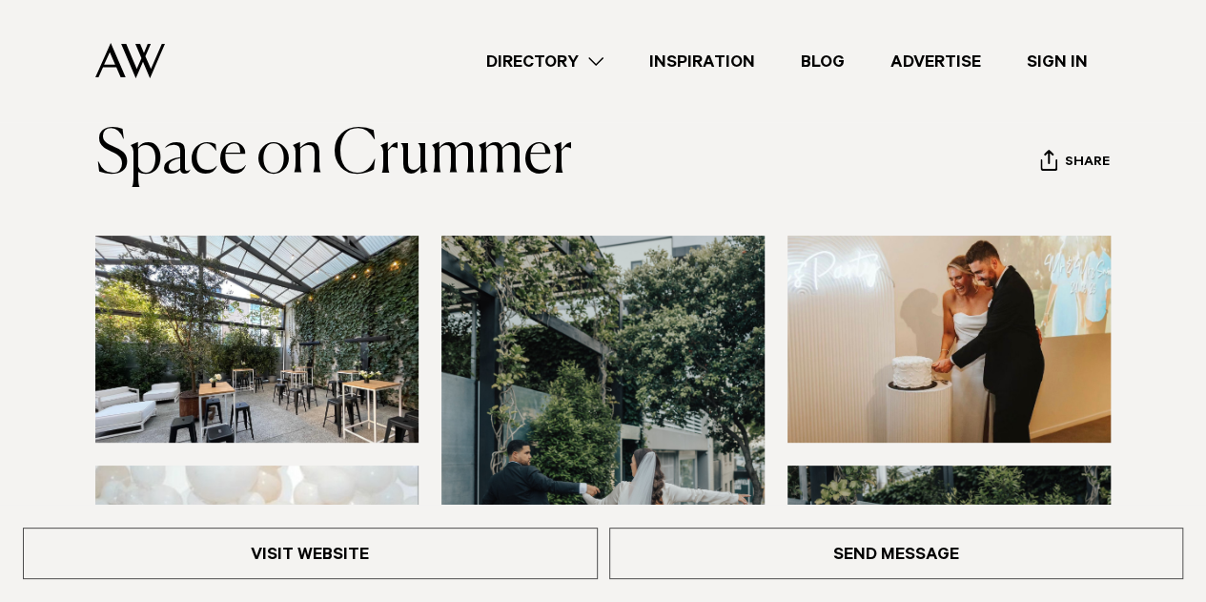
scroll to position [0, 0]
